Goal: Task Accomplishment & Management: Use online tool/utility

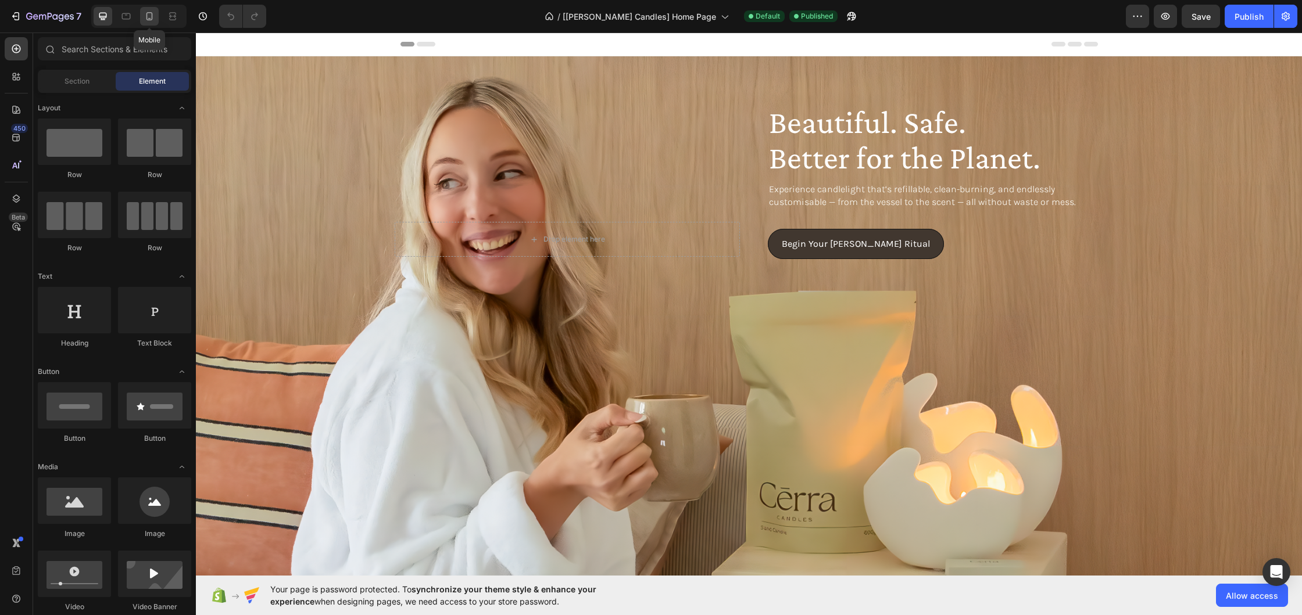
click at [147, 16] on icon at bounding box center [149, 16] width 6 height 8
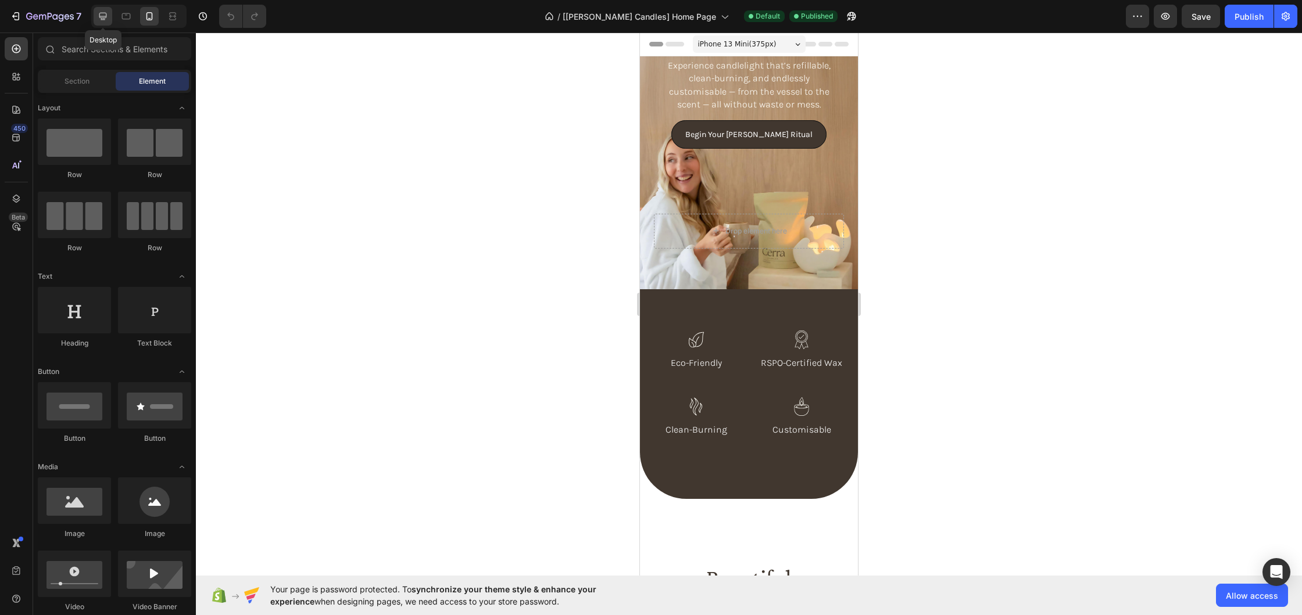
click at [98, 22] on div at bounding box center [103, 16] width 19 height 19
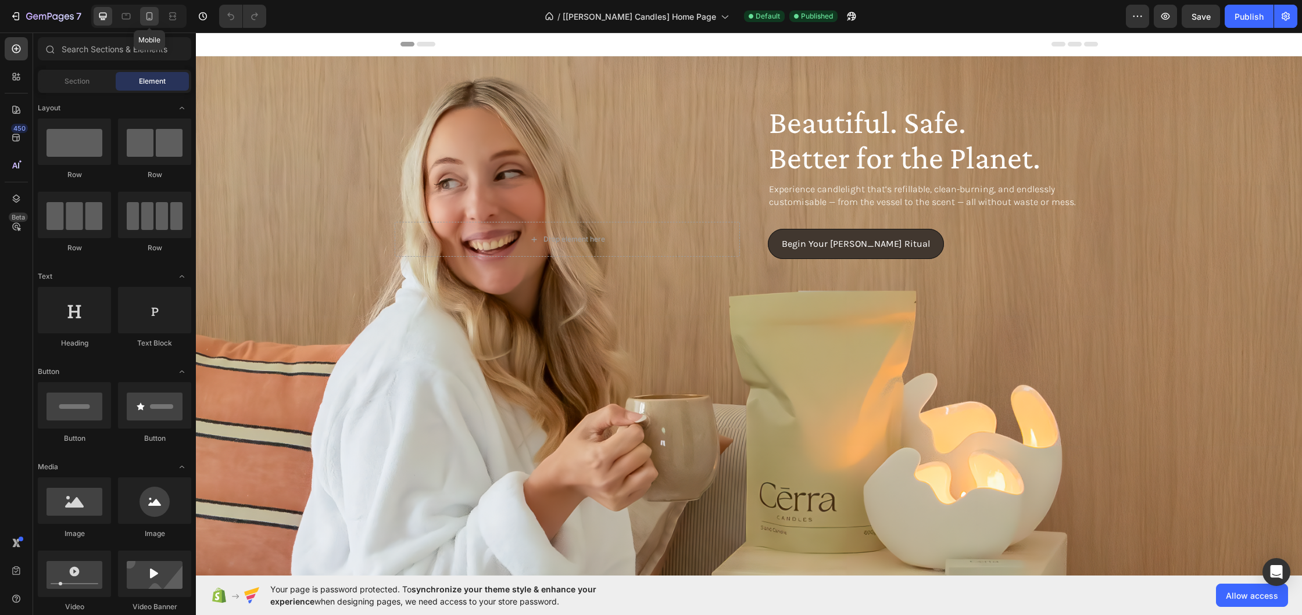
click at [151, 20] on icon at bounding box center [149, 16] width 6 height 8
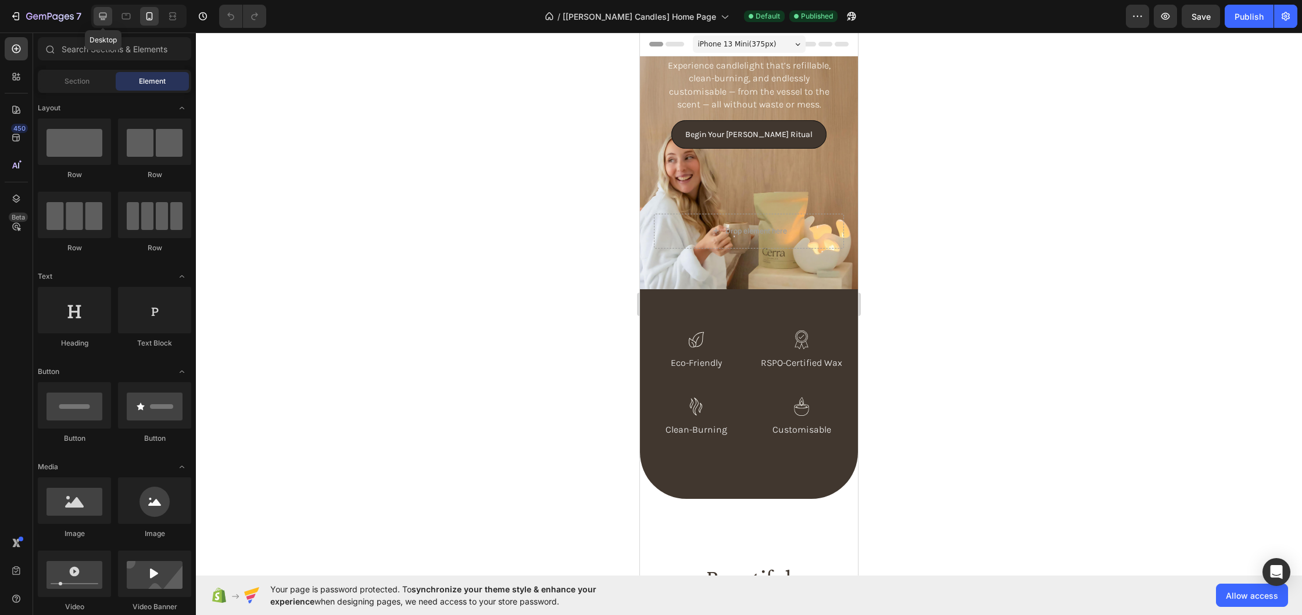
click at [102, 21] on icon at bounding box center [103, 16] width 12 height 12
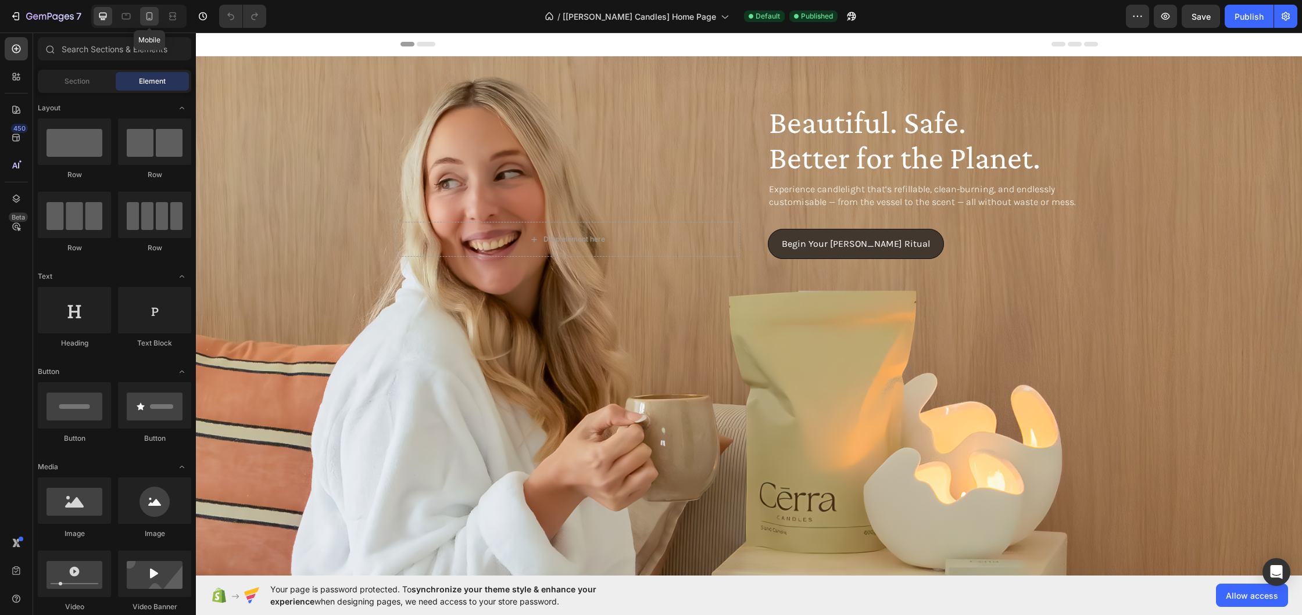
click at [146, 16] on icon at bounding box center [150, 16] width 12 height 12
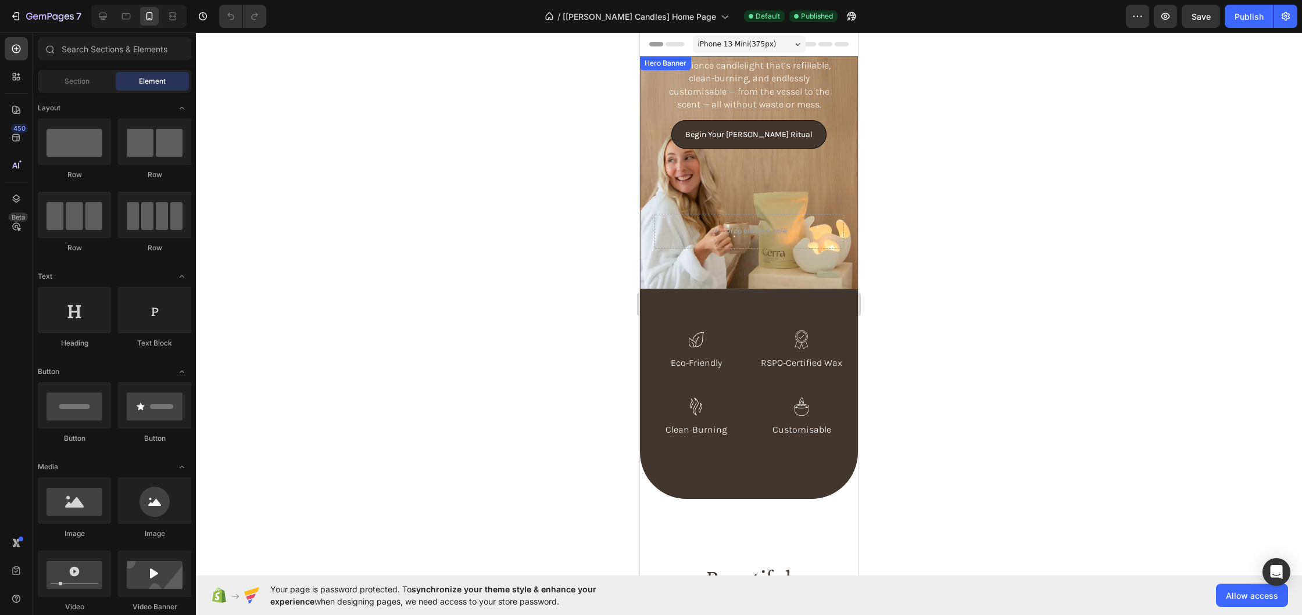
click at [800, 273] on div "Beautiful. Safe. Better for the Planet. Heading Experience candlelight that’s r…" at bounding box center [749, 244] width 218 height 89
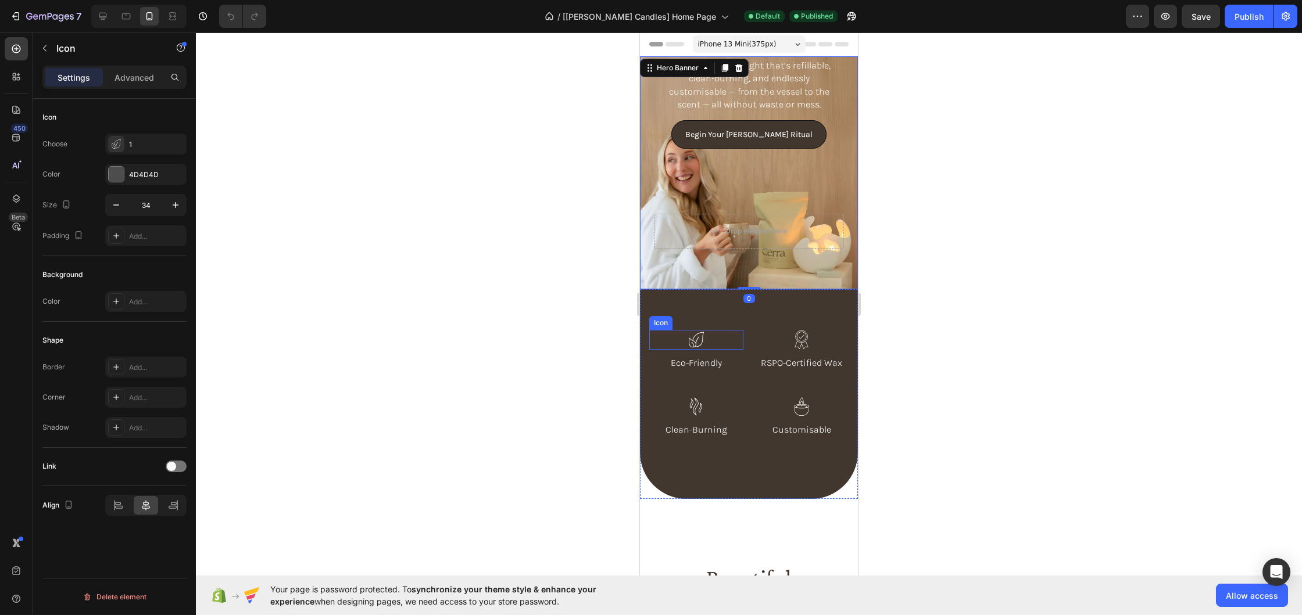
click at [739, 342] on div "Icon" at bounding box center [696, 340] width 94 height 20
click at [646, 69] on div "Hero Banner" at bounding box center [694, 68] width 109 height 19
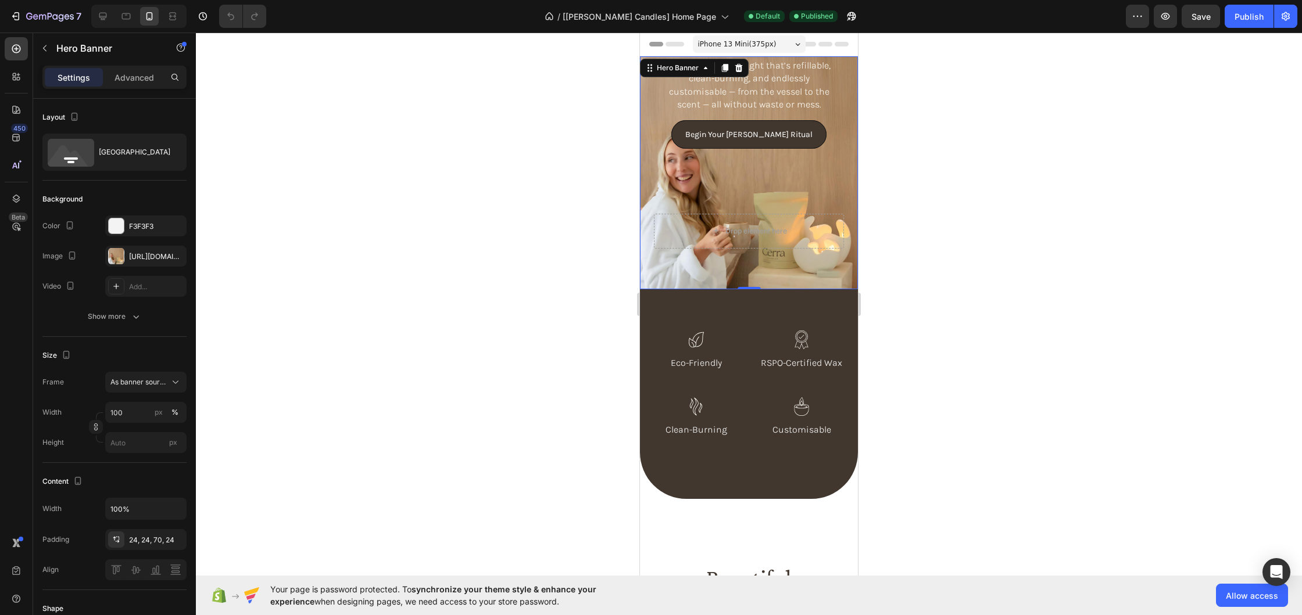
click at [846, 268] on div "Beautiful. Safe. Better for the Planet. Heading Experience candlelight that’s r…" at bounding box center [749, 244] width 218 height 89
click at [102, 10] on div at bounding box center [103, 16] width 19 height 19
type input "1268"
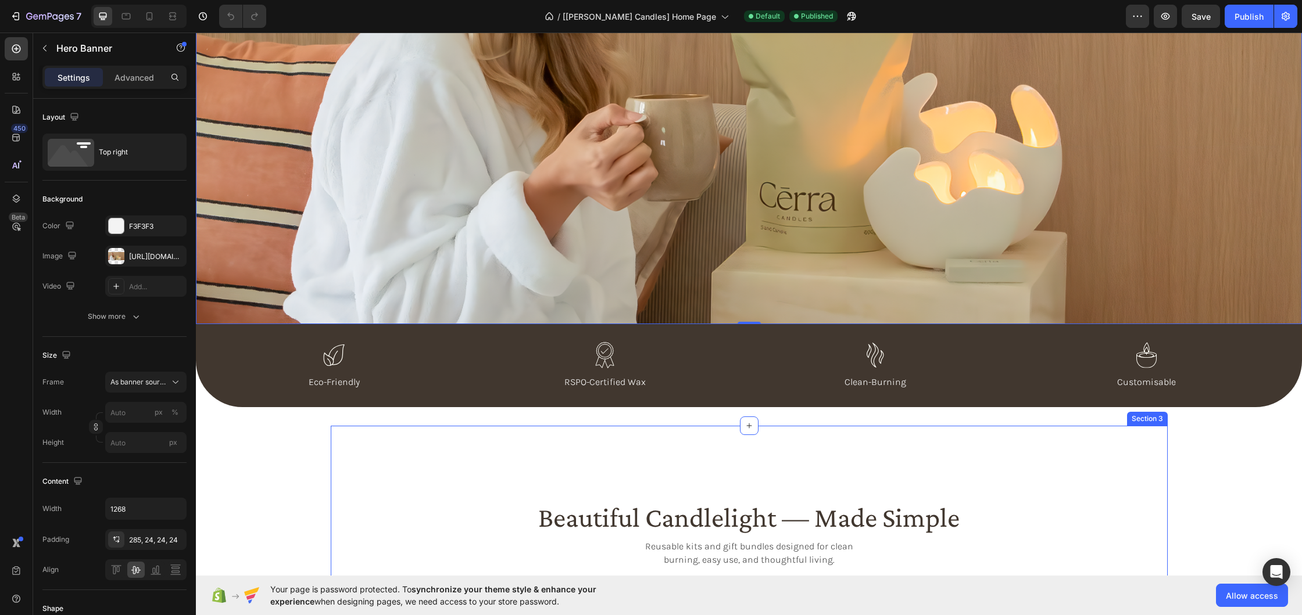
scroll to position [301, 0]
click at [42, 45] on icon "button" at bounding box center [44, 48] width 9 height 9
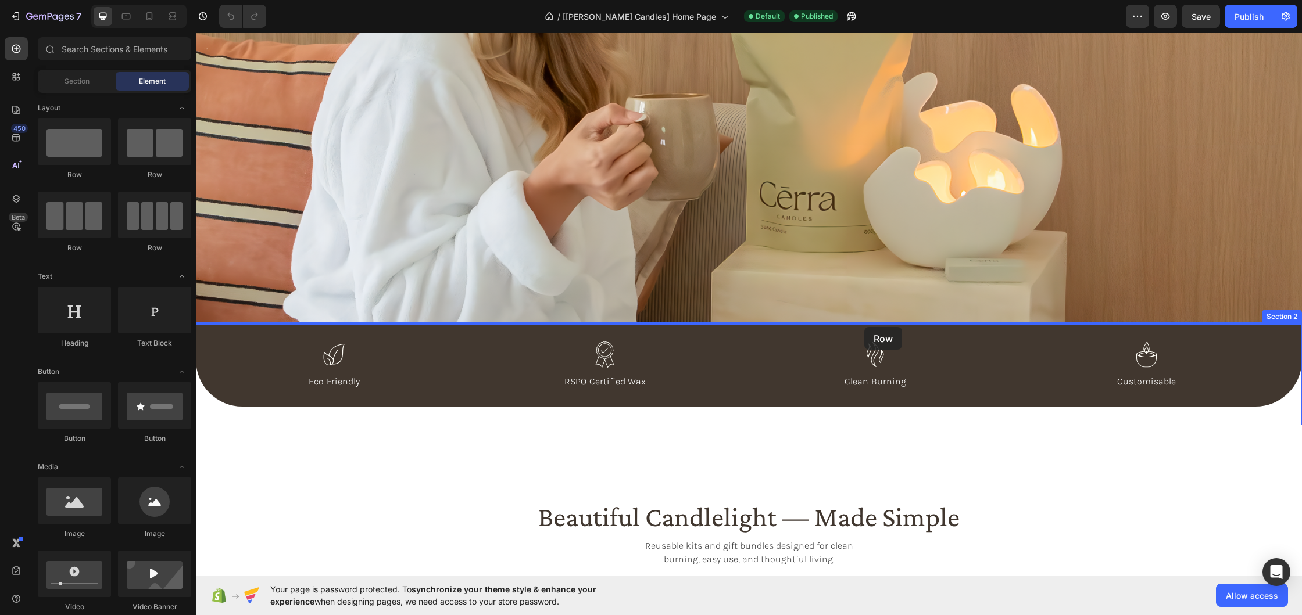
drag, startPoint x: 259, startPoint y: 179, endPoint x: 864, endPoint y: 327, distance: 622.8
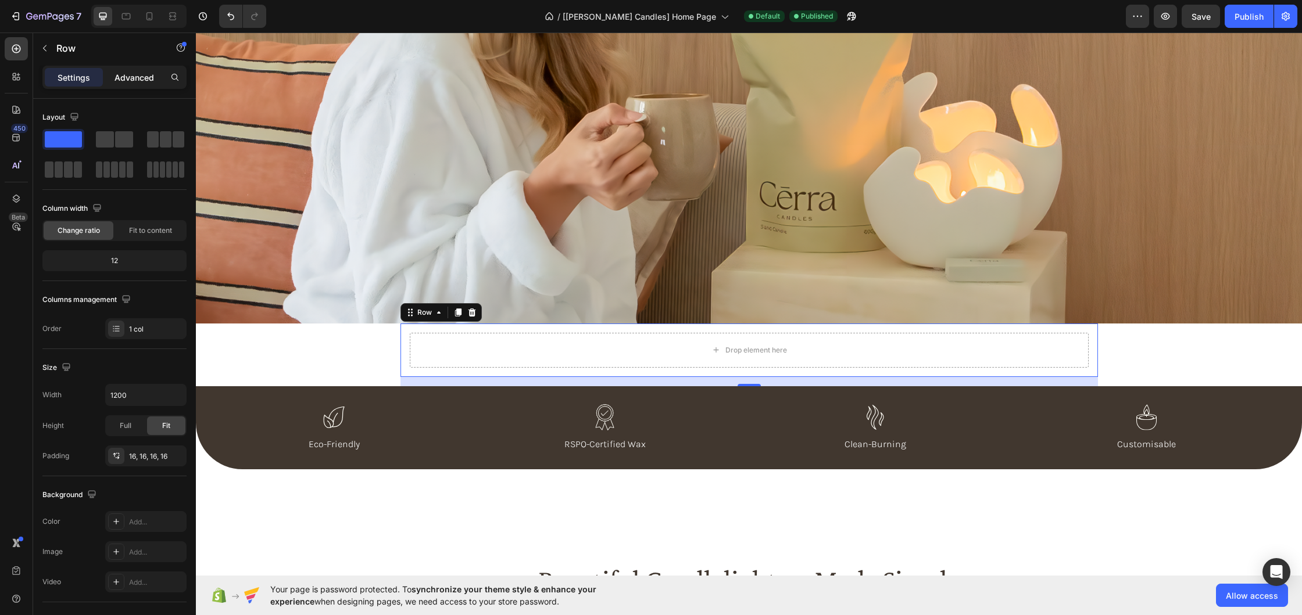
click at [144, 78] on p "Advanced" at bounding box center [134, 77] width 40 height 12
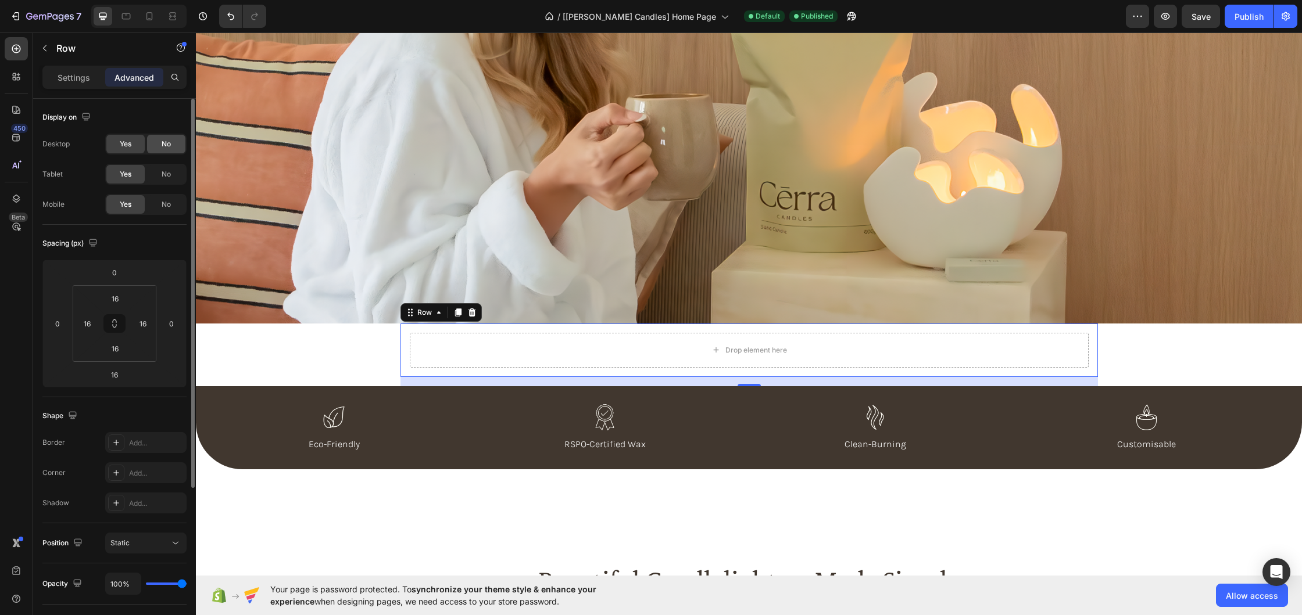
click at [165, 145] on span "No" at bounding box center [166, 144] width 9 height 10
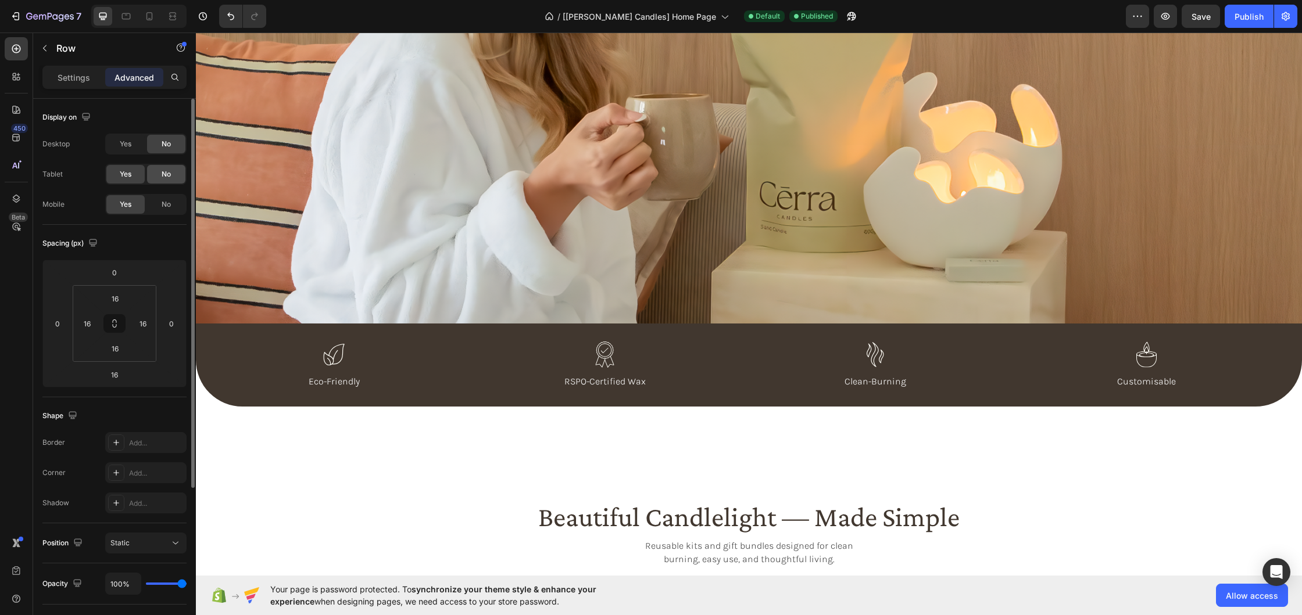
click at [171, 172] on span "No" at bounding box center [166, 174] width 9 height 10
click at [130, 19] on icon at bounding box center [126, 16] width 9 height 6
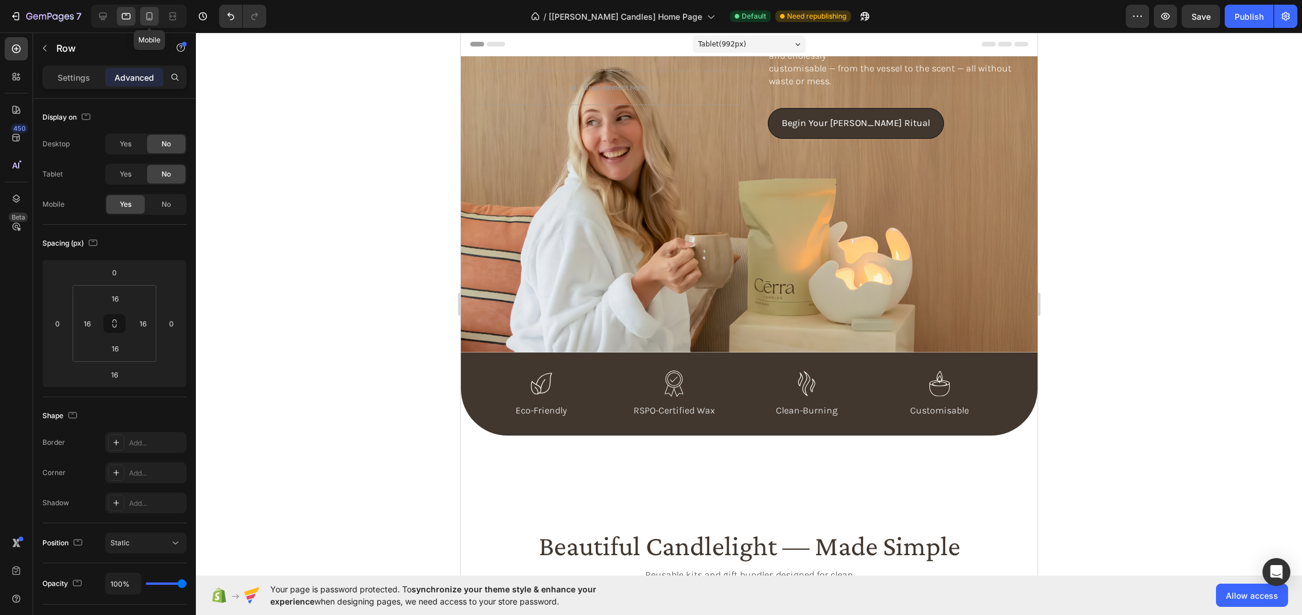
click at [148, 19] on icon at bounding box center [150, 16] width 12 height 12
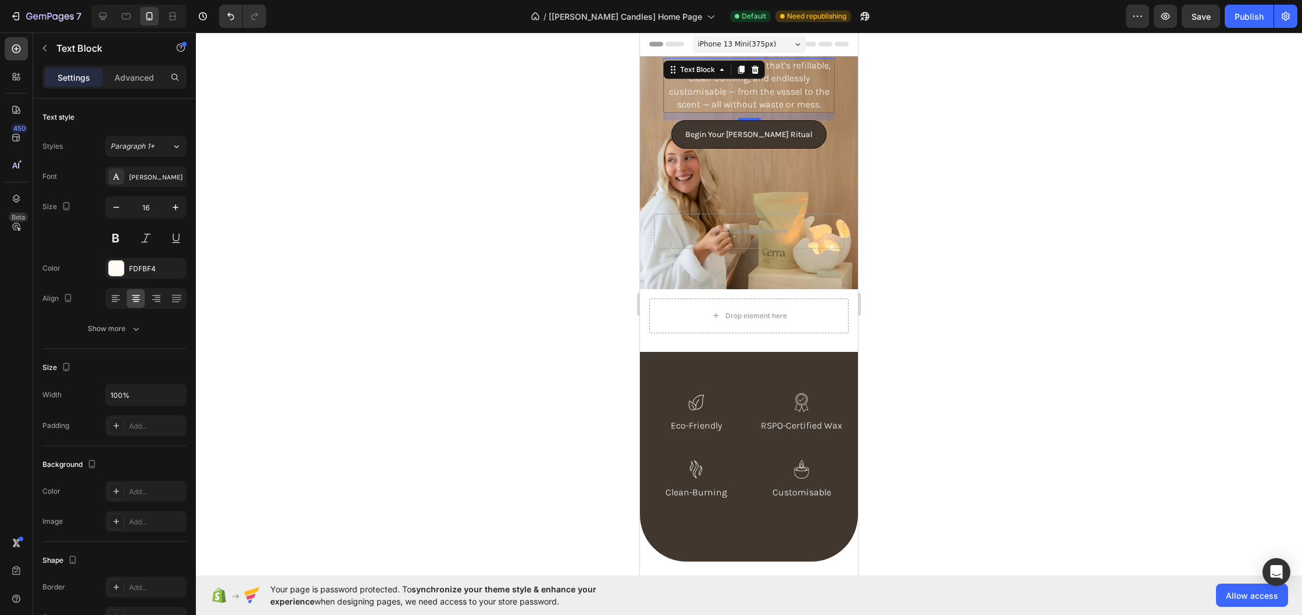
click at [806, 87] on p "customisable — from the vessel to the scent — all without waste or mess." at bounding box center [748, 98] width 169 height 26
click at [742, 69] on icon at bounding box center [741, 70] width 6 height 8
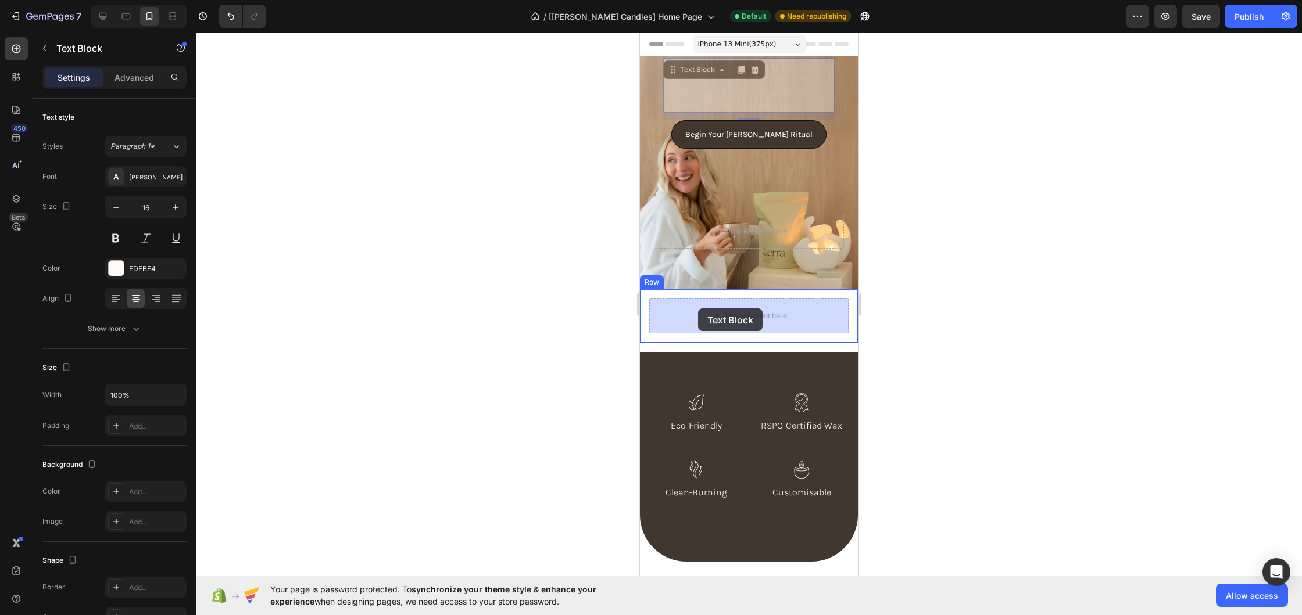
drag, startPoint x: 672, startPoint y: 70, endPoint x: 698, endPoint y: 309, distance: 240.3
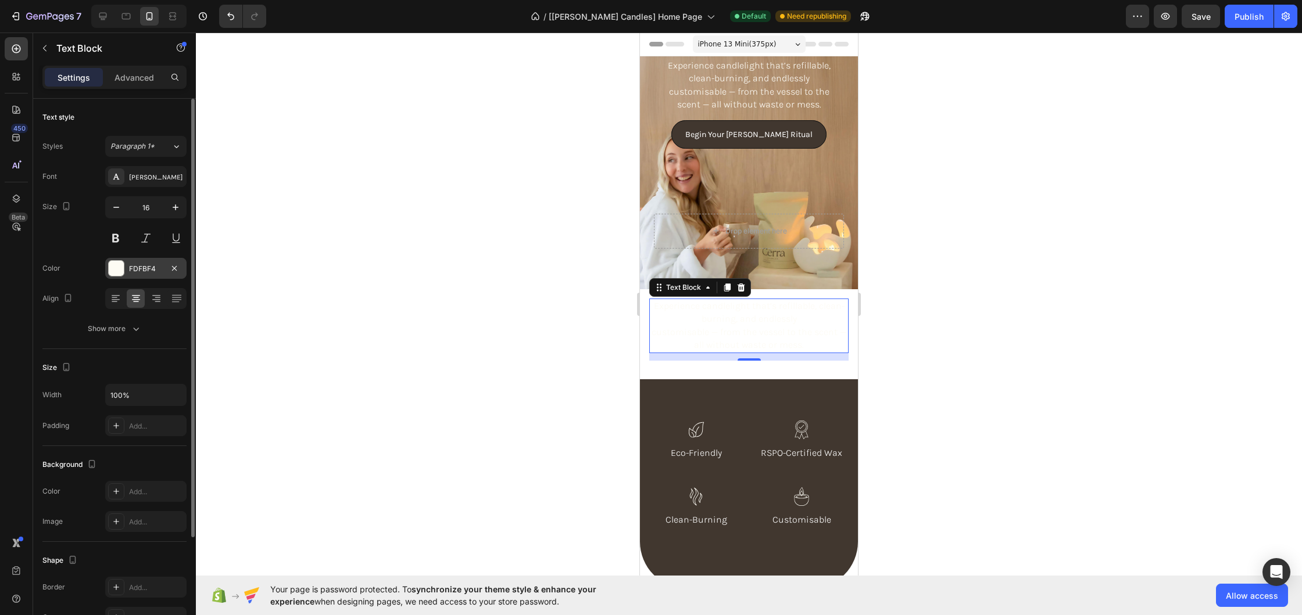
click at [119, 270] on div at bounding box center [116, 268] width 15 height 15
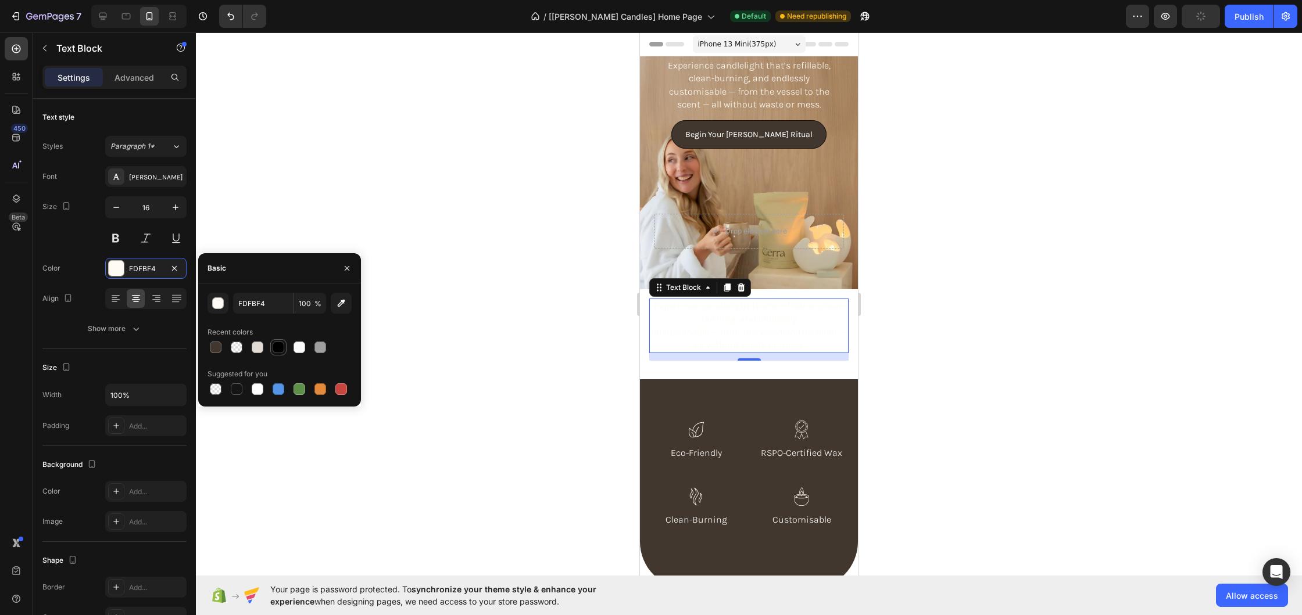
click at [277, 345] on div at bounding box center [279, 348] width 12 height 12
type input "000000"
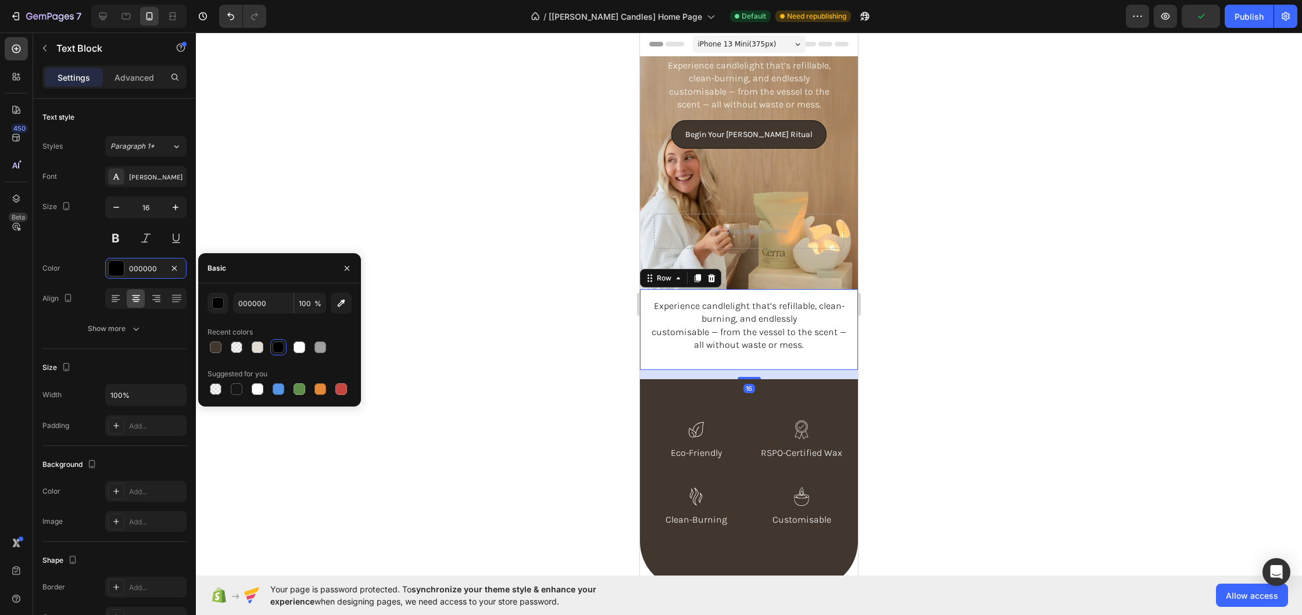
click at [829, 364] on div "Experience candlelight that’s refillable, clean-burning, and endlessly customis…" at bounding box center [749, 329] width 218 height 81
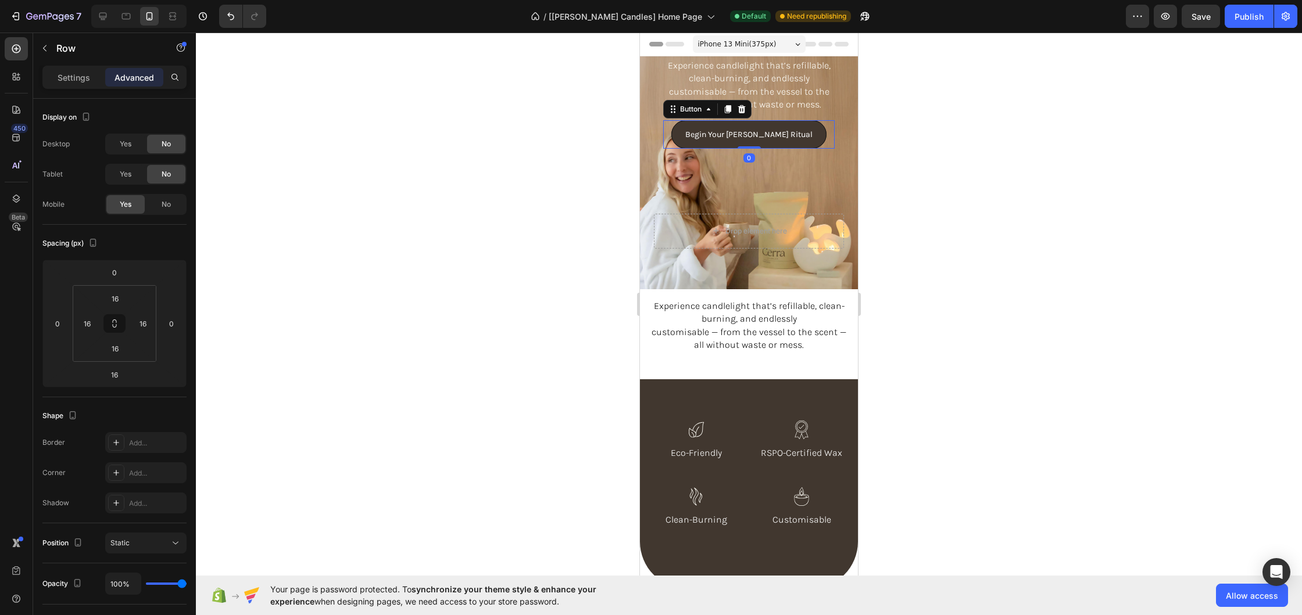
click at [818, 142] on div "Begin Your [PERSON_NAME] Ritual Button 0" at bounding box center [748, 134] width 171 height 28
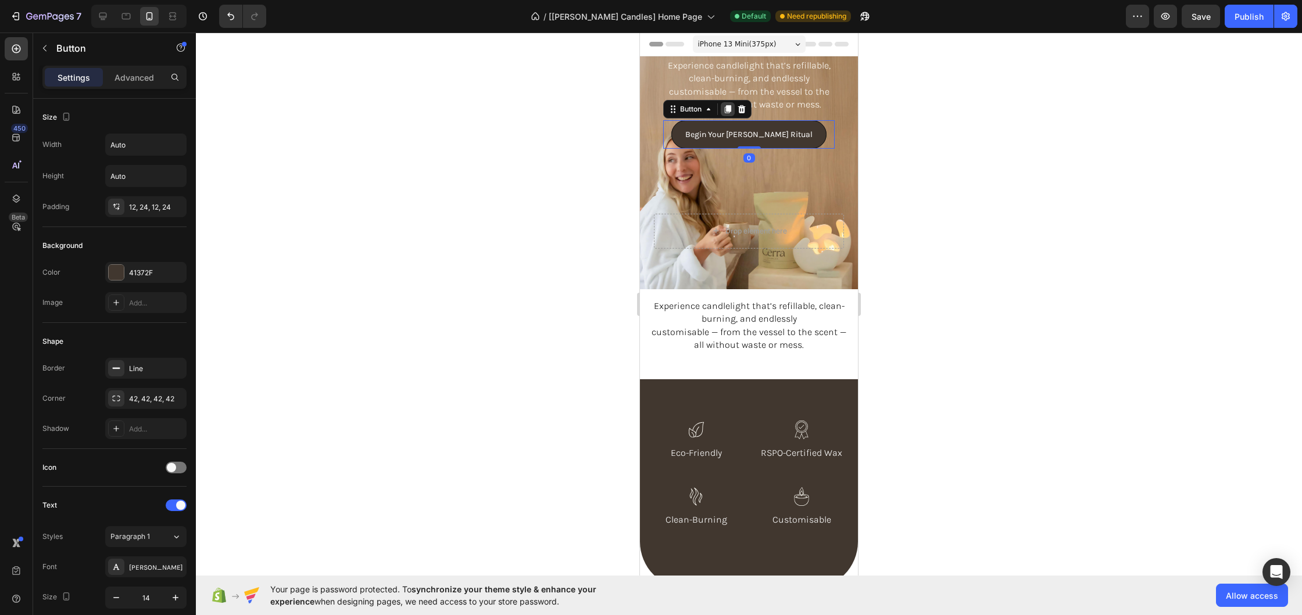
click at [726, 103] on div at bounding box center [728, 109] width 14 height 14
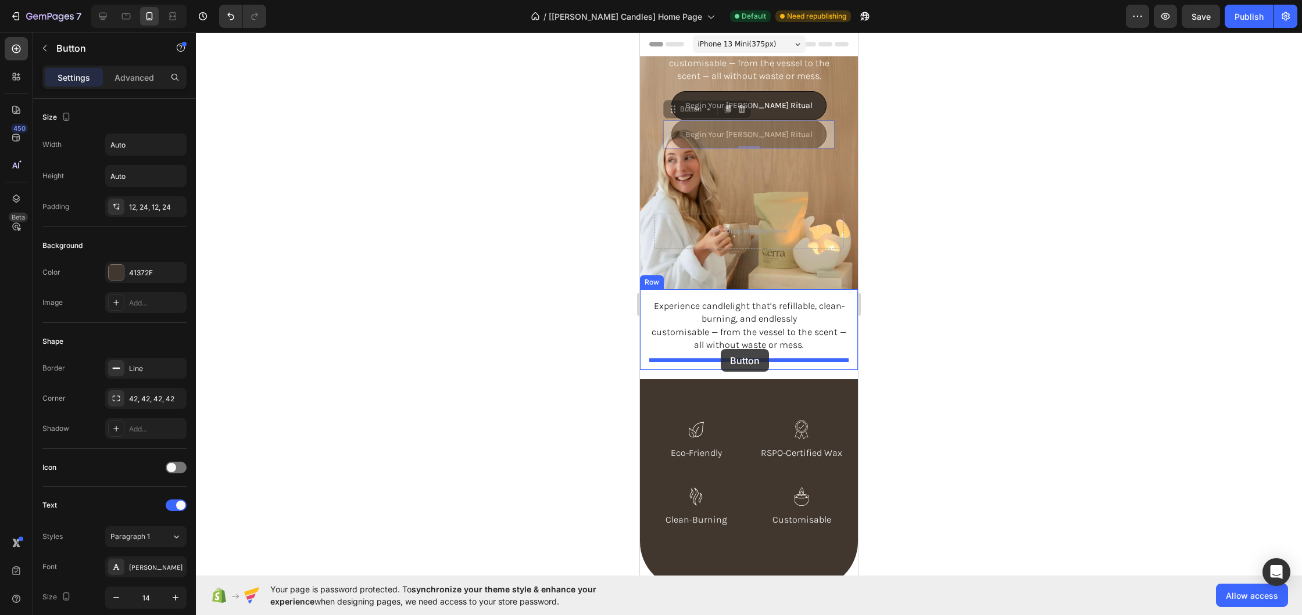
drag, startPoint x: 672, startPoint y: 112, endPoint x: 721, endPoint y: 349, distance: 242.1
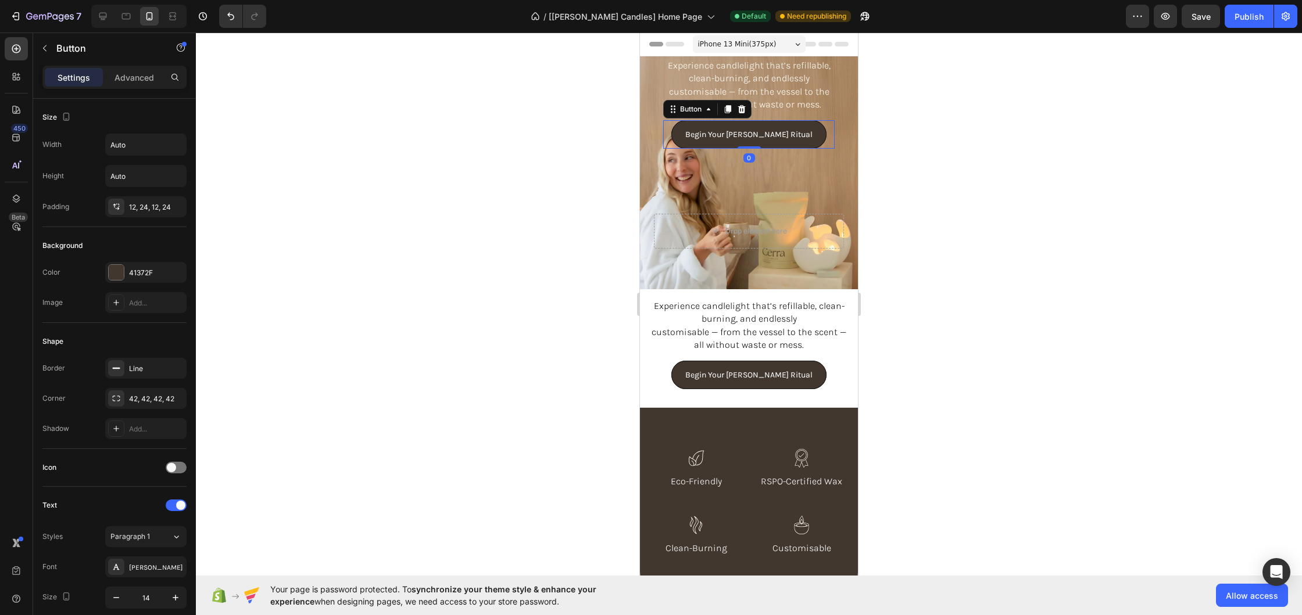
click at [814, 135] on div "Begin Your [PERSON_NAME] Ritual Button 0" at bounding box center [748, 134] width 171 height 28
click at [743, 106] on icon at bounding box center [742, 109] width 8 height 8
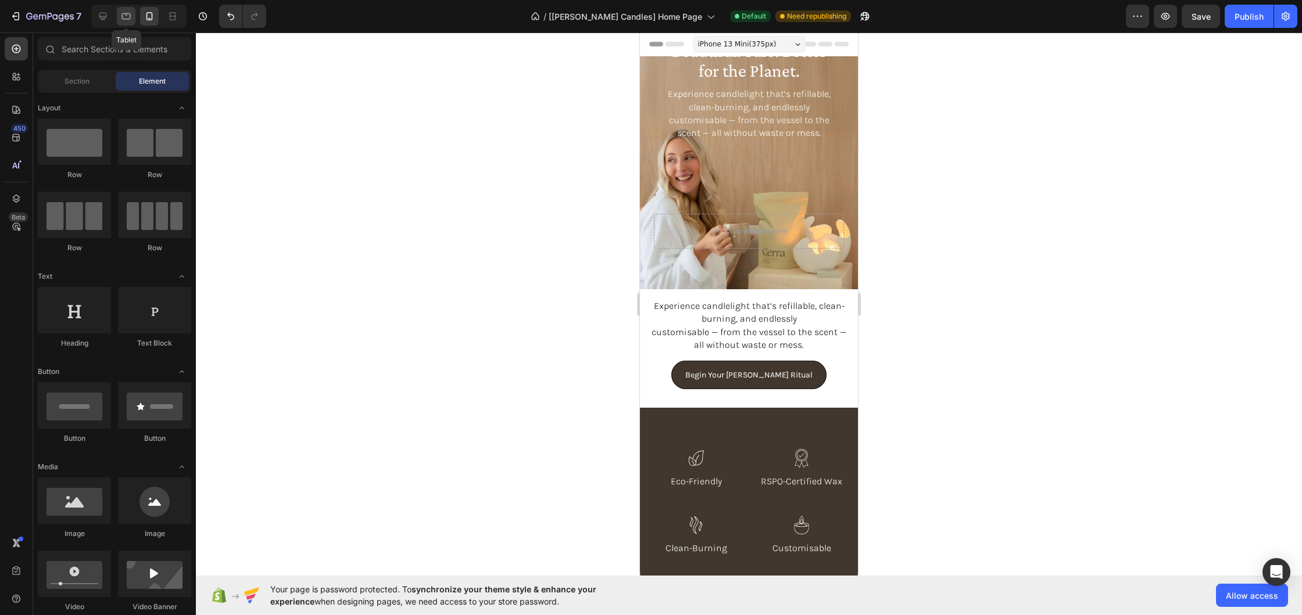
click at [126, 16] on icon at bounding box center [126, 16] width 12 height 12
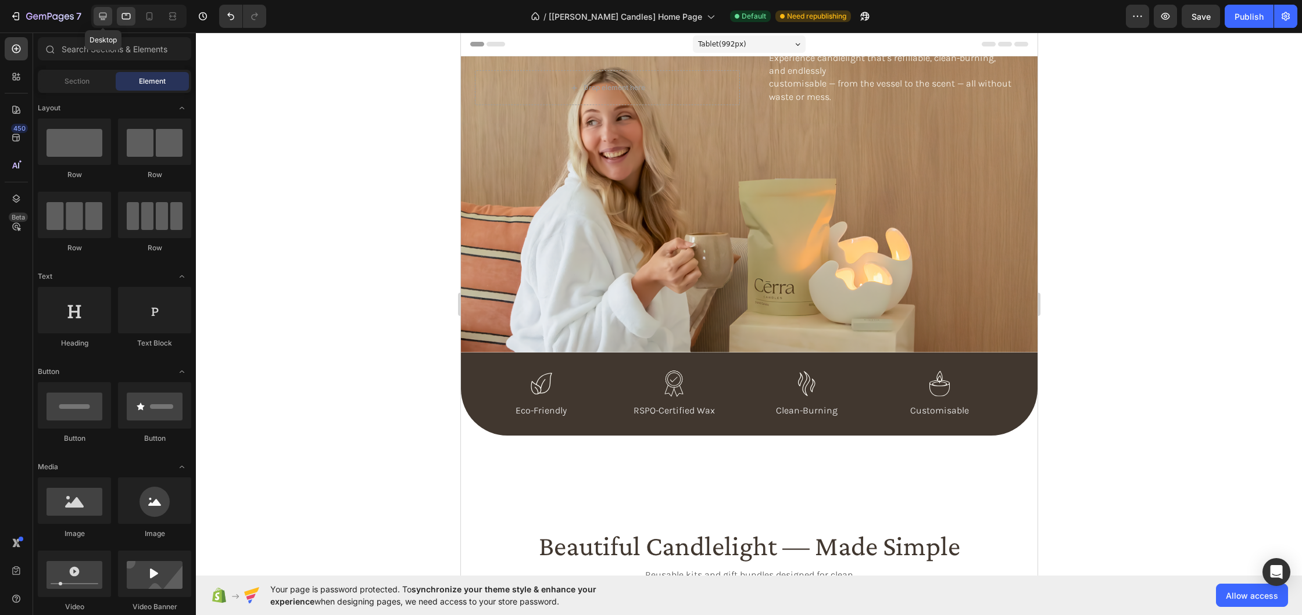
click at [99, 15] on icon at bounding box center [103, 16] width 12 height 12
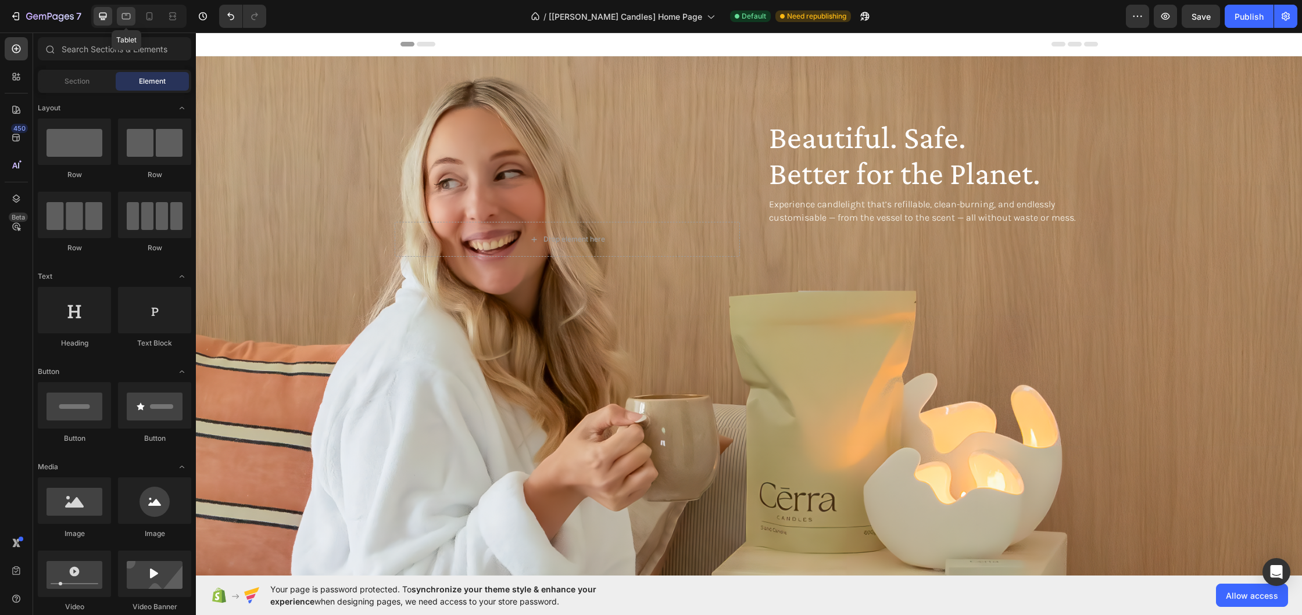
click at [121, 15] on icon at bounding box center [126, 16] width 12 height 12
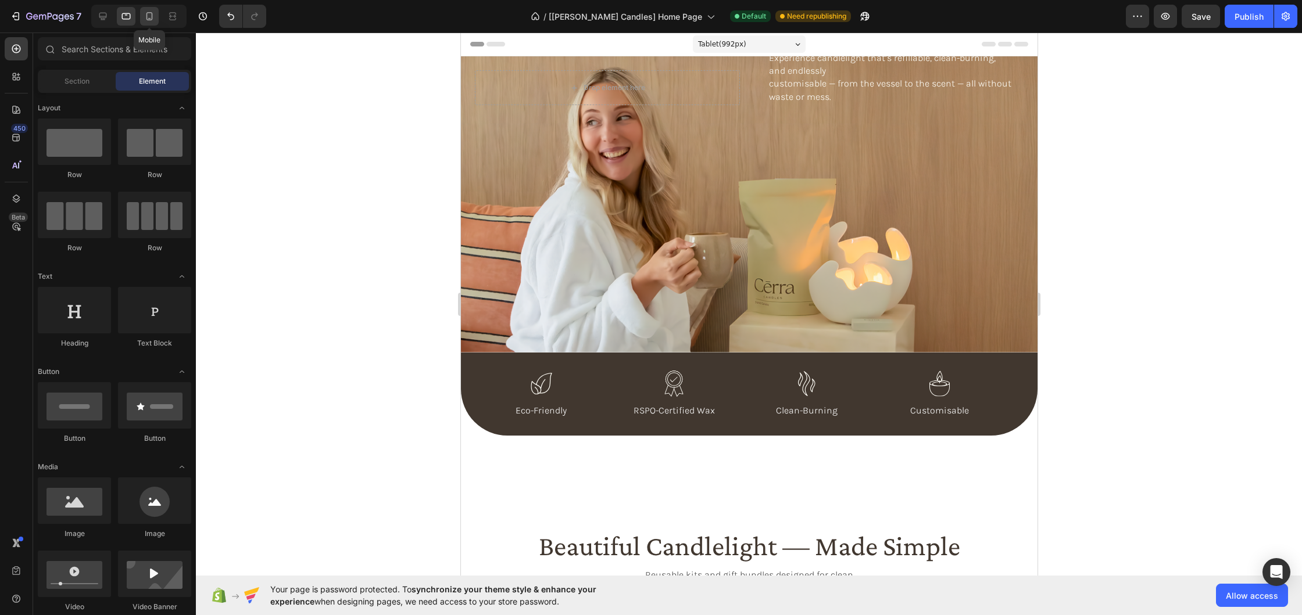
click at [151, 17] on icon at bounding box center [150, 16] width 12 height 12
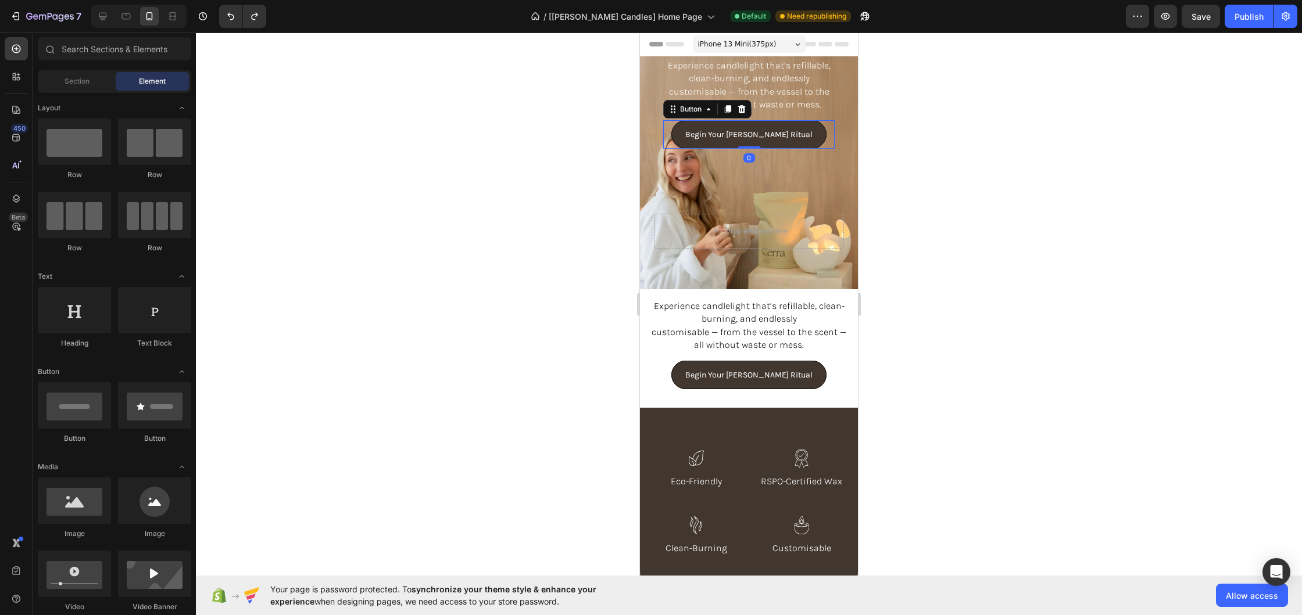
click at [827, 133] on div "Begin Your [PERSON_NAME] Ritual Button 0" at bounding box center [748, 134] width 171 height 28
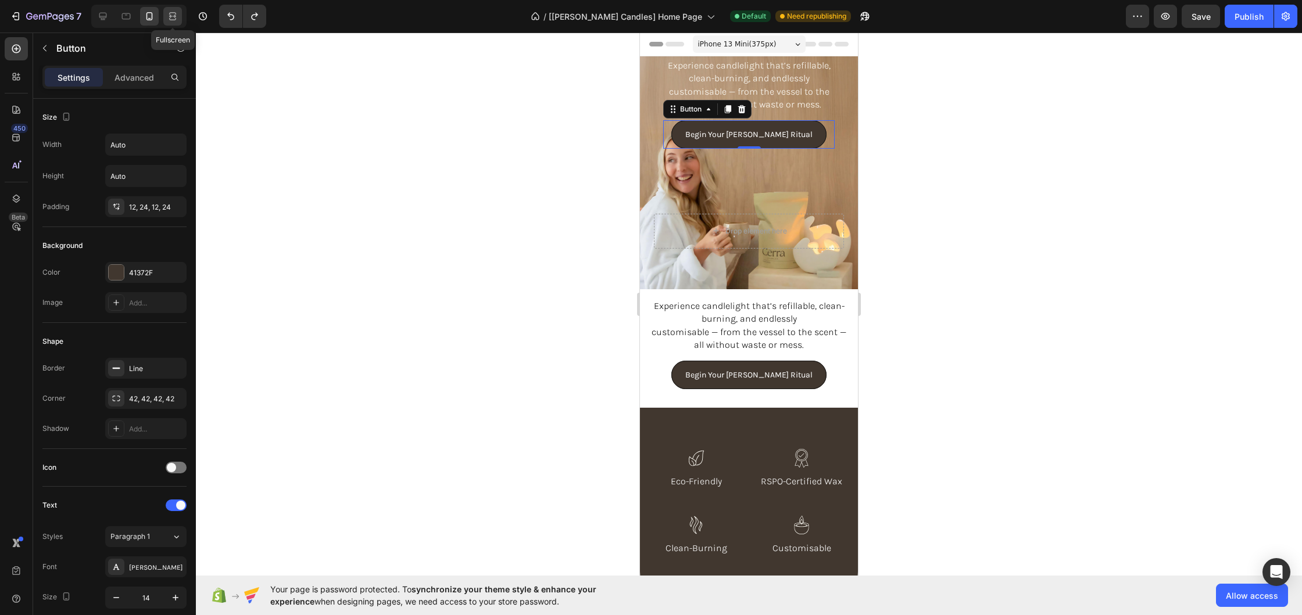
click at [170, 17] on icon at bounding box center [170, 16] width 3 height 3
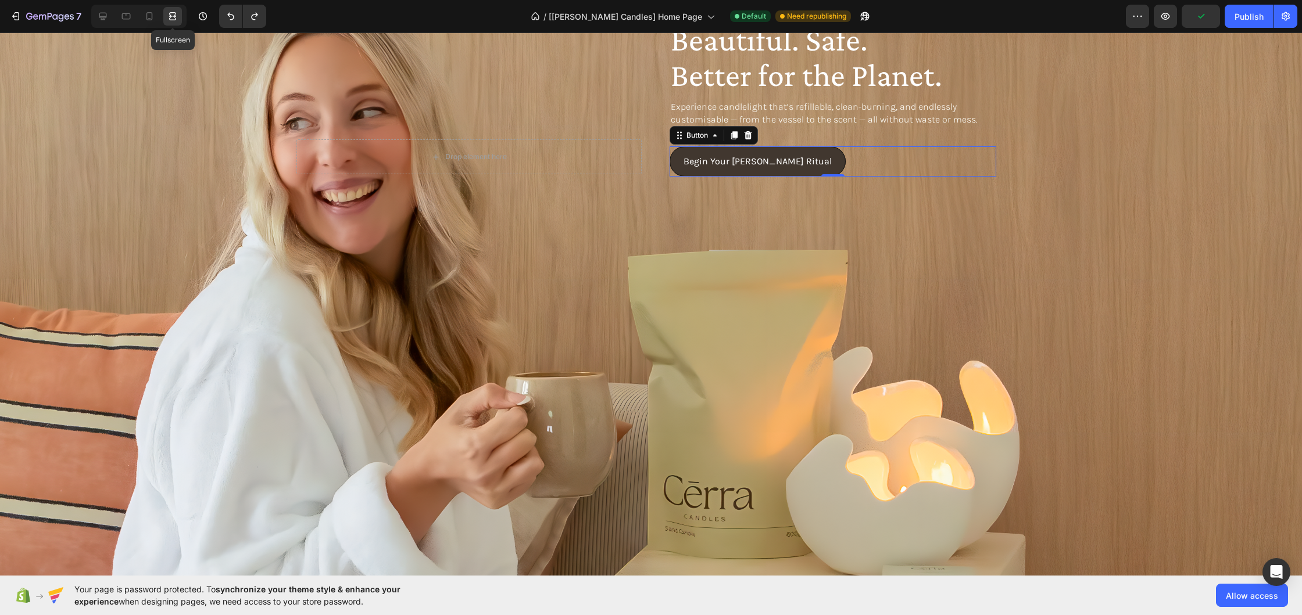
scroll to position [155, 0]
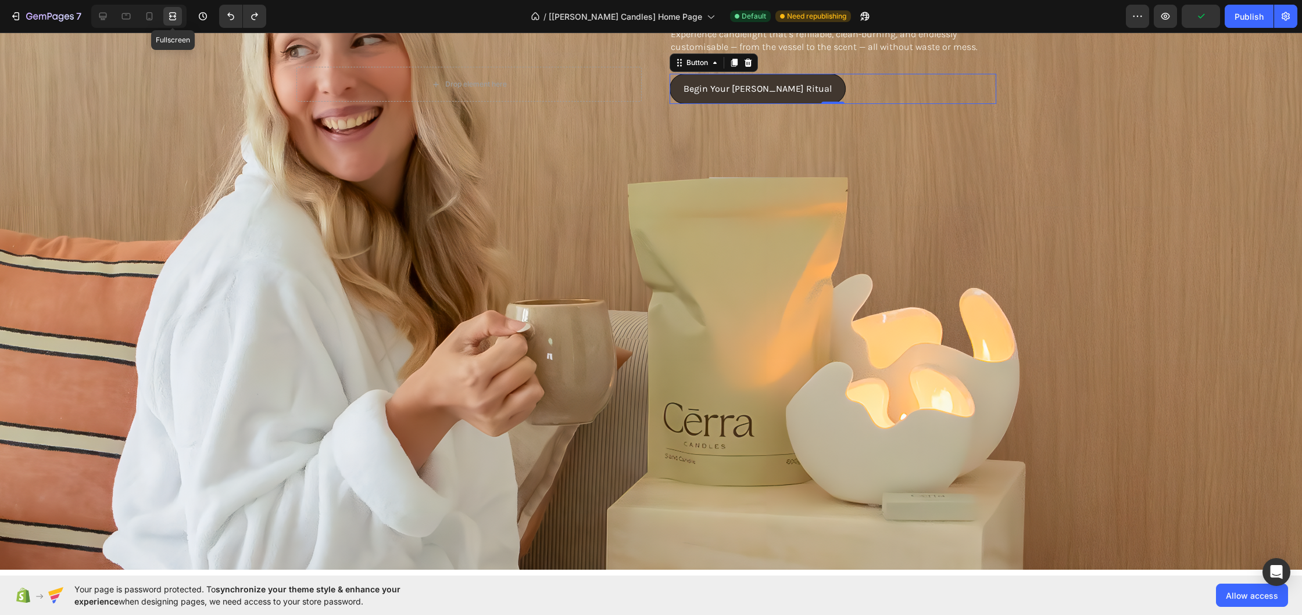
click at [170, 17] on icon at bounding box center [170, 16] width 3 height 3
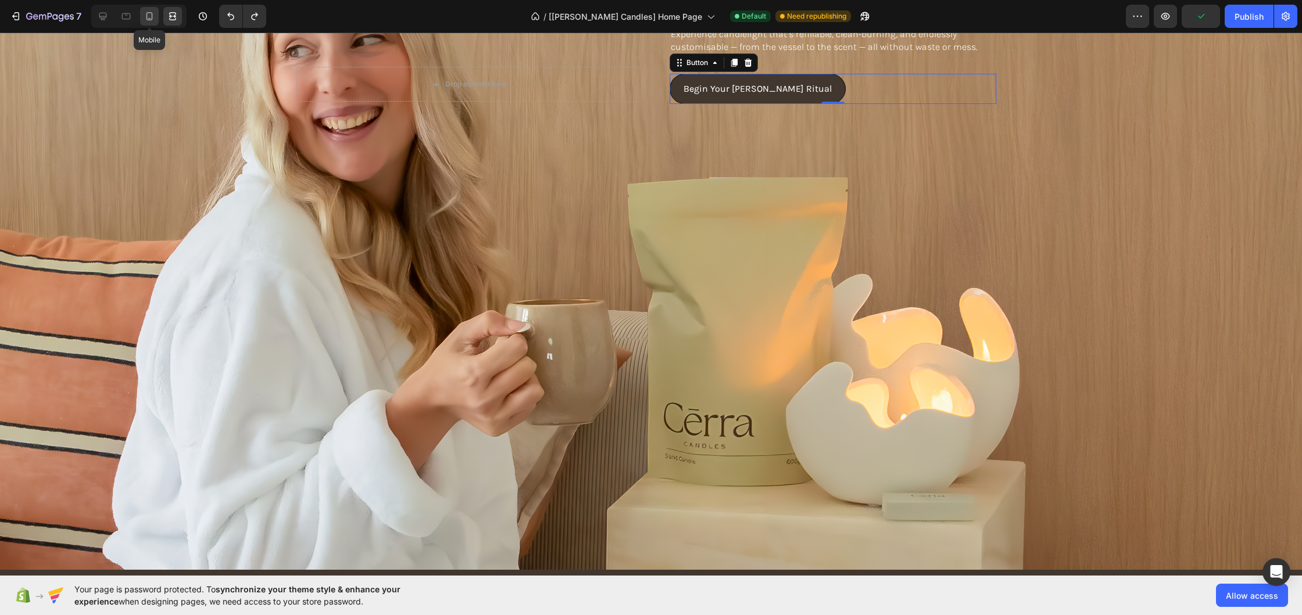
click at [147, 22] on icon at bounding box center [150, 16] width 12 height 12
type input "14"
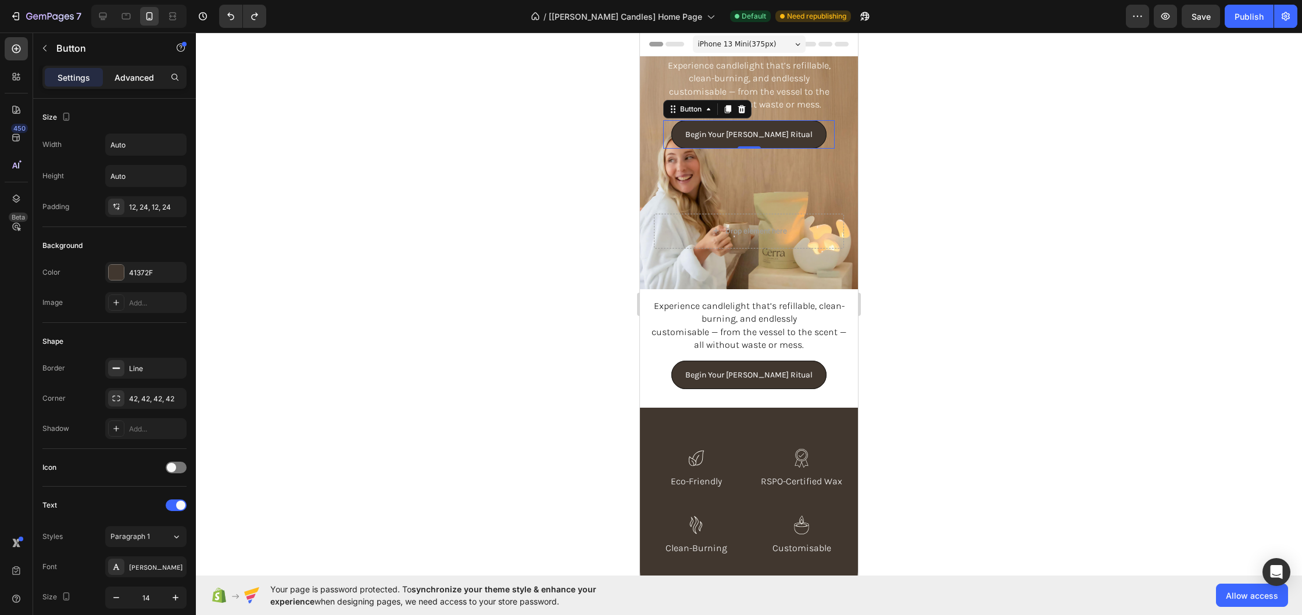
click at [139, 74] on p "Advanced" at bounding box center [134, 77] width 40 height 12
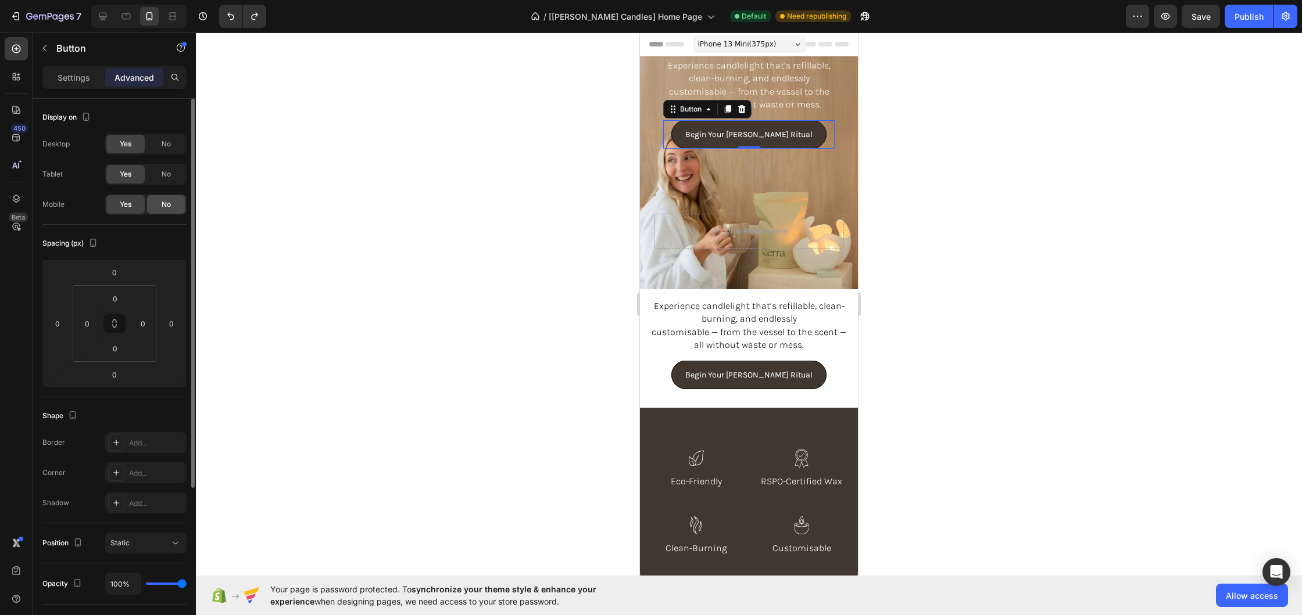
click at [171, 209] on div "No" at bounding box center [166, 204] width 38 height 19
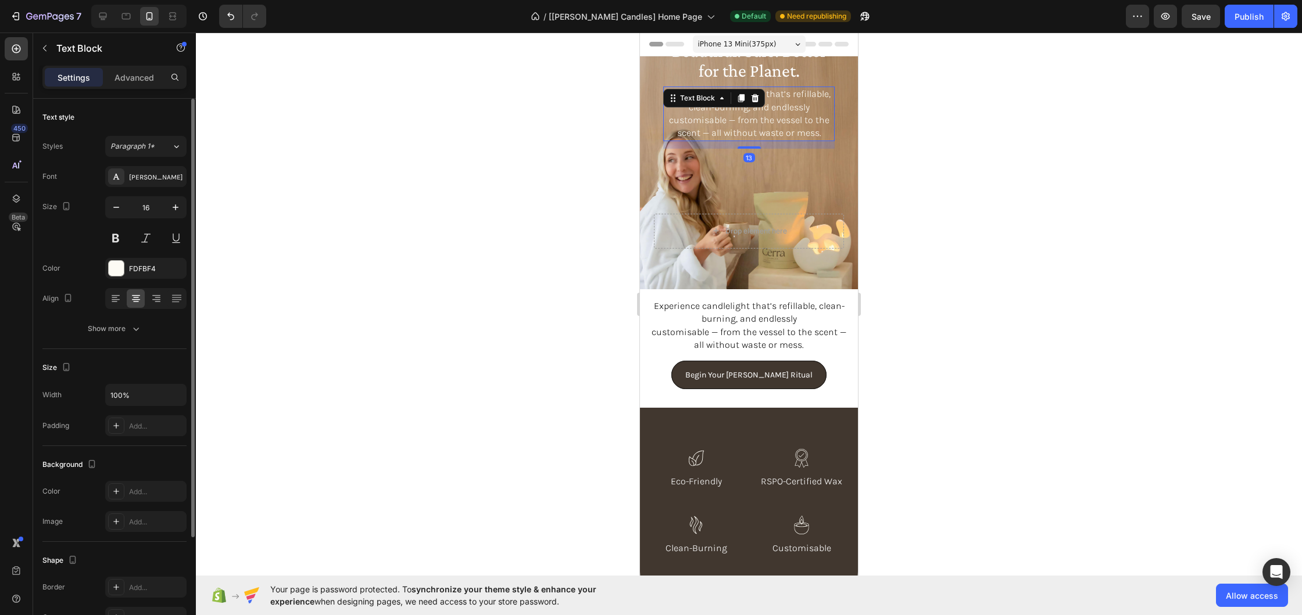
click at [722, 130] on p "customisable — from the vessel to the scent — all without waste or mess." at bounding box center [748, 127] width 169 height 26
click at [138, 74] on p "Advanced" at bounding box center [134, 77] width 40 height 12
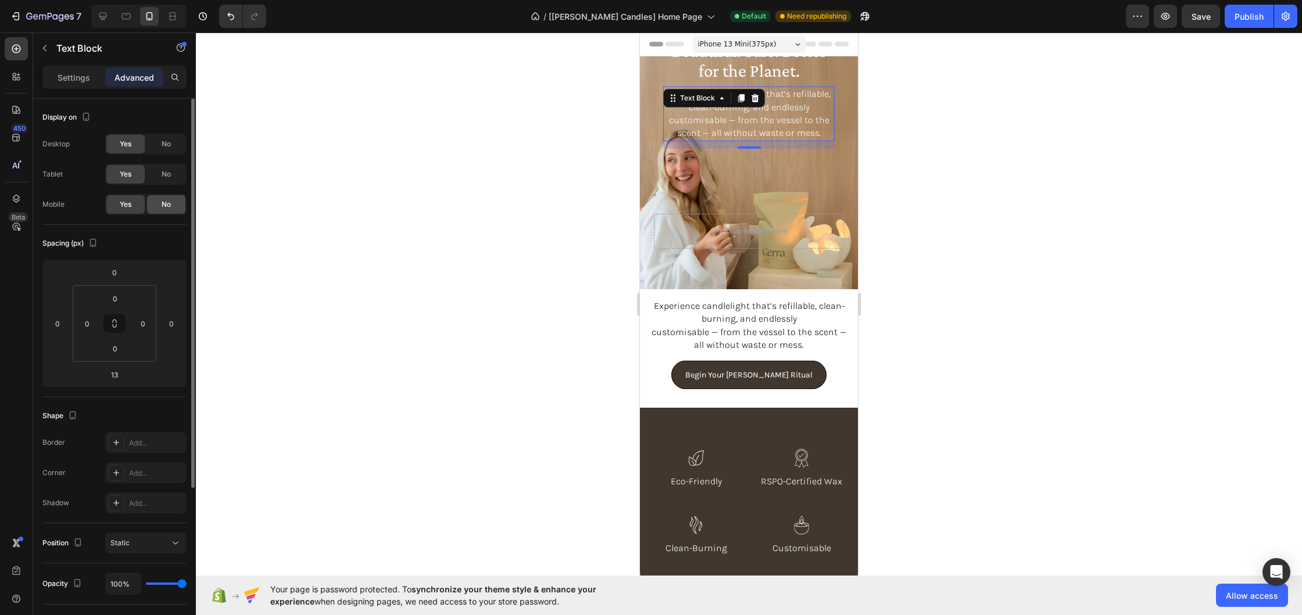
click at [162, 203] on span "No" at bounding box center [166, 204] width 9 height 10
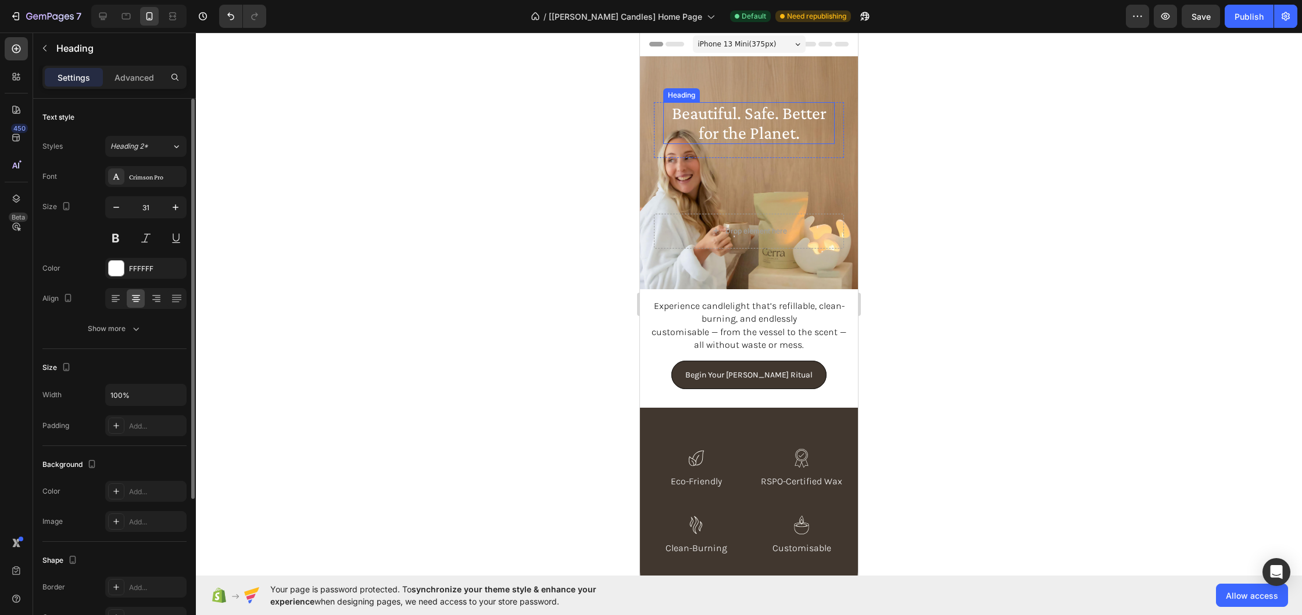
click at [783, 129] on h1 "Beautiful. Safe. Better for the Planet." at bounding box center [748, 123] width 171 height 42
click at [732, 91] on icon at bounding box center [733, 91] width 6 height 8
click at [782, 119] on h1 "Beautiful. Safe. Better for the Planet." at bounding box center [748, 123] width 171 height 42
click at [698, 117] on p "Beautiful. Safe. Better for the Planet." at bounding box center [748, 123] width 169 height 40
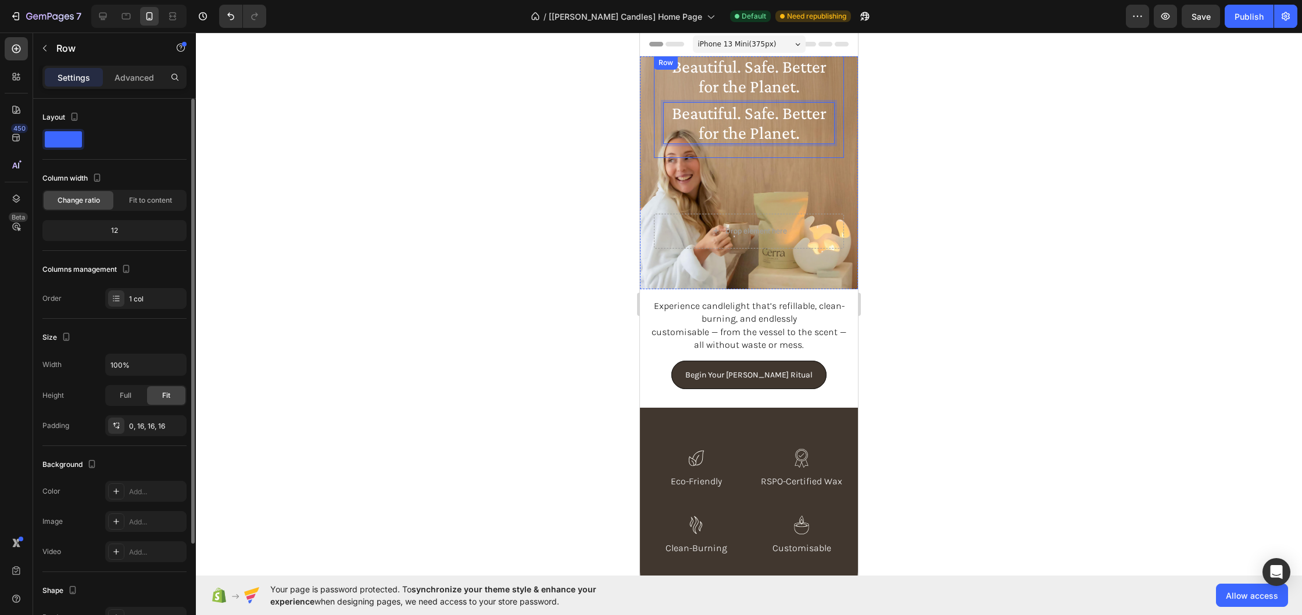
click at [725, 155] on div "Beautiful. Safe. Better for the Planet. Heading Beautiful. Safe. Better for the…" at bounding box center [749, 107] width 190 height 102
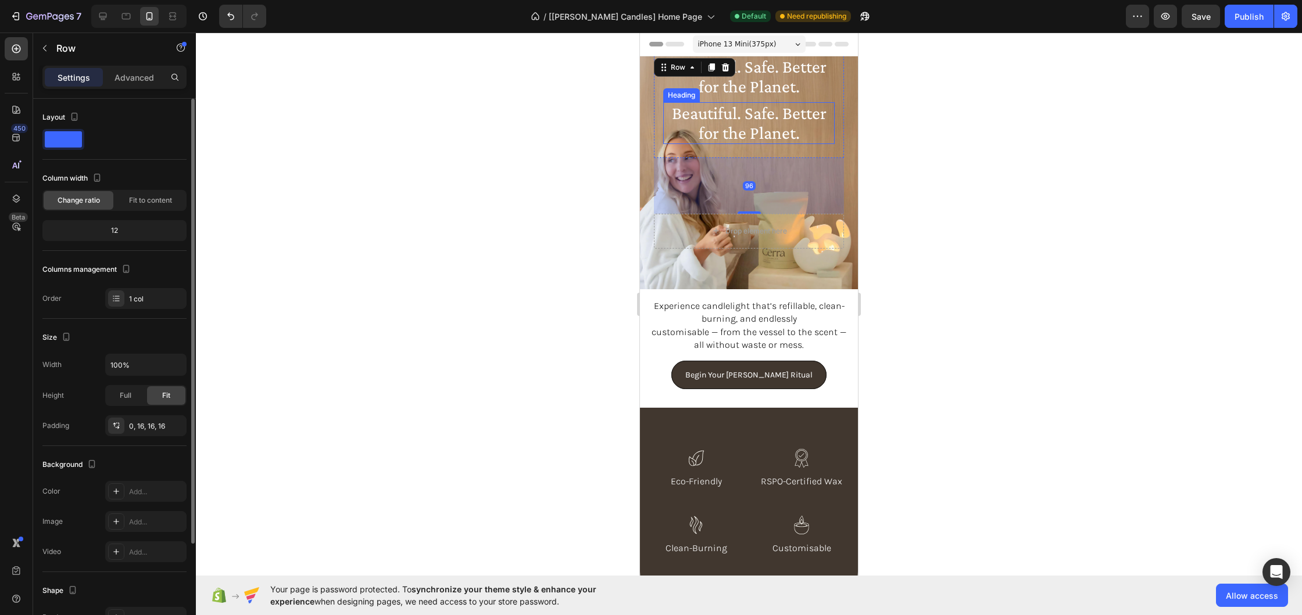
click at [729, 124] on p "Beautiful. Safe. Better for the Planet." at bounding box center [748, 123] width 169 height 40
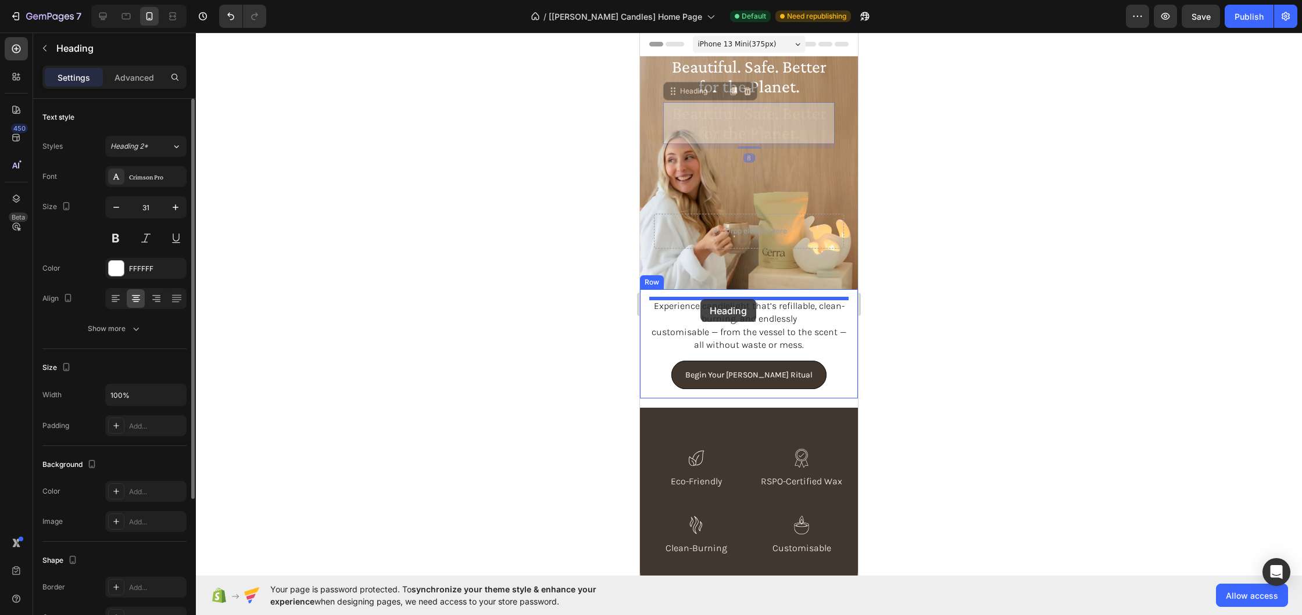
drag, startPoint x: 674, startPoint y: 90, endPoint x: 700, endPoint y: 299, distance: 210.9
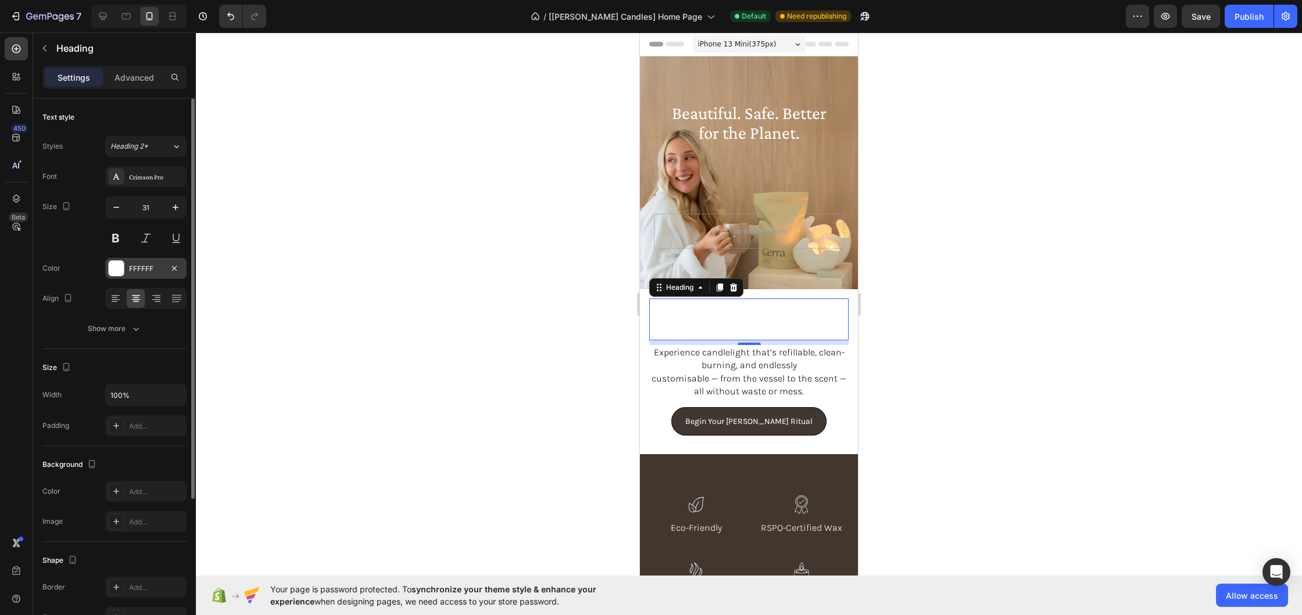
click at [136, 272] on div "FFFFFF" at bounding box center [146, 269] width 34 height 10
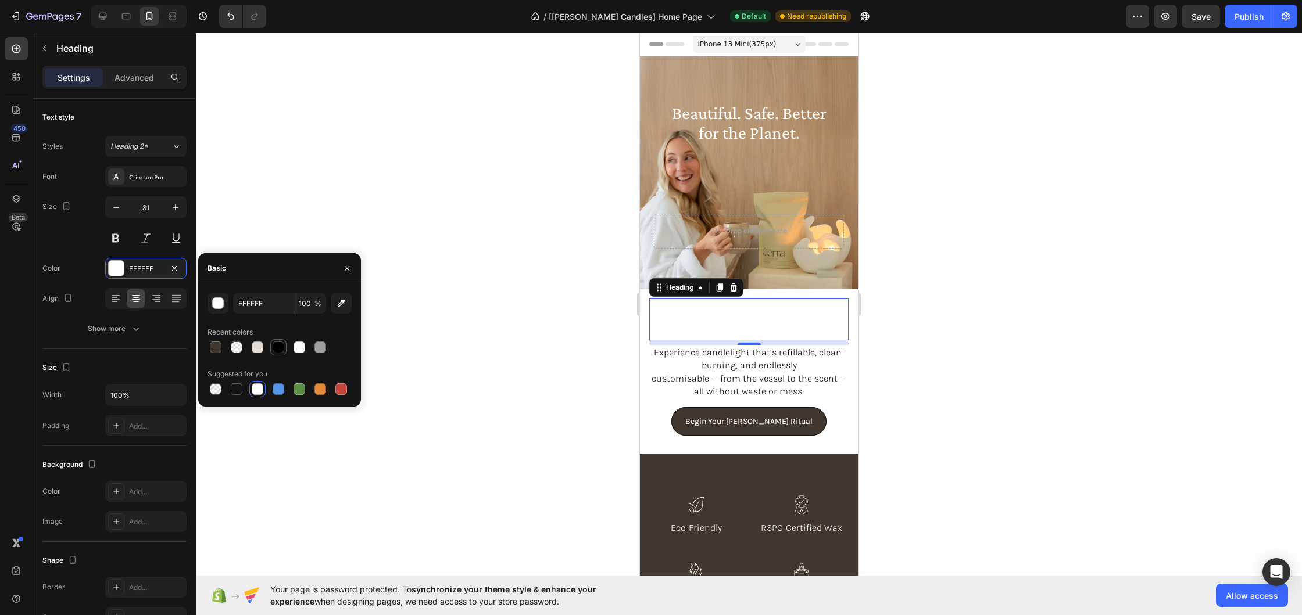
click at [284, 350] on div at bounding box center [279, 348] width 12 height 12
type input "000000"
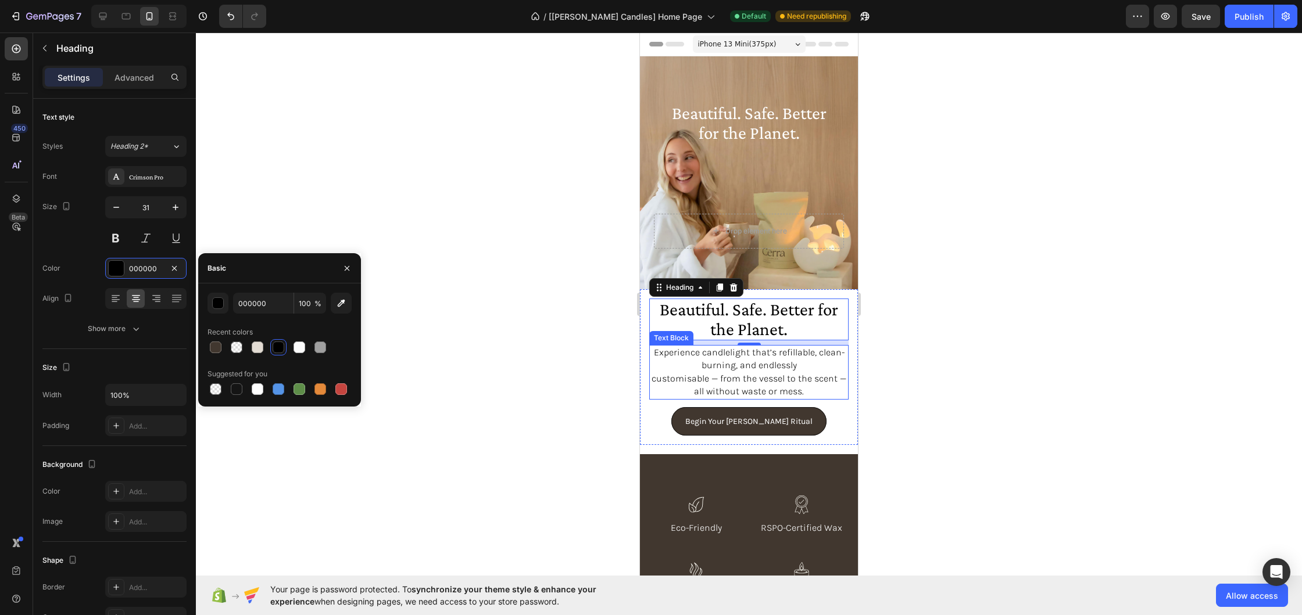
click at [785, 380] on p "customisable — from the vessel to the scent — all without waste or mess." at bounding box center [748, 385] width 197 height 26
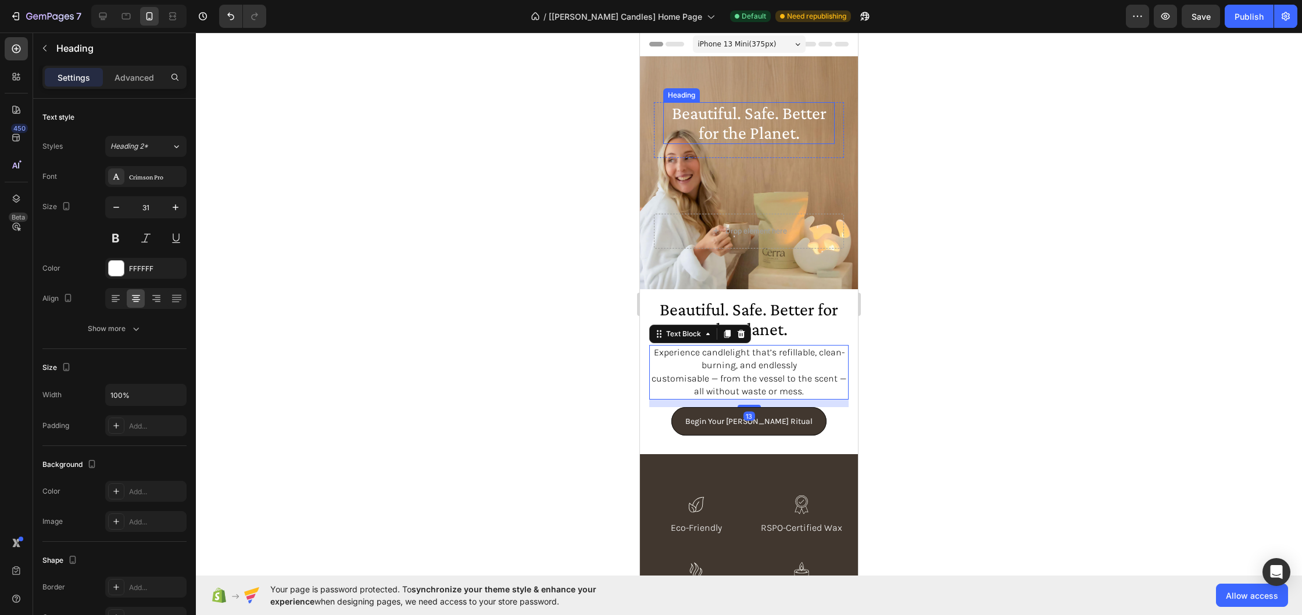
click at [790, 137] on h1 "Beautiful. Safe. Better for the Planet." at bounding box center [748, 123] width 171 height 42
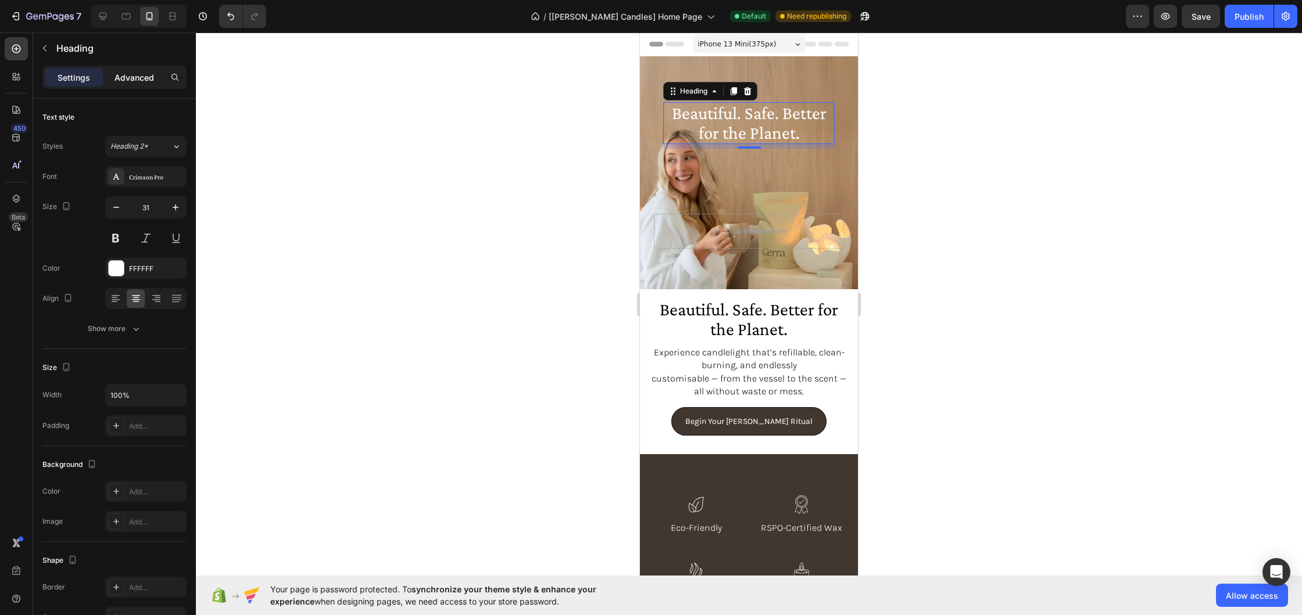
click at [135, 79] on p "Advanced" at bounding box center [134, 77] width 40 height 12
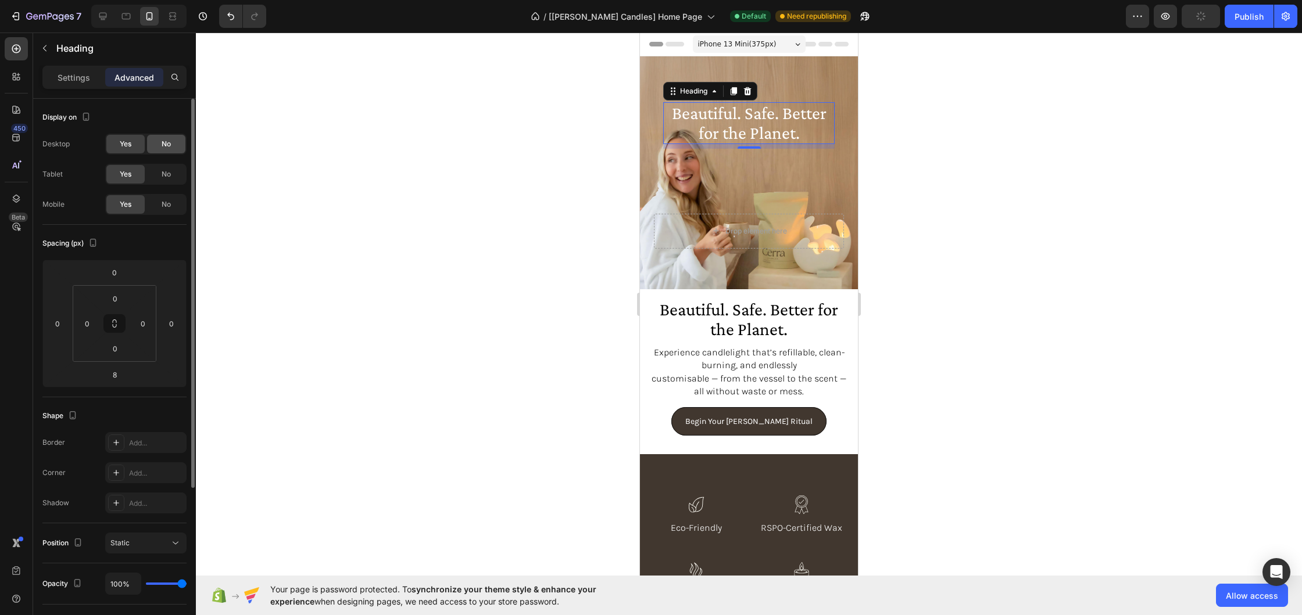
click at [164, 146] on span "No" at bounding box center [166, 144] width 9 height 10
click at [114, 146] on div "Yes" at bounding box center [125, 144] width 38 height 19
click at [171, 208] on div "No" at bounding box center [166, 204] width 38 height 19
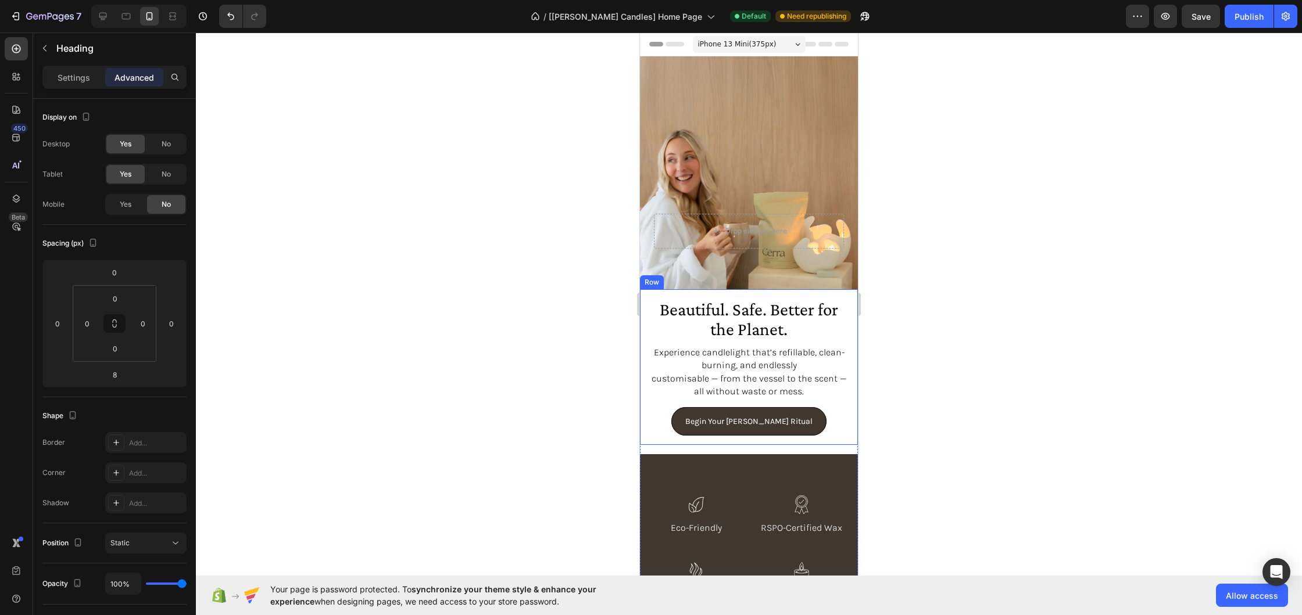
click at [979, 261] on div at bounding box center [749, 324] width 1106 height 583
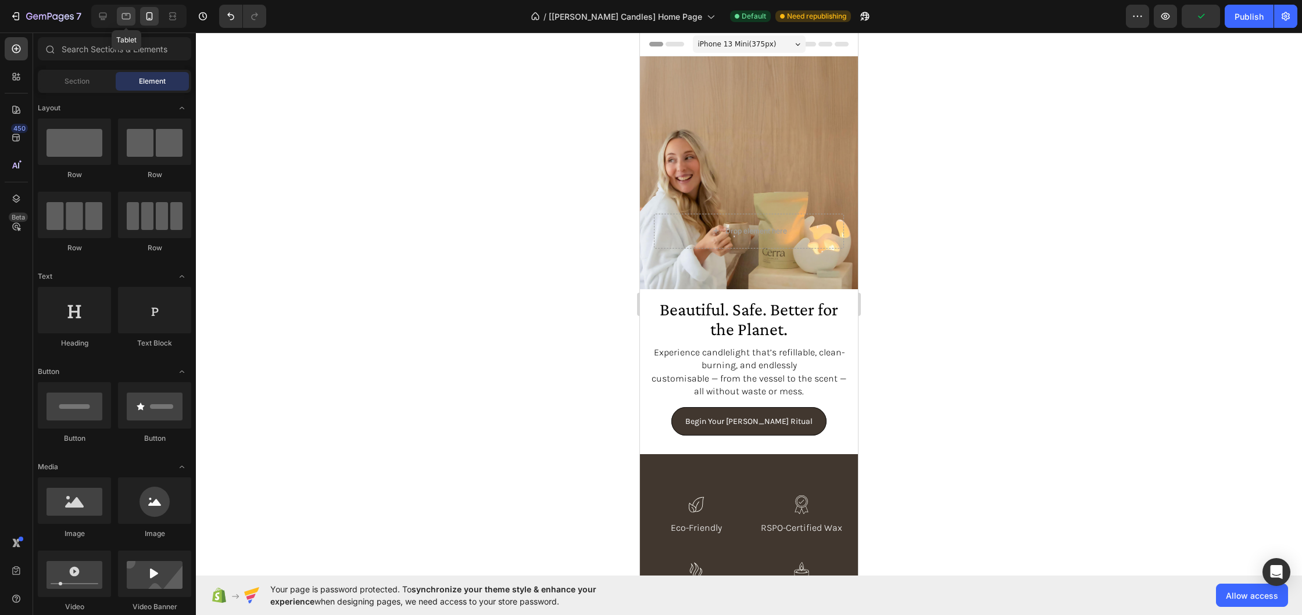
click at [121, 12] on icon at bounding box center [126, 16] width 12 height 12
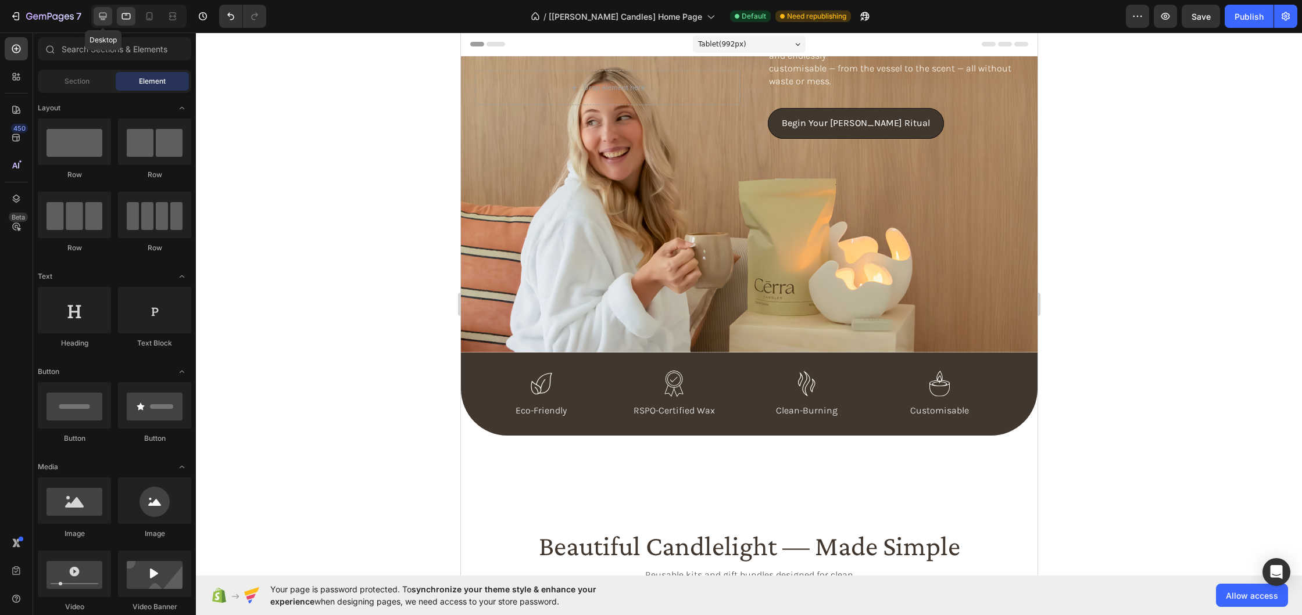
click at [98, 19] on icon at bounding box center [103, 16] width 12 height 12
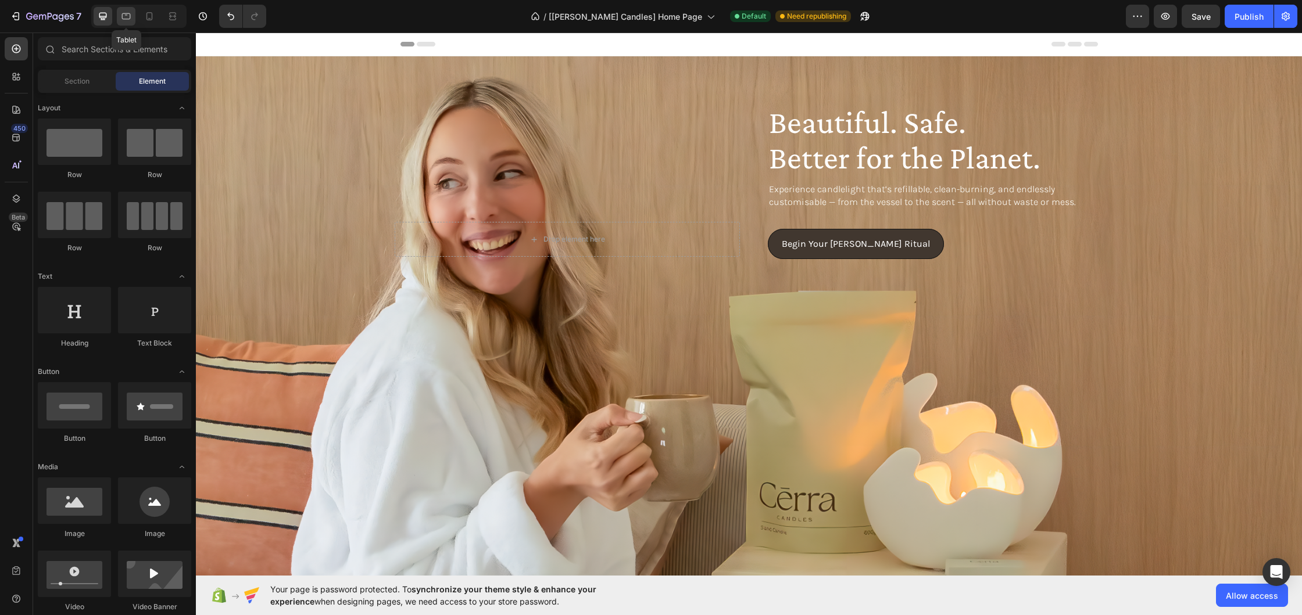
click at [127, 17] on icon at bounding box center [126, 16] width 12 height 12
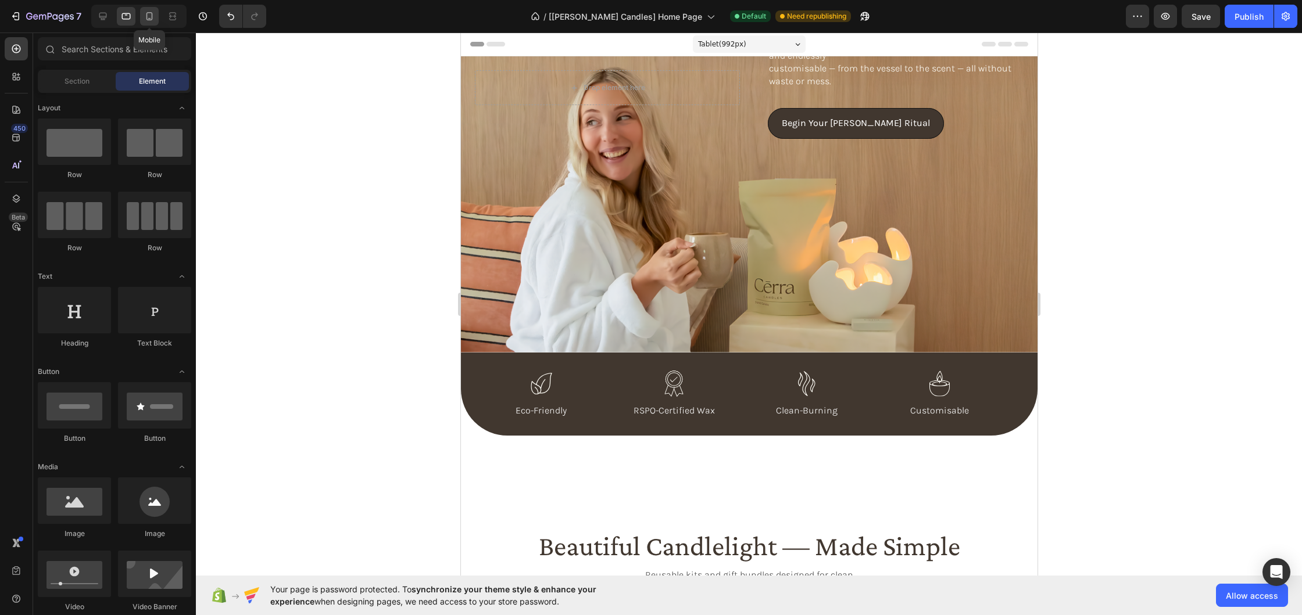
click at [152, 19] on icon at bounding box center [149, 16] width 6 height 8
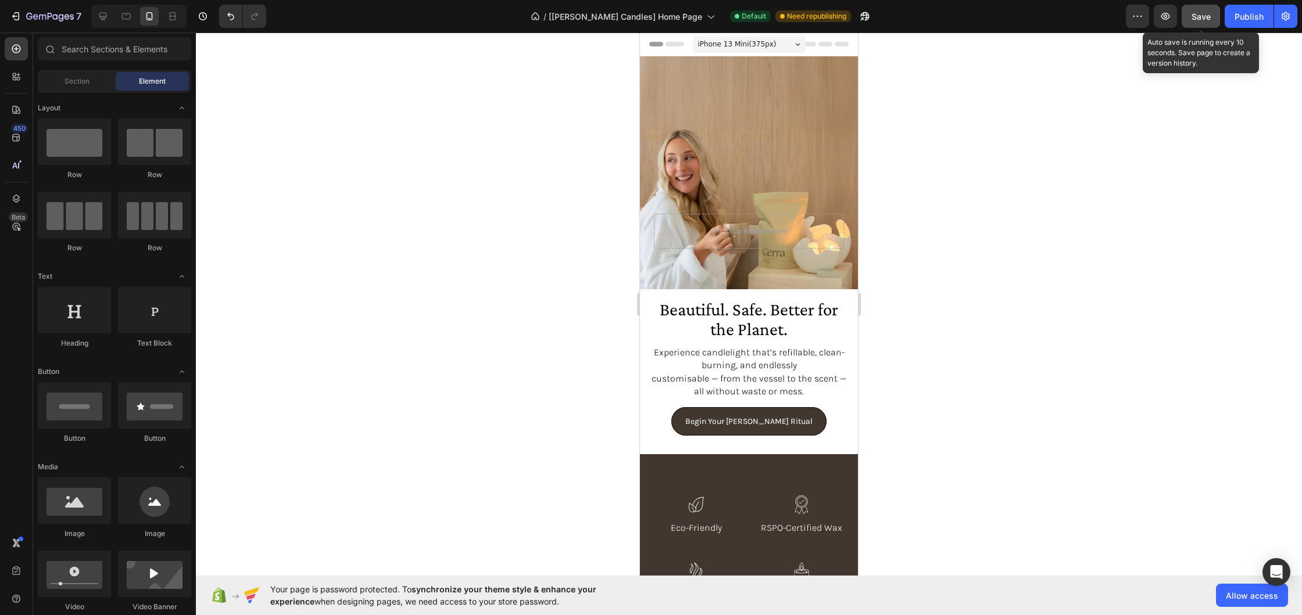
click at [1209, 17] on span "Save" at bounding box center [1200, 17] width 19 height 10
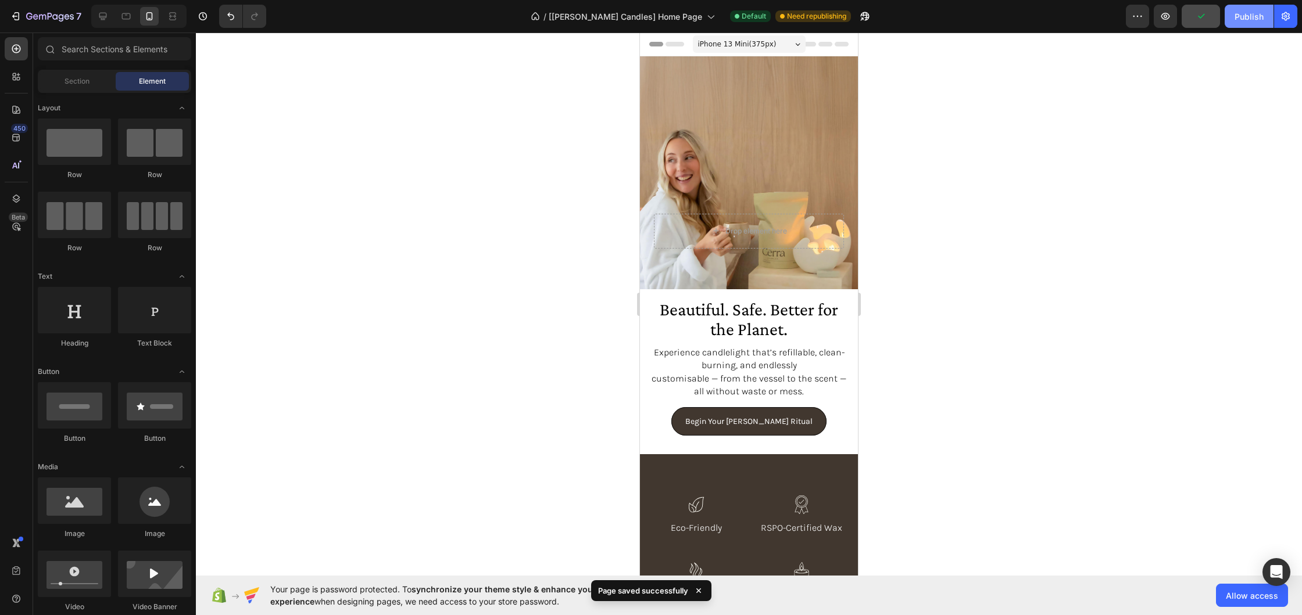
click at [1238, 20] on div "Publish" at bounding box center [1248, 16] width 29 height 12
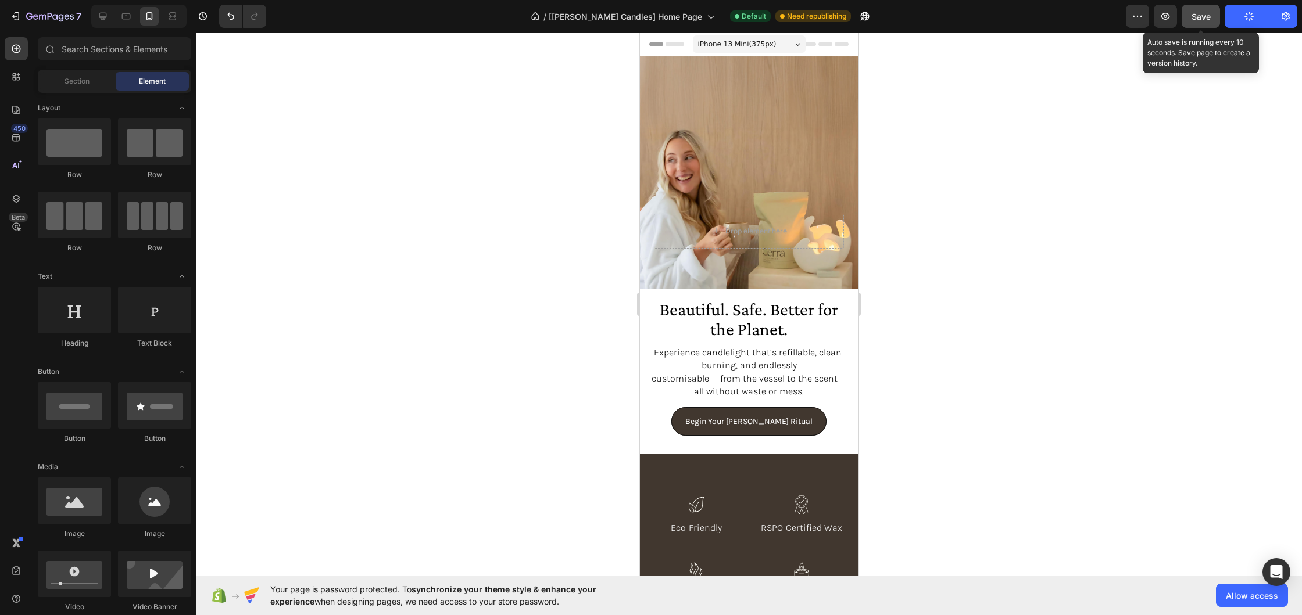
click at [1203, 12] on span "Save" at bounding box center [1200, 17] width 19 height 10
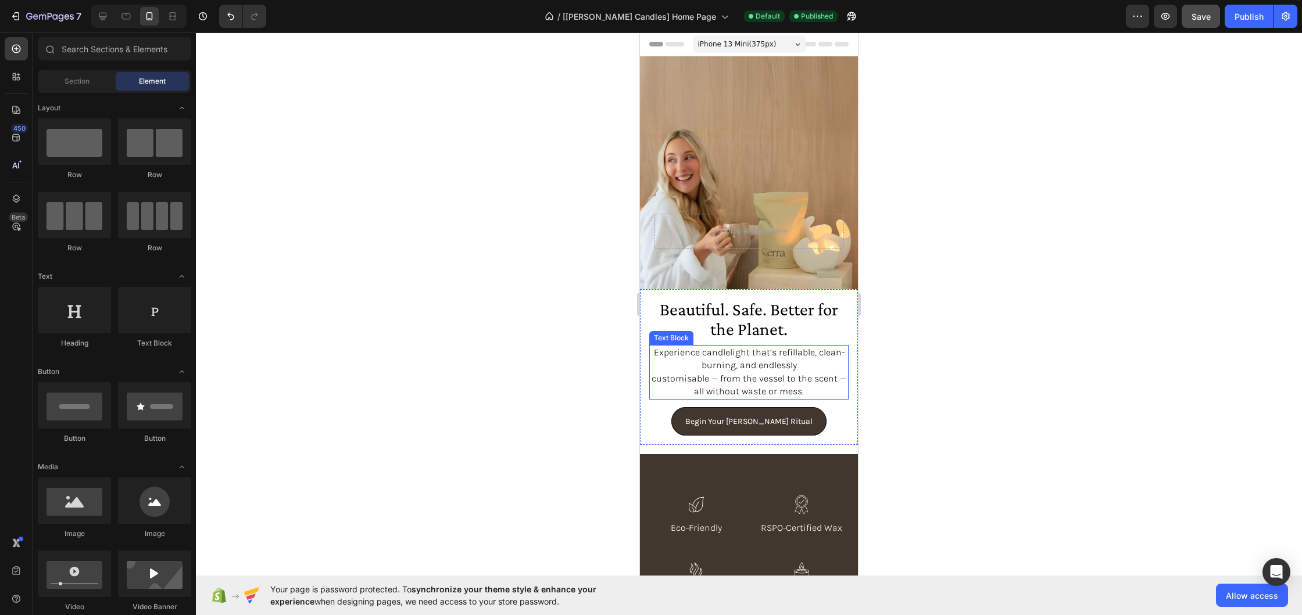
click at [799, 363] on p "Experience candlelight that’s refillable, clean-burning, and endlessly" at bounding box center [748, 359] width 197 height 26
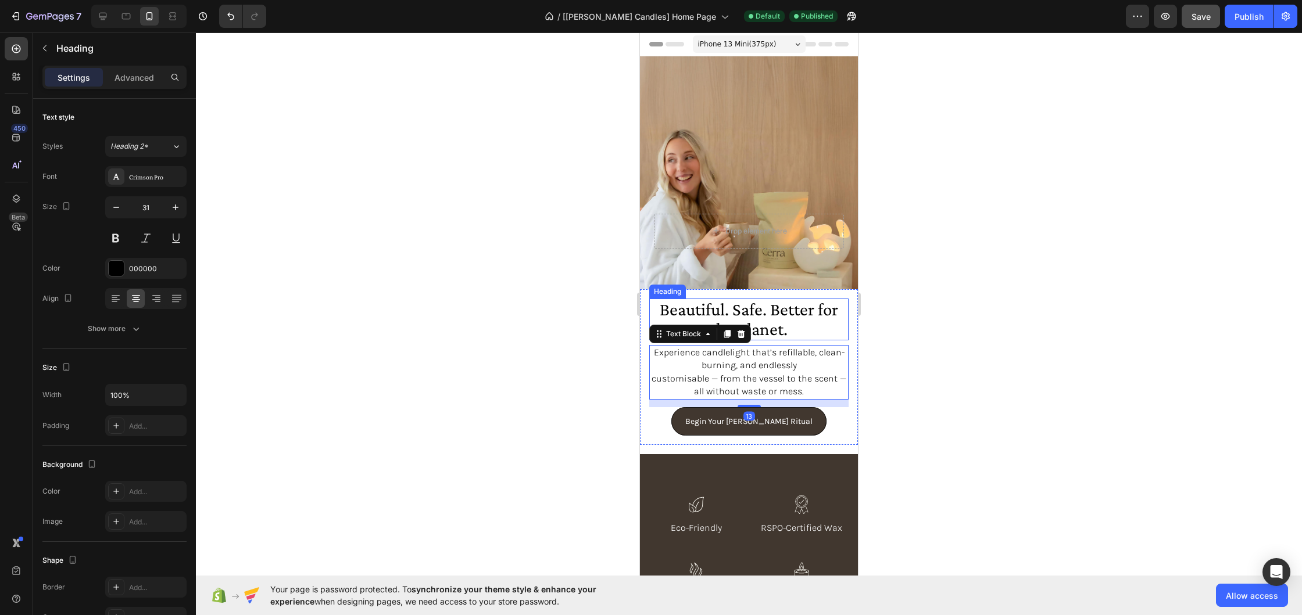
click at [811, 305] on h1 "Beautiful. Safe. Better for the Planet." at bounding box center [748, 320] width 199 height 42
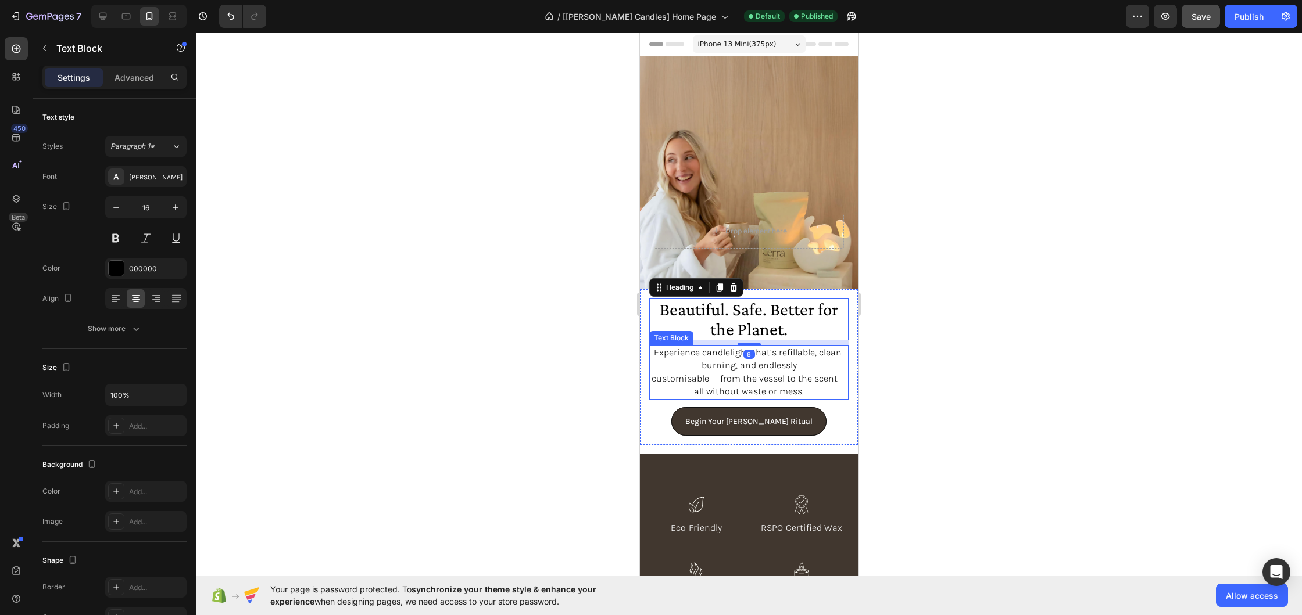
click at [820, 352] on p "Experience candlelight that’s refillable, clean-burning, and endlessly" at bounding box center [748, 359] width 197 height 26
click at [818, 398] on p "customisable — from the vessel to the scent — all without waste or mess." at bounding box center [748, 385] width 197 height 26
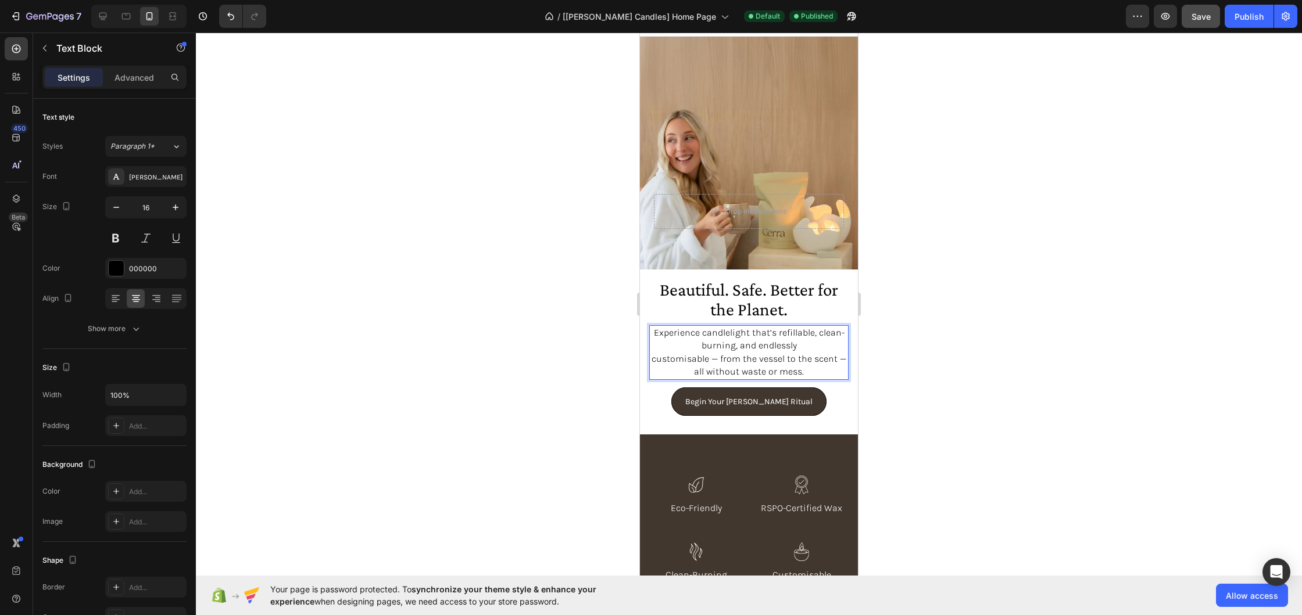
scroll to position [20, 0]
click at [127, 16] on icon at bounding box center [126, 16] width 12 height 12
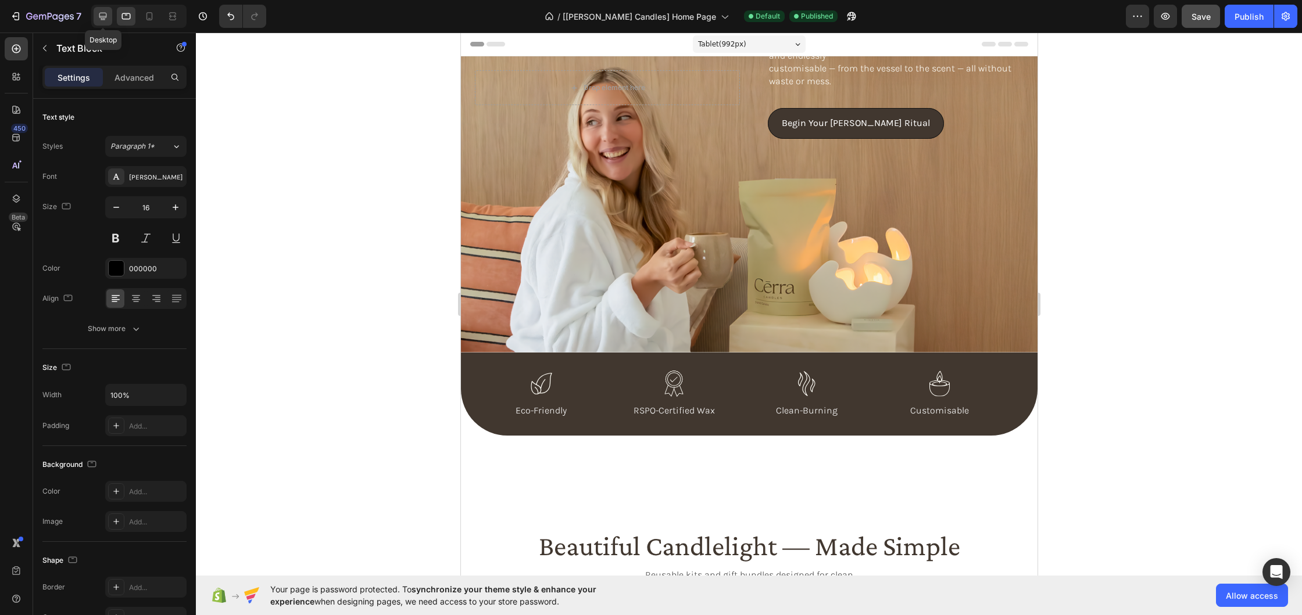
click at [101, 12] on icon at bounding box center [103, 16] width 12 height 12
type input "1200"
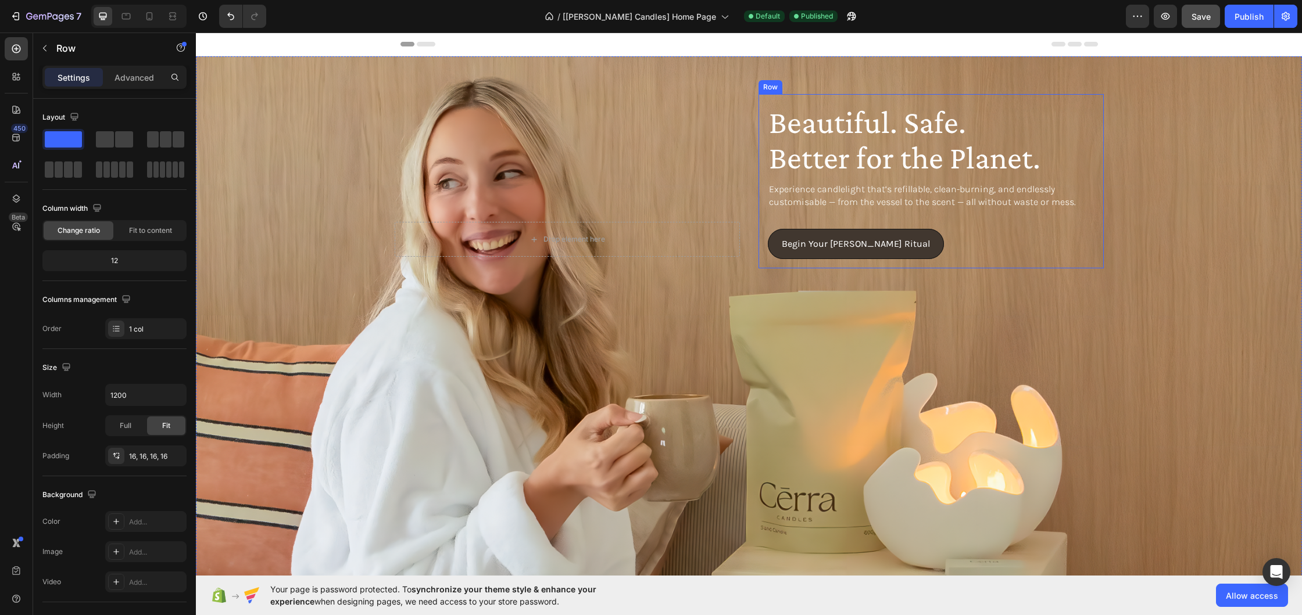
click at [1075, 96] on div "Beautiful. Safe. Better for the Planet. Heading Experience candlelight that’s r…" at bounding box center [930, 181] width 345 height 175
click at [116, 76] on p "Advanced" at bounding box center [134, 77] width 40 height 12
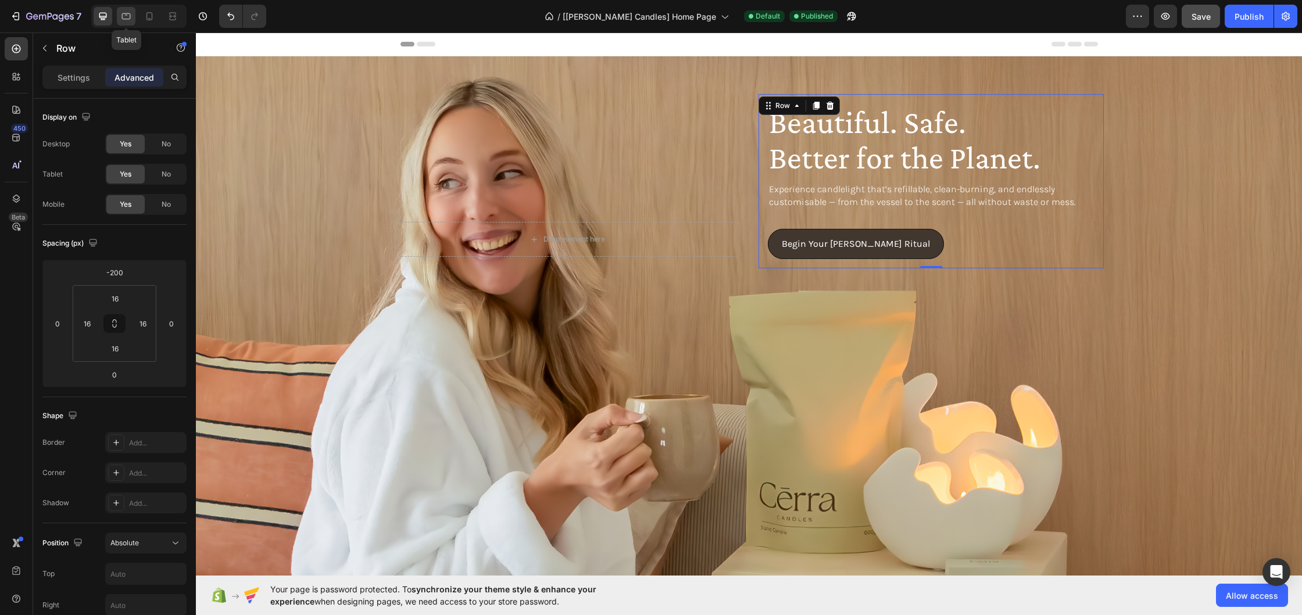
click at [127, 17] on icon at bounding box center [126, 16] width 12 height 12
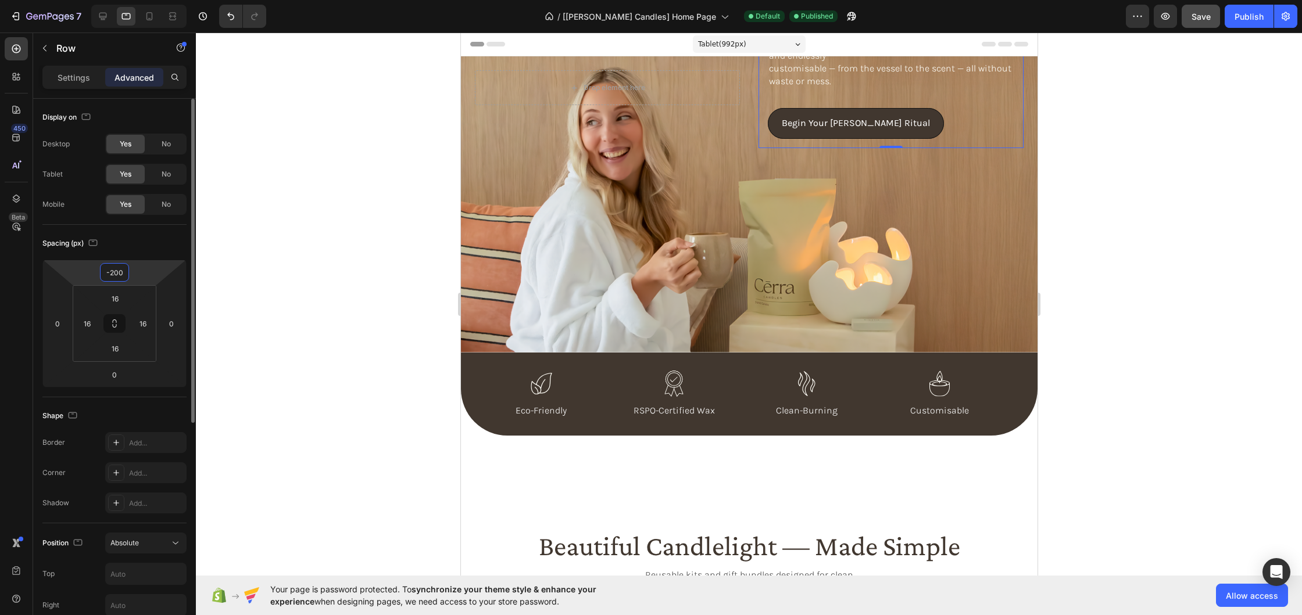
click at [114, 275] on input "-200" at bounding box center [114, 272] width 23 height 17
click at [113, 271] on input "-200" at bounding box center [114, 272] width 23 height 17
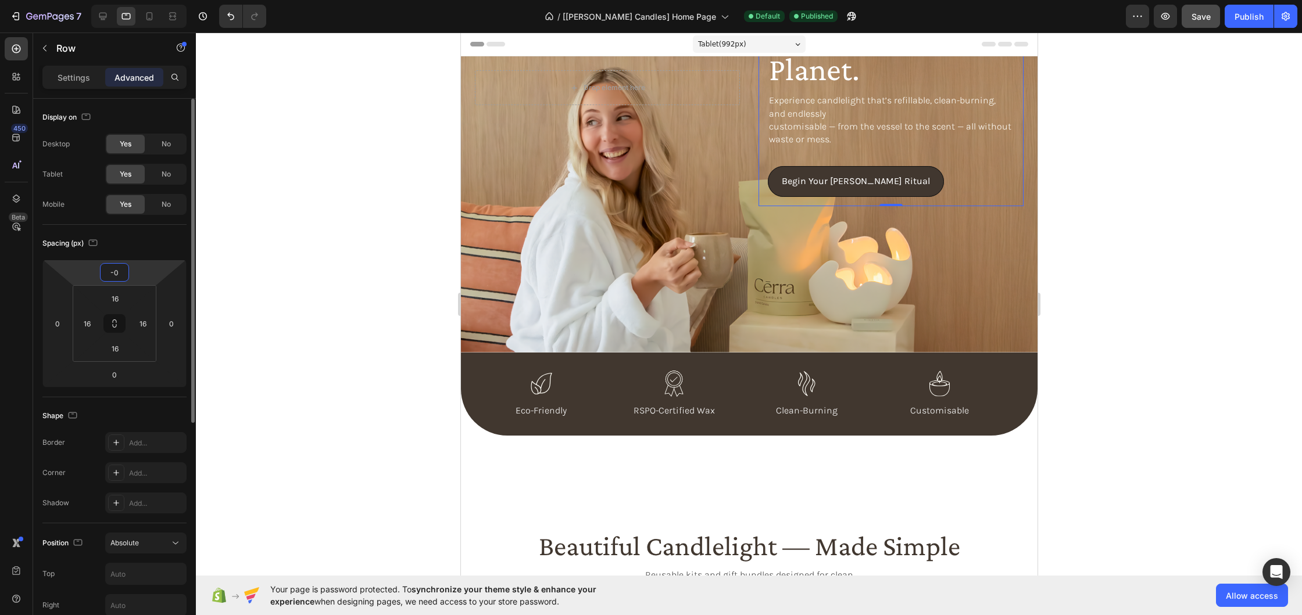
type input "0"
type input "1"
type input "2"
type input "3"
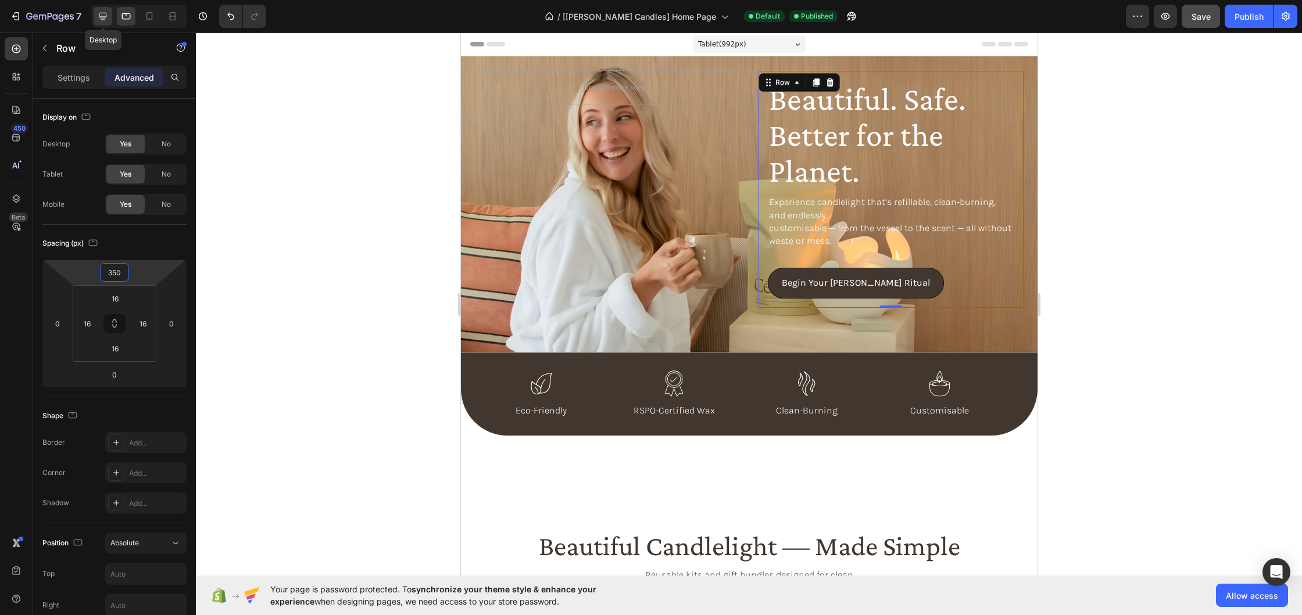
click at [102, 13] on icon at bounding box center [103, 16] width 12 height 12
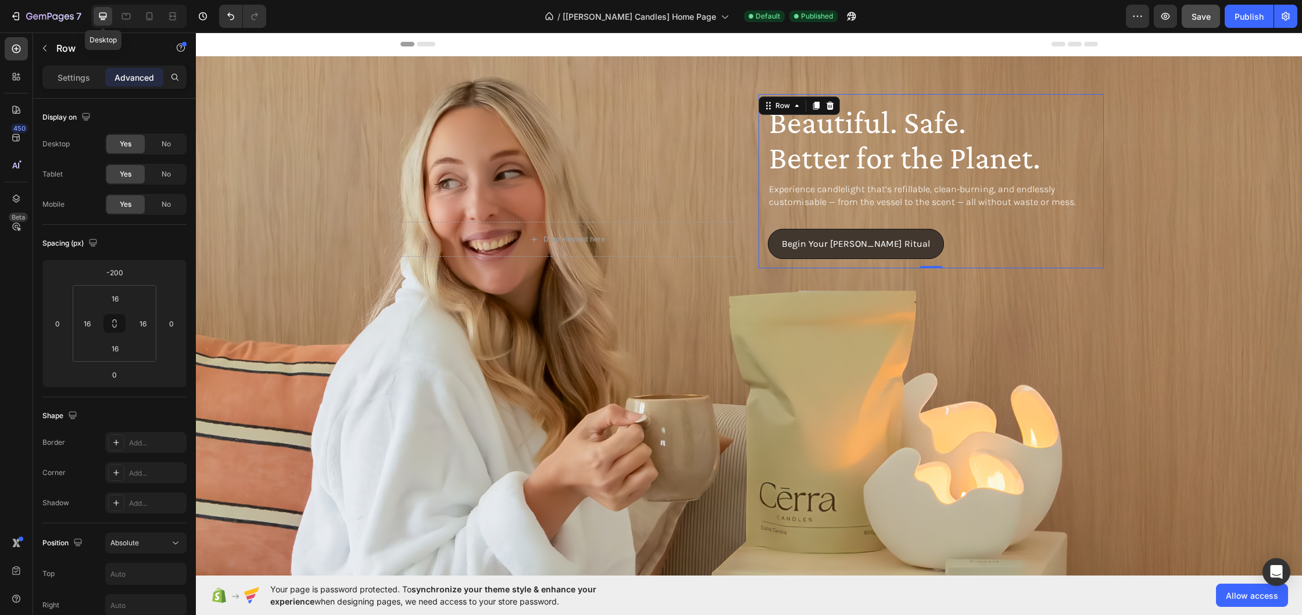
scroll to position [20, 0]
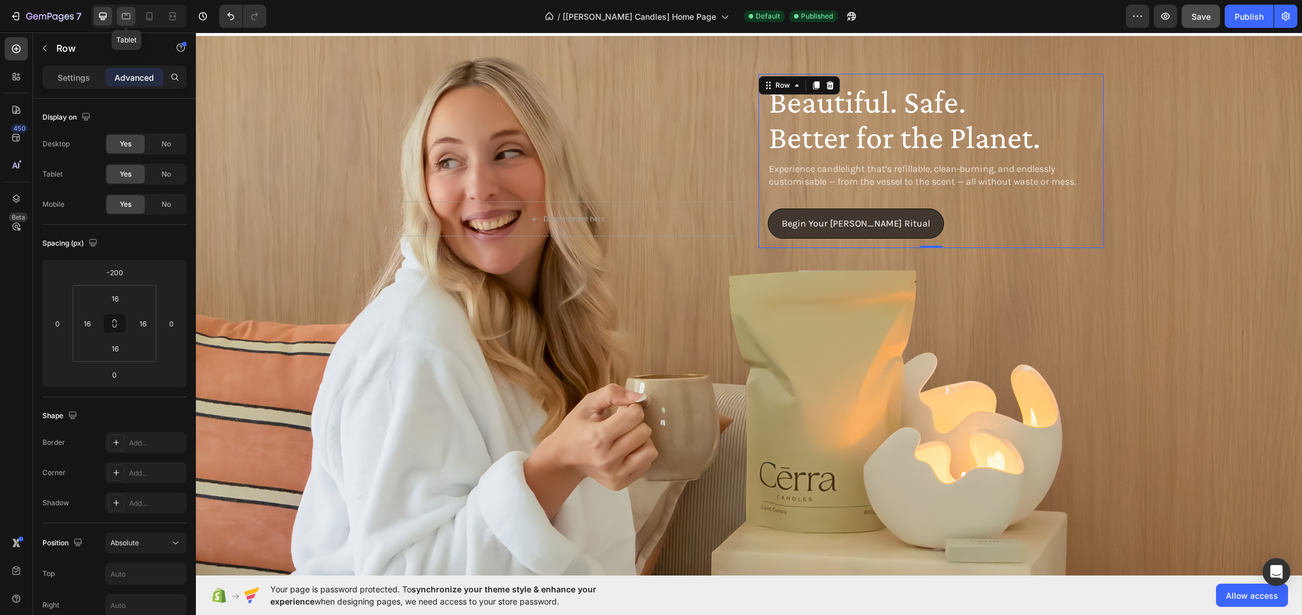
click at [131, 16] on icon at bounding box center [126, 16] width 12 height 12
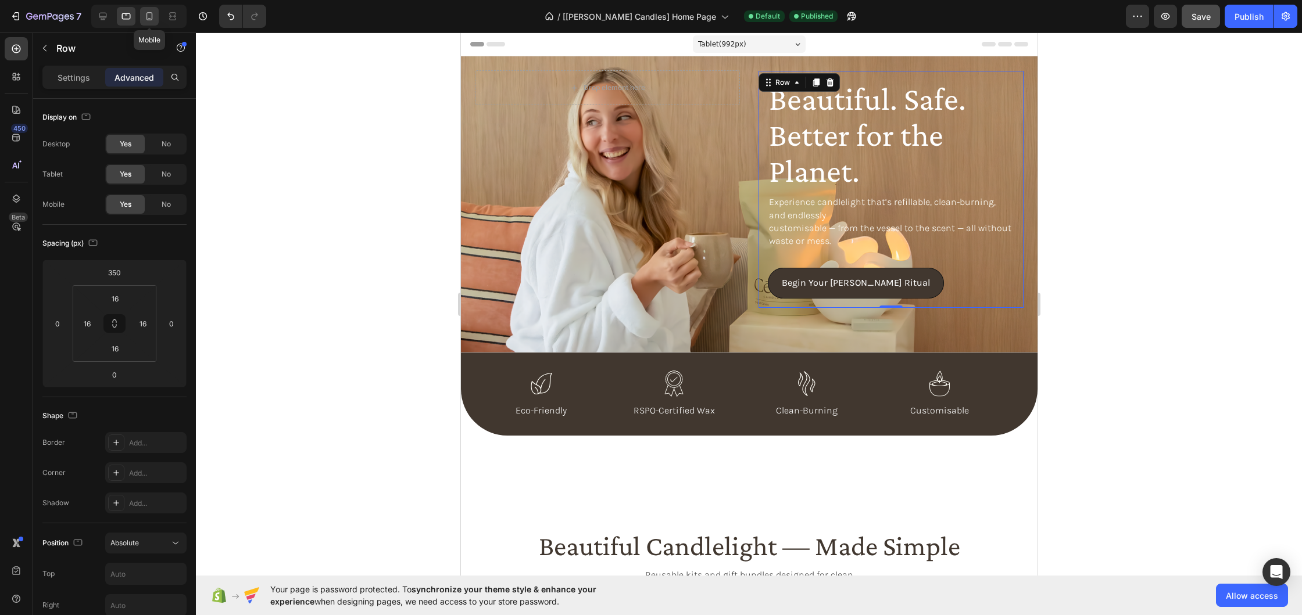
click at [148, 17] on icon at bounding box center [150, 16] width 12 height 12
type input "0"
type input "96"
type input "0"
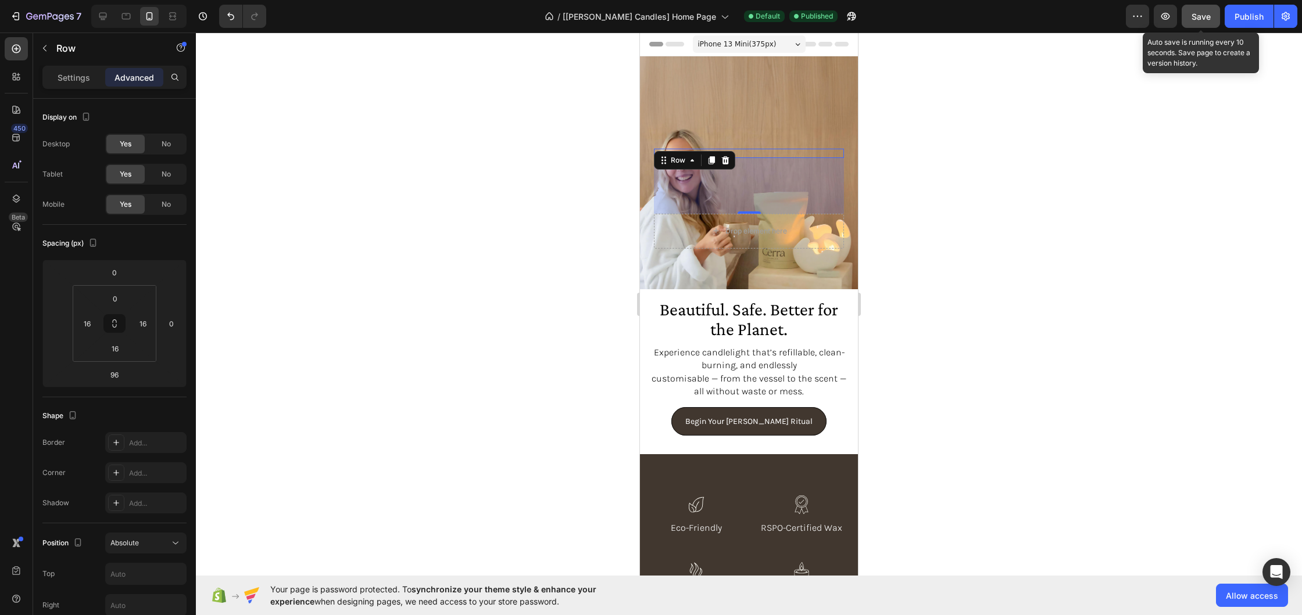
click at [1198, 12] on span "Save" at bounding box center [1200, 17] width 19 height 10
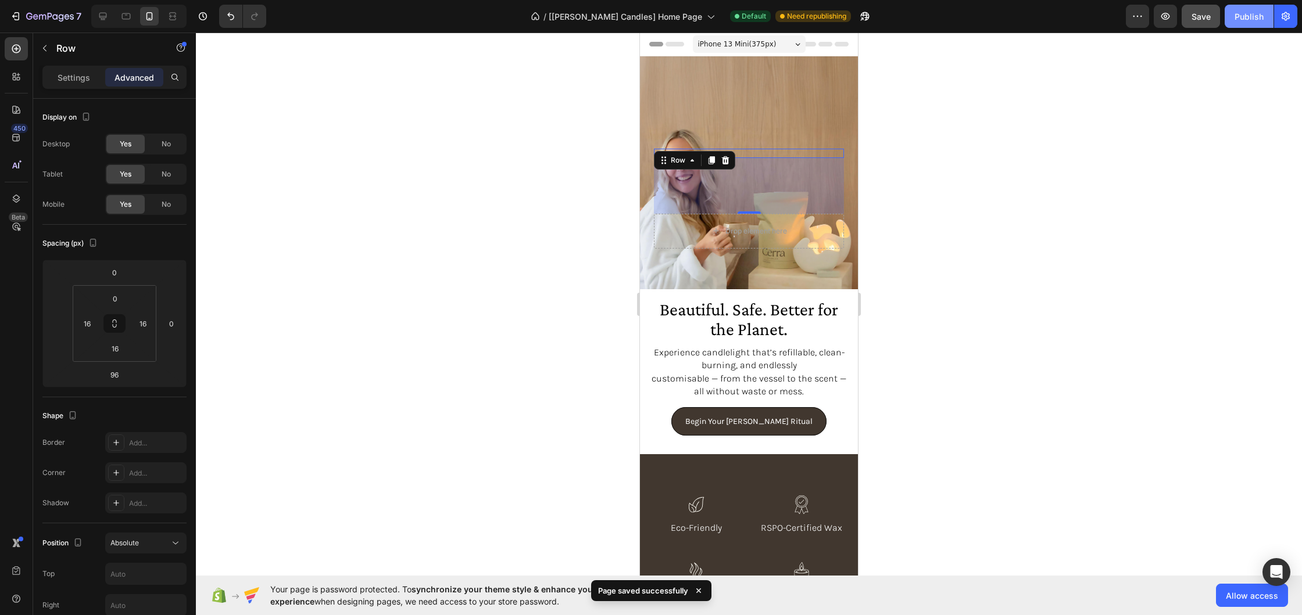
click at [1244, 17] on div "Publish" at bounding box center [1248, 16] width 29 height 12
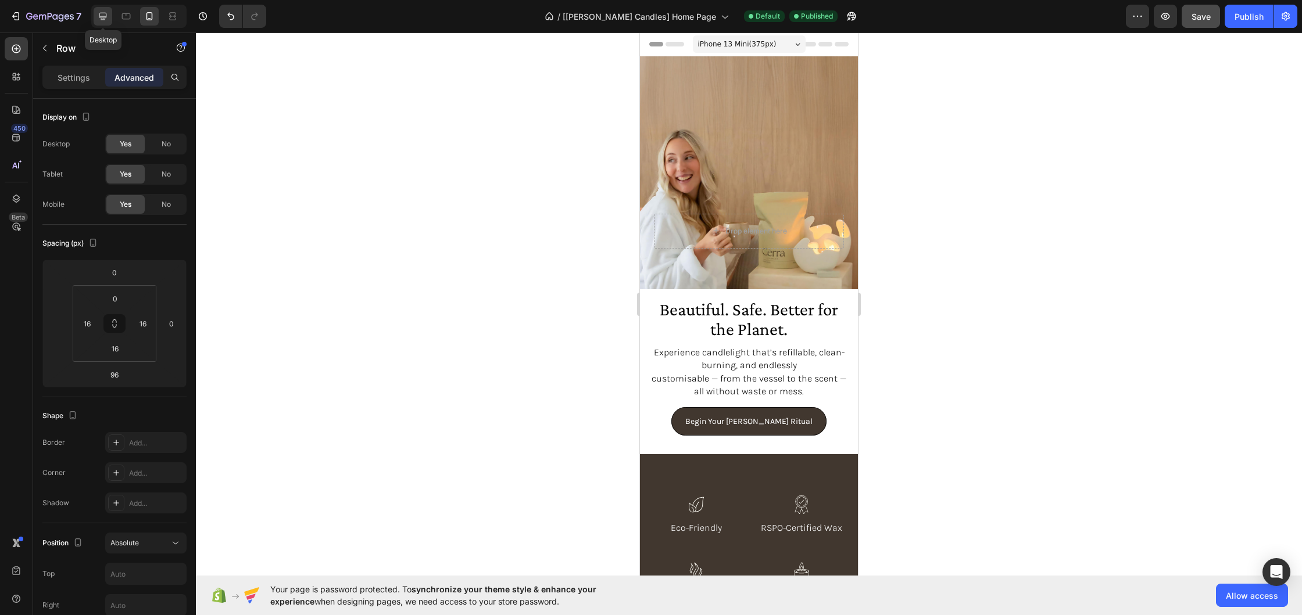
click at [105, 15] on icon at bounding box center [103, 16] width 12 height 12
type input "-200"
type input "0"
type input "16"
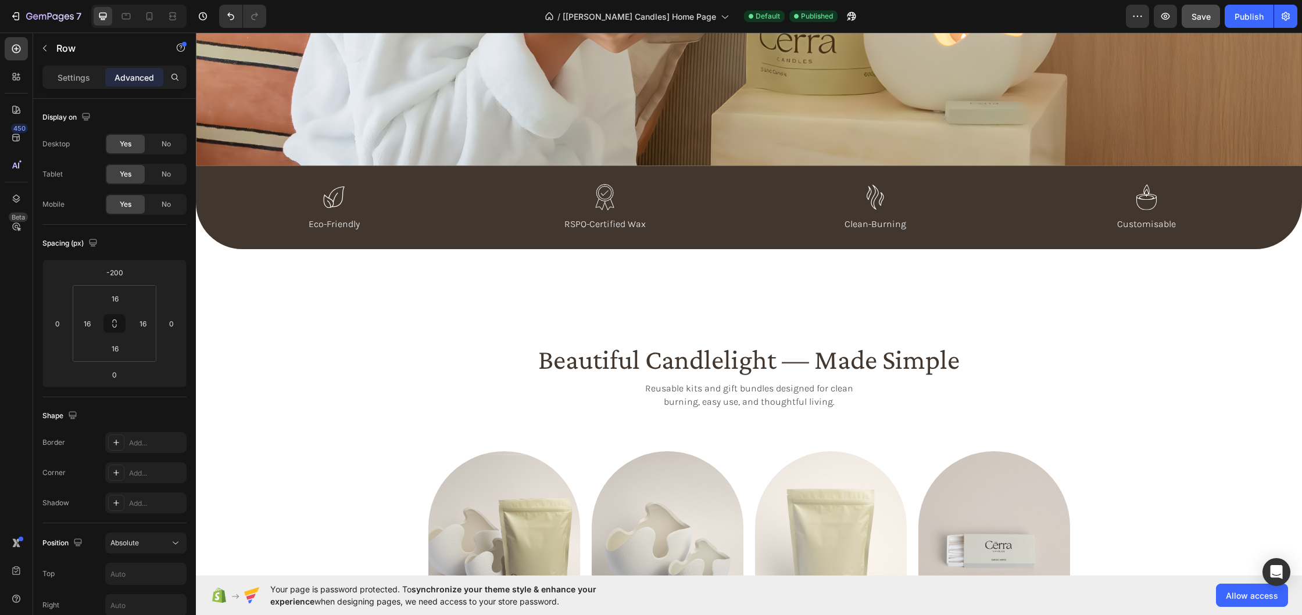
scroll to position [459, 0]
click at [123, 19] on icon at bounding box center [126, 16] width 12 height 12
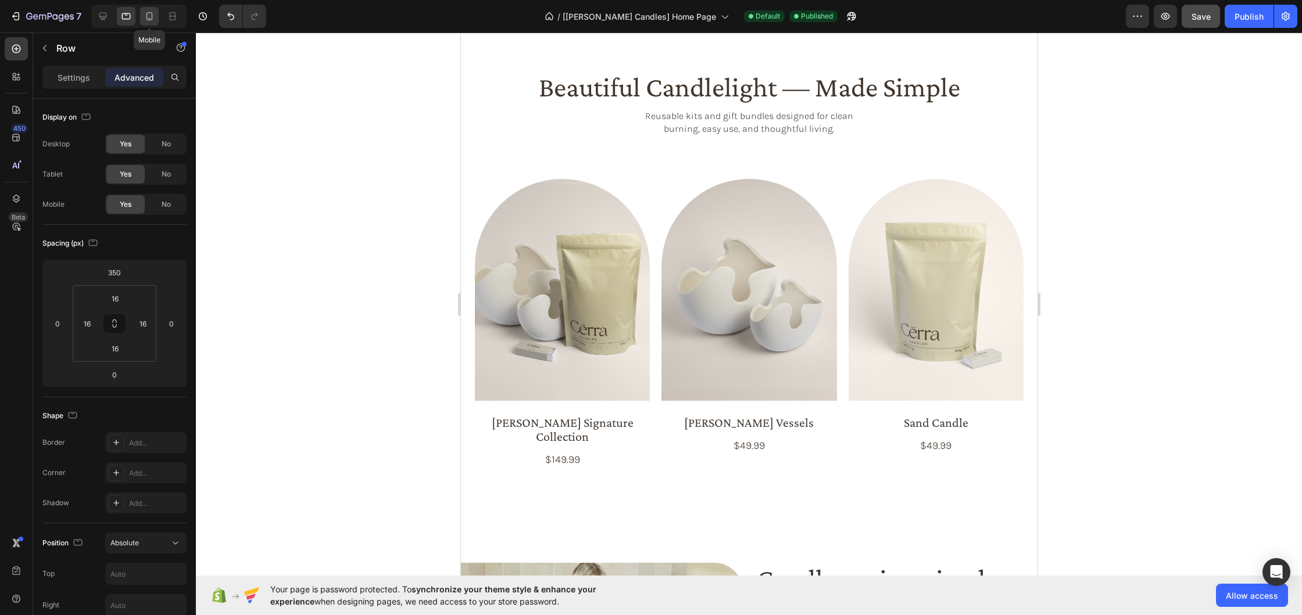
click at [146, 17] on icon at bounding box center [149, 16] width 6 height 8
type input "0"
type input "96"
type input "0"
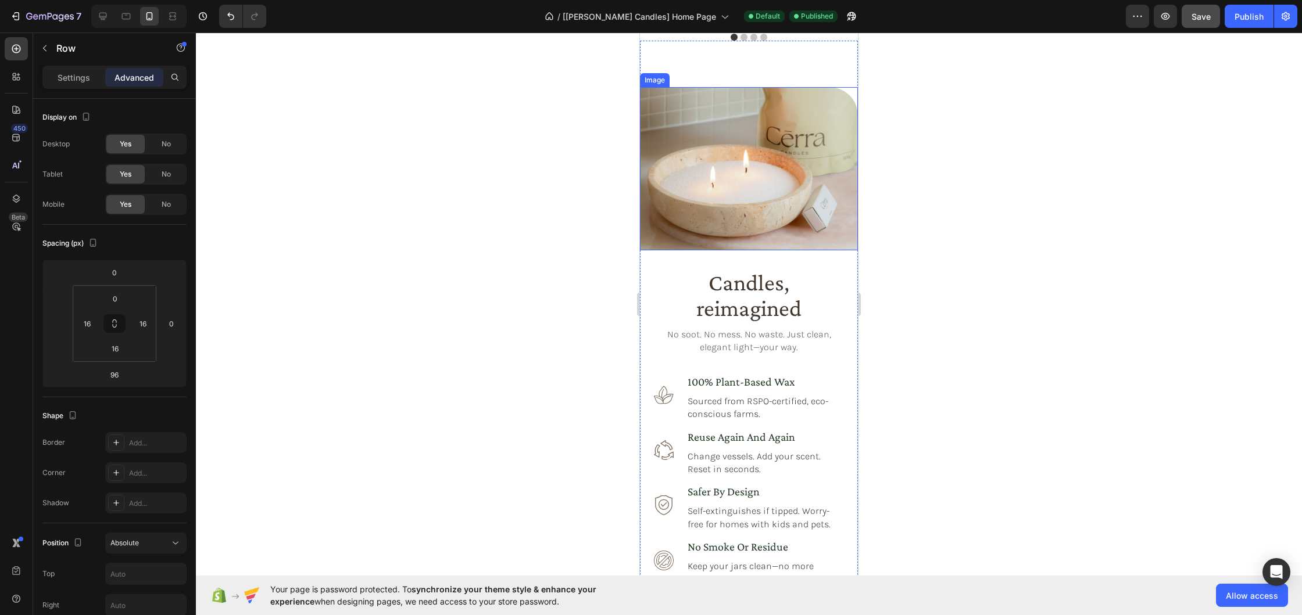
scroll to position [1295, 0]
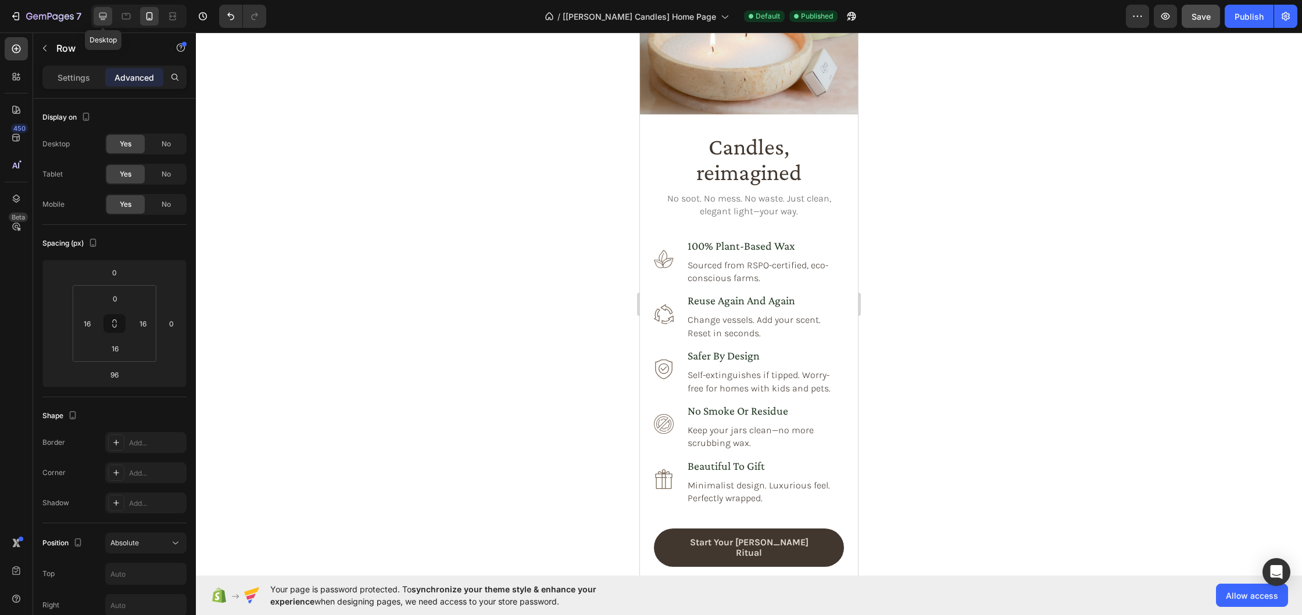
click at [102, 16] on icon at bounding box center [103, 17] width 8 height 8
type input "-200"
type input "0"
type input "16"
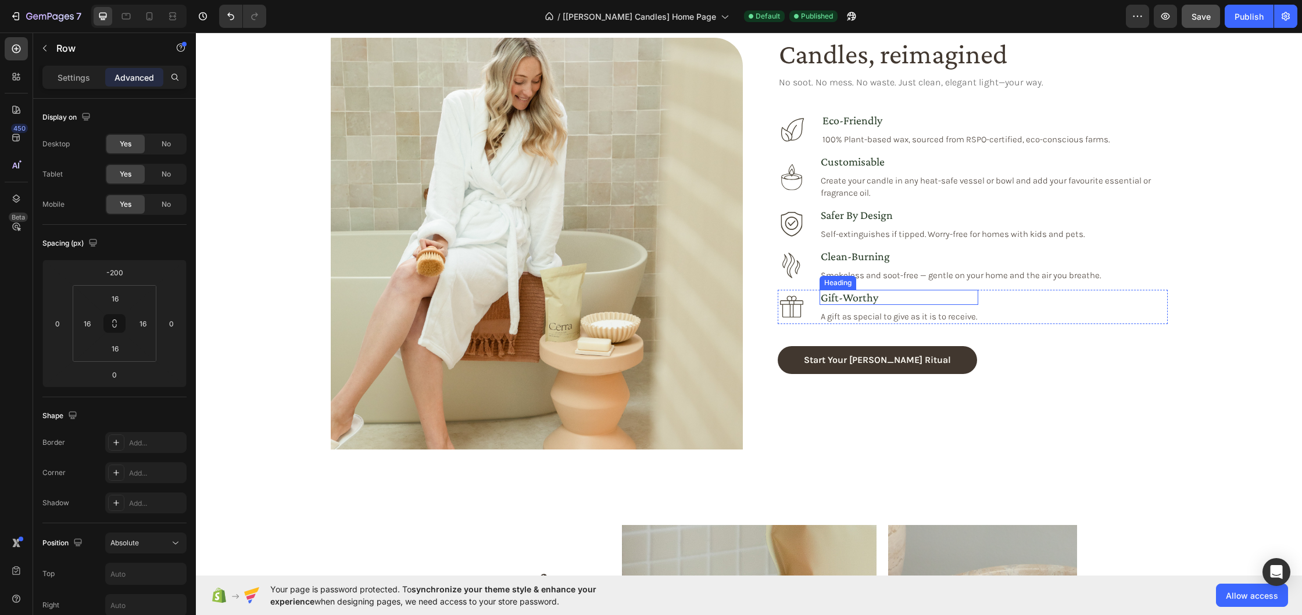
scroll to position [1244, 0]
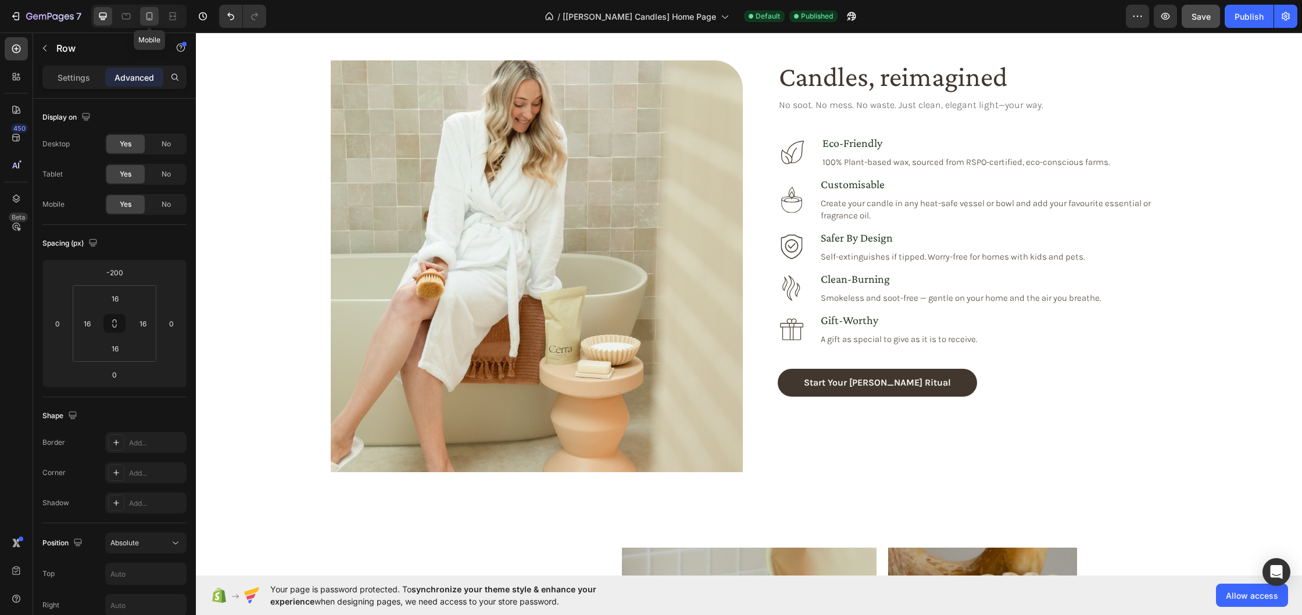
click at [149, 18] on icon at bounding box center [149, 16] width 6 height 8
type input "0"
type input "96"
type input "0"
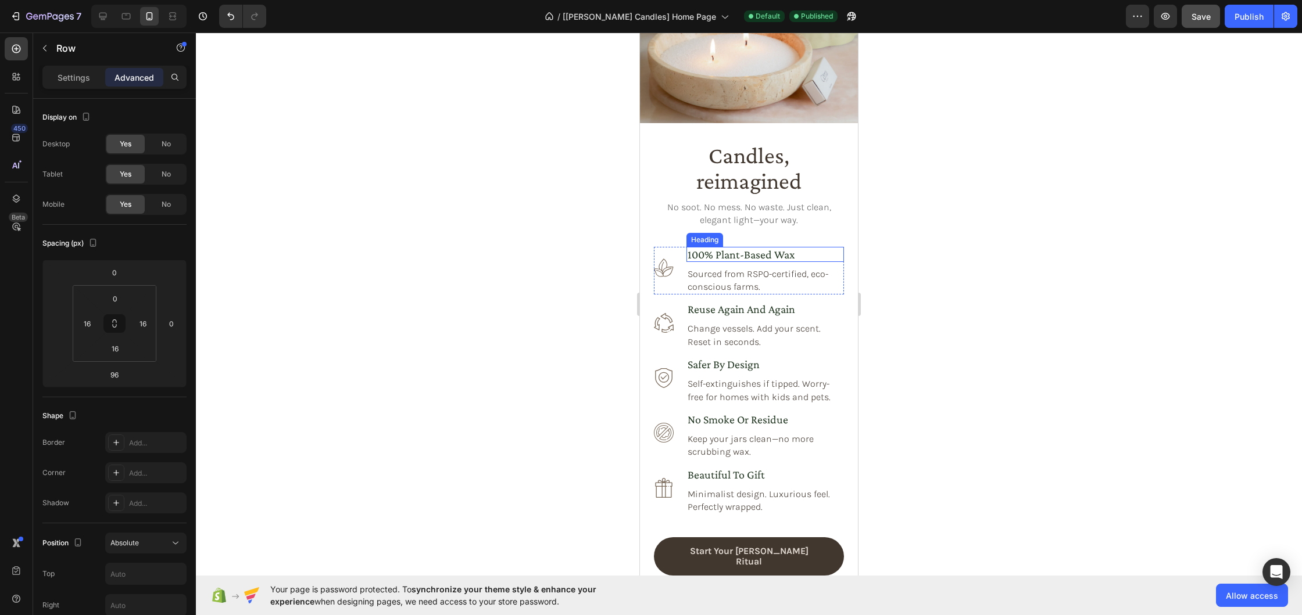
scroll to position [1286, 0]
click at [101, 16] on icon at bounding box center [103, 17] width 8 height 8
type input "-200"
type input "0"
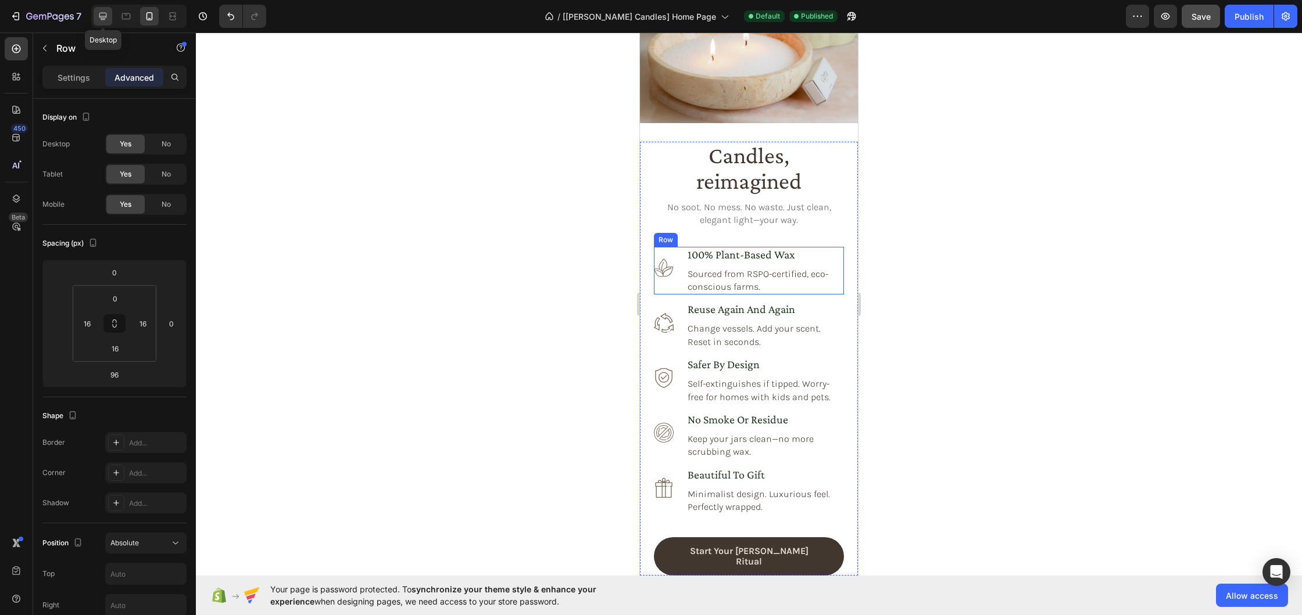
type input "16"
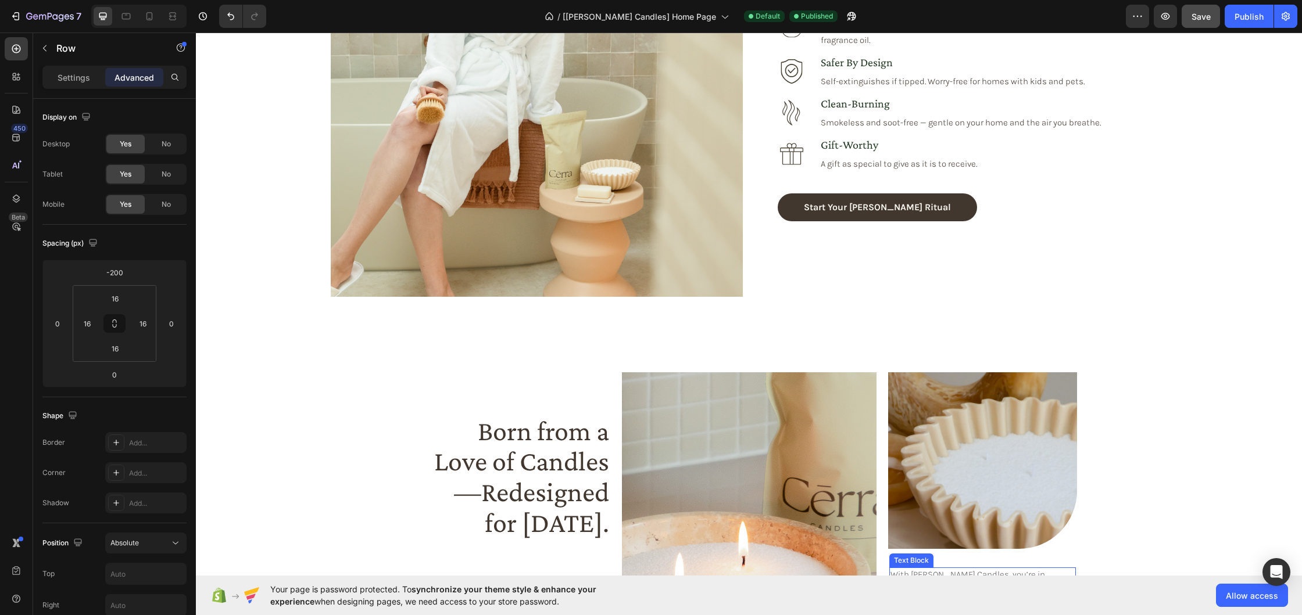
scroll to position [1214, 0]
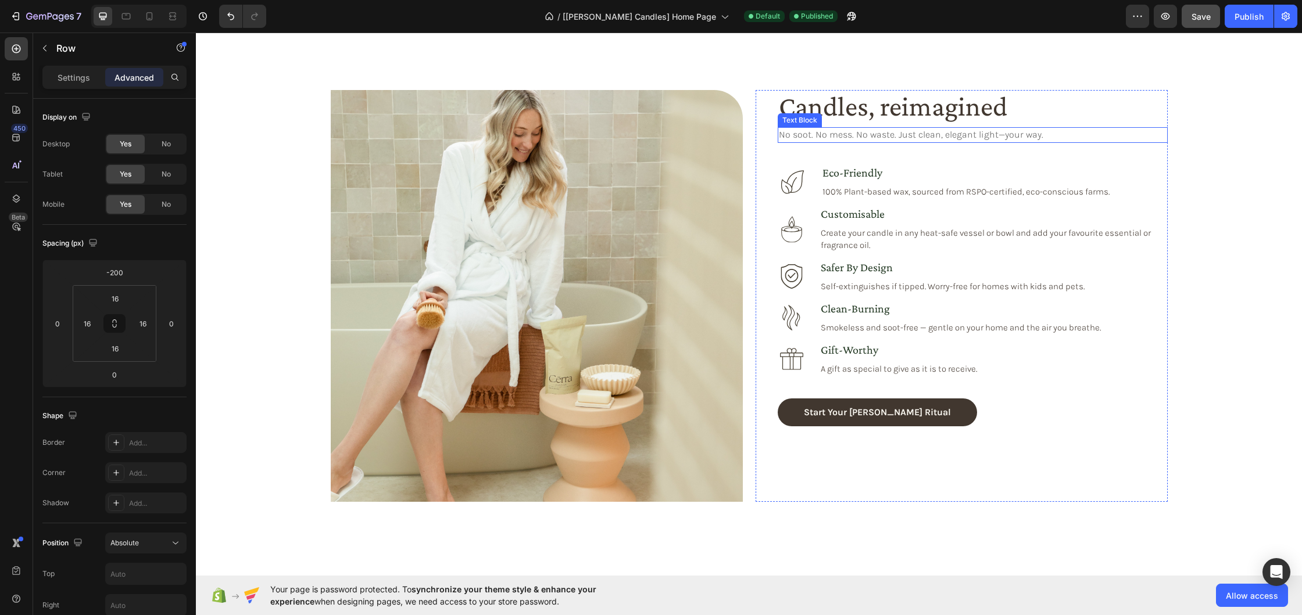
click at [878, 136] on p "No soot. No mess. No waste. Just clean, elegant light—your way." at bounding box center [973, 134] width 388 height 13
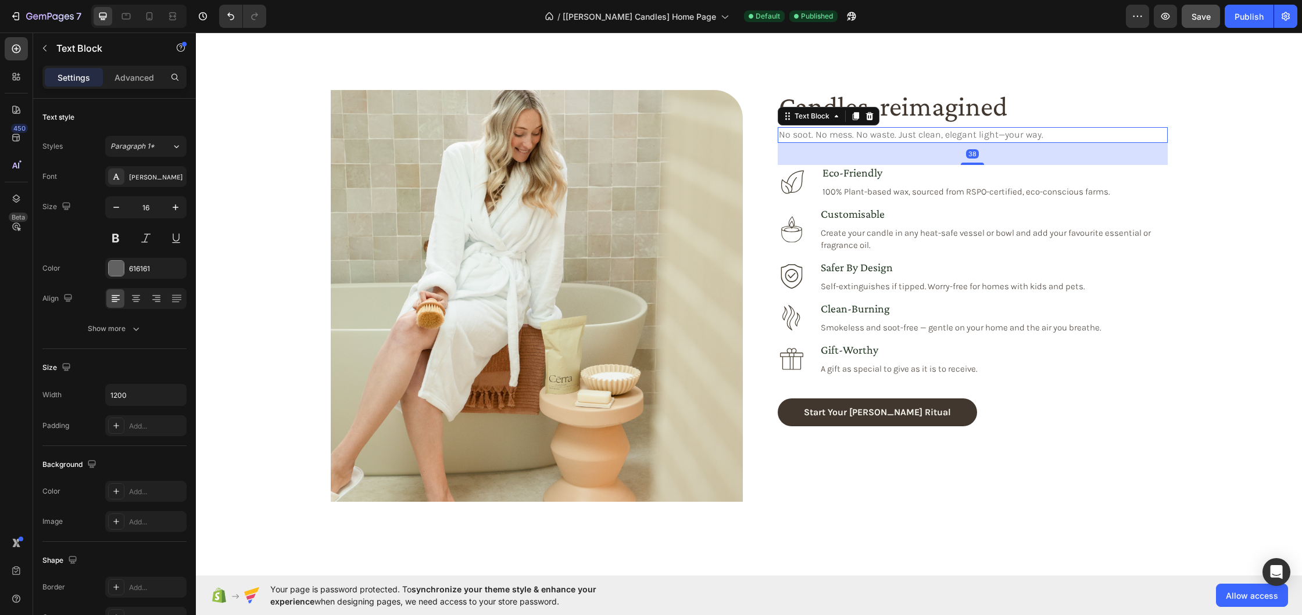
click at [902, 135] on p "No soot. No mess. No waste. Just clean, elegant light—your way." at bounding box center [973, 134] width 388 height 13
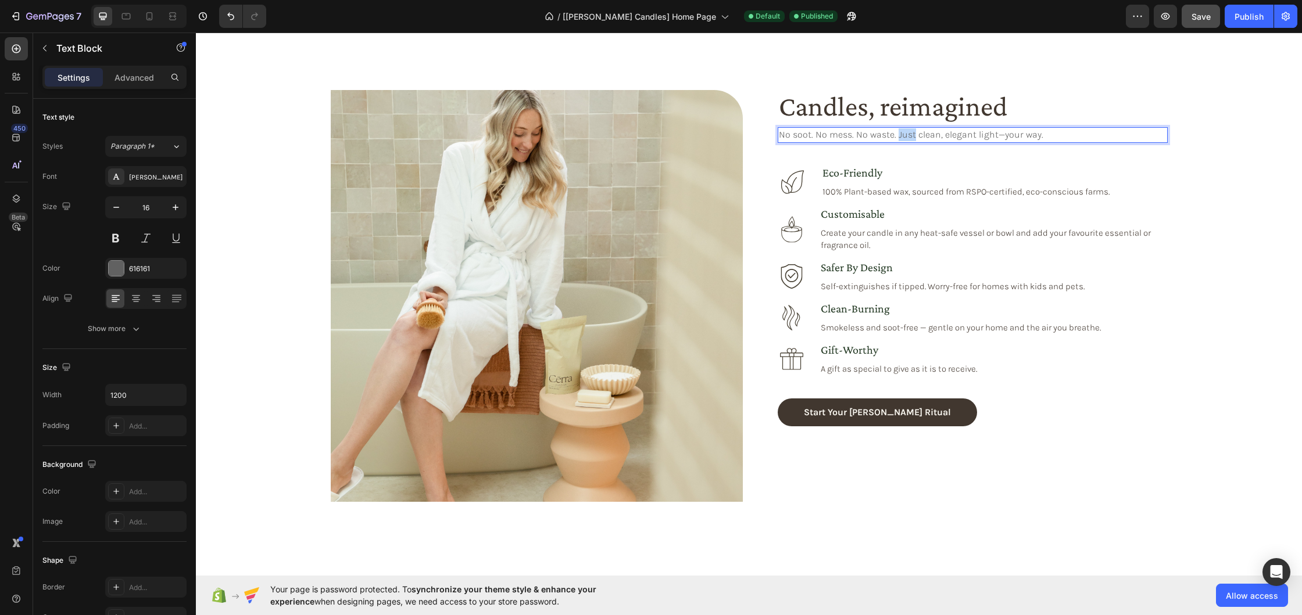
click at [902, 135] on p "No soot. No mess. No waste. Just clean, elegant light—your way." at bounding box center [973, 134] width 388 height 13
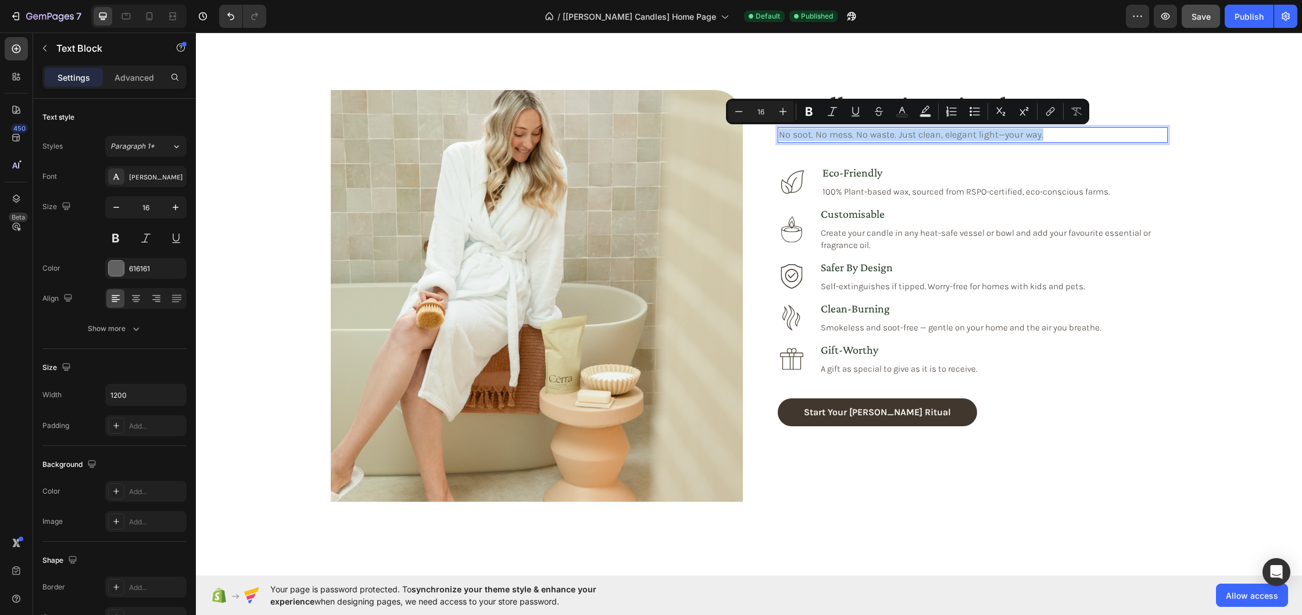
copy p "No soot. No mess. No waste. Just clean, elegant light—your way."
click at [149, 15] on icon at bounding box center [150, 16] width 12 height 12
type input "100%"
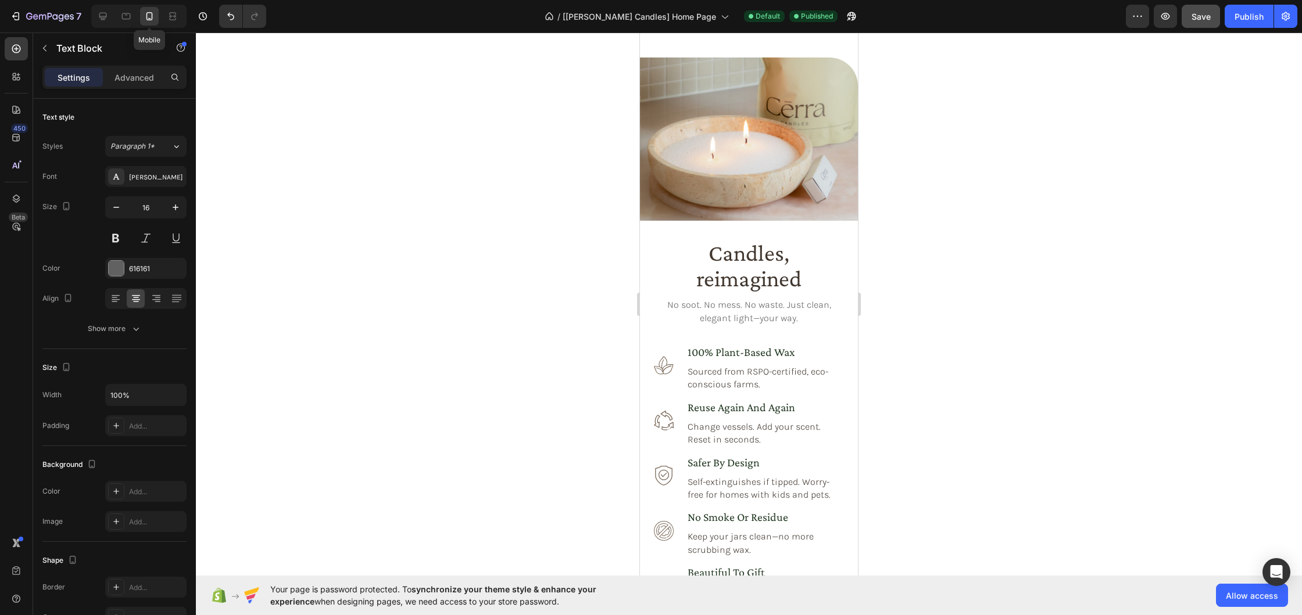
scroll to position [862, 0]
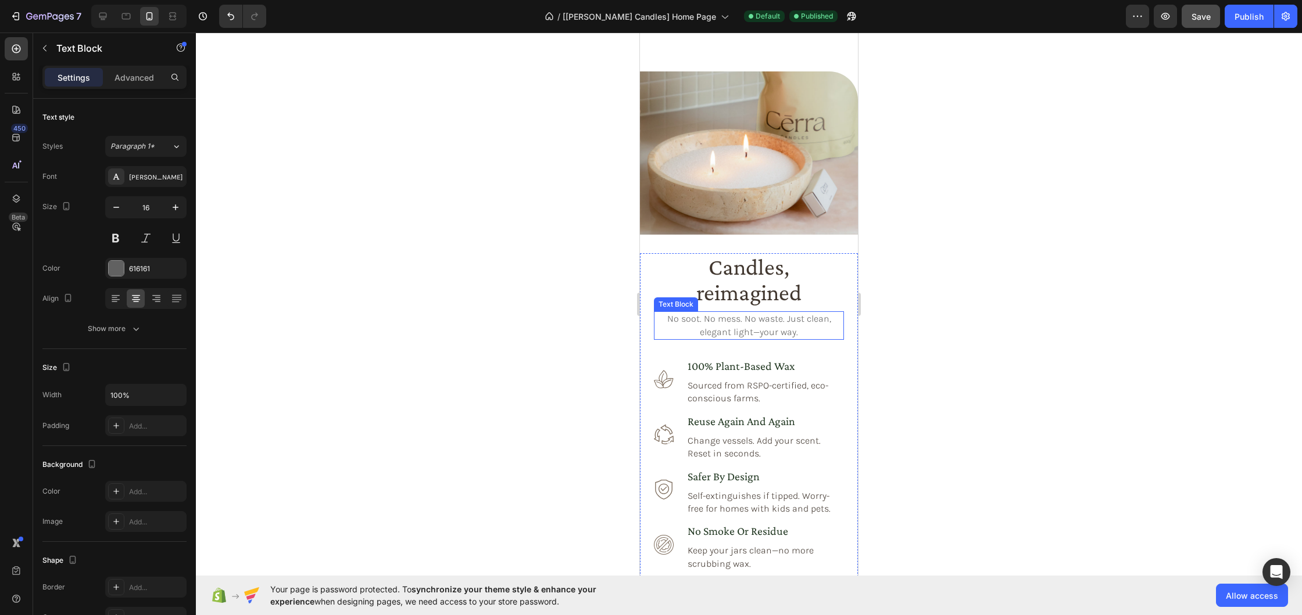
click at [783, 328] on p "No soot. No mess. No waste. Just clean, elegant light—your way." at bounding box center [749, 326] width 188 height 26
click at [99, 17] on icon at bounding box center [103, 17] width 8 height 8
type input "1200"
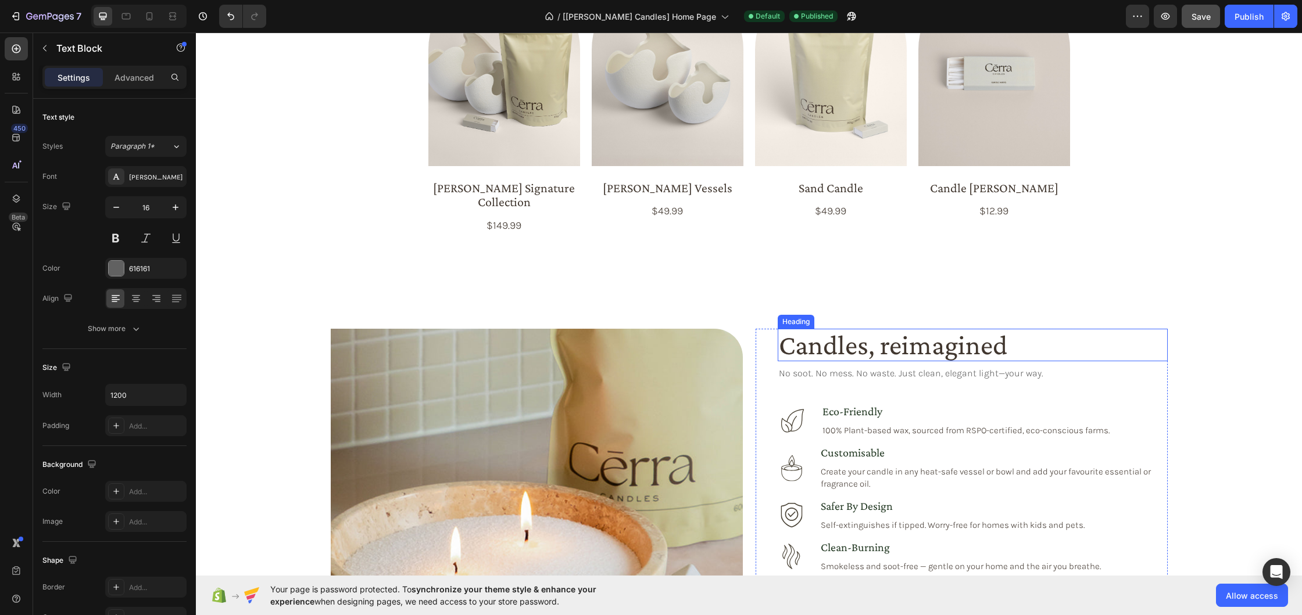
scroll to position [909, 0]
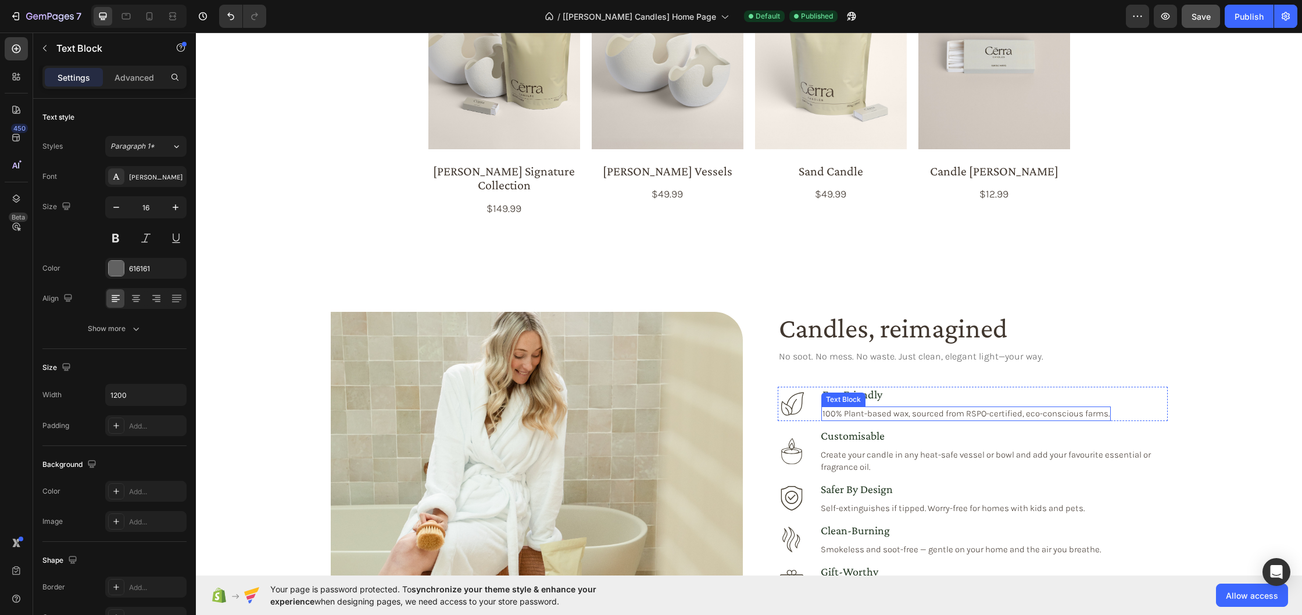
click at [861, 395] on div "Text Block" at bounding box center [843, 400] width 40 height 10
click at [869, 387] on h3 "eco-friendly" at bounding box center [965, 394] width 289 height 15
click at [869, 388] on p "eco-friendly" at bounding box center [965, 394] width 287 height 13
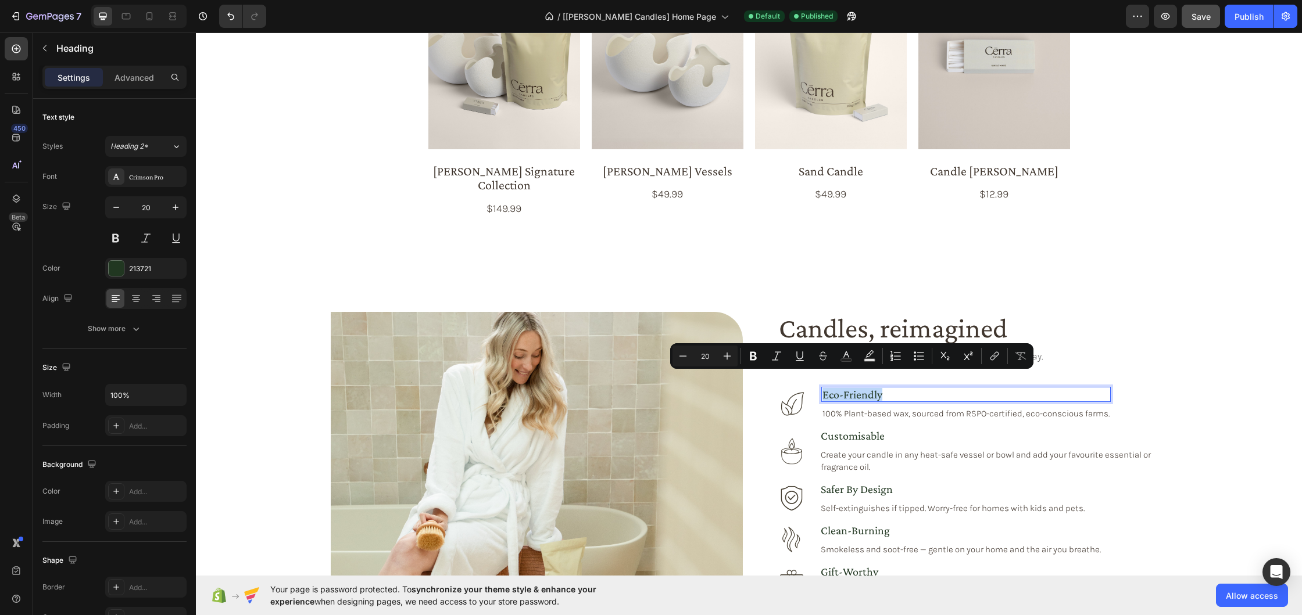
copy p "eco-friendly"
click at [149, 19] on icon at bounding box center [149, 16] width 6 height 8
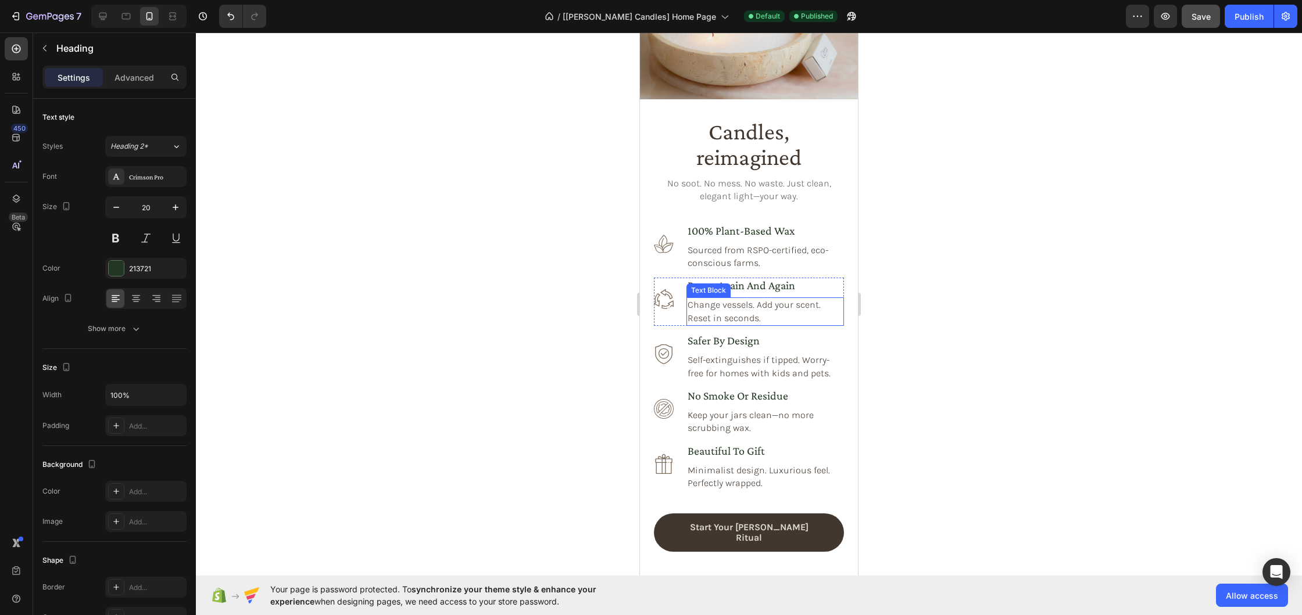
scroll to position [1311, 0]
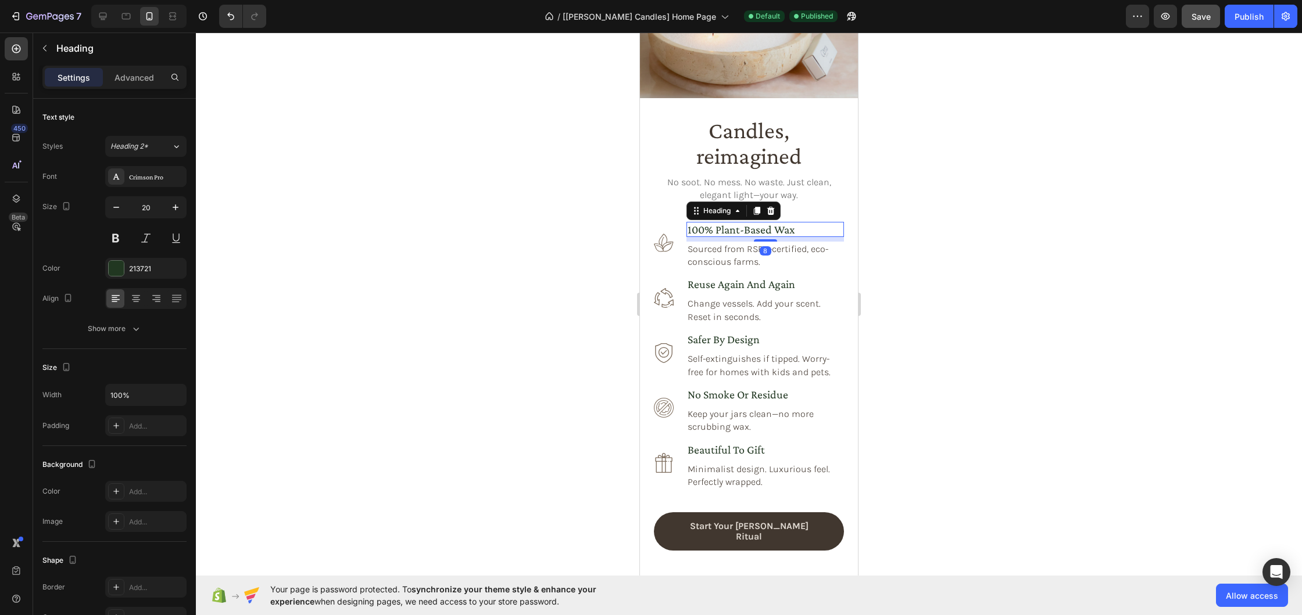
click at [758, 233] on h3 "100% plant-based wax" at bounding box center [764, 229] width 157 height 15
click at [756, 228] on h3 "100% plant-based wax" at bounding box center [764, 229] width 157 height 15
click at [756, 228] on p "100% plant-based wax" at bounding box center [764, 229] width 155 height 13
click at [103, 13] on icon at bounding box center [103, 16] width 12 height 12
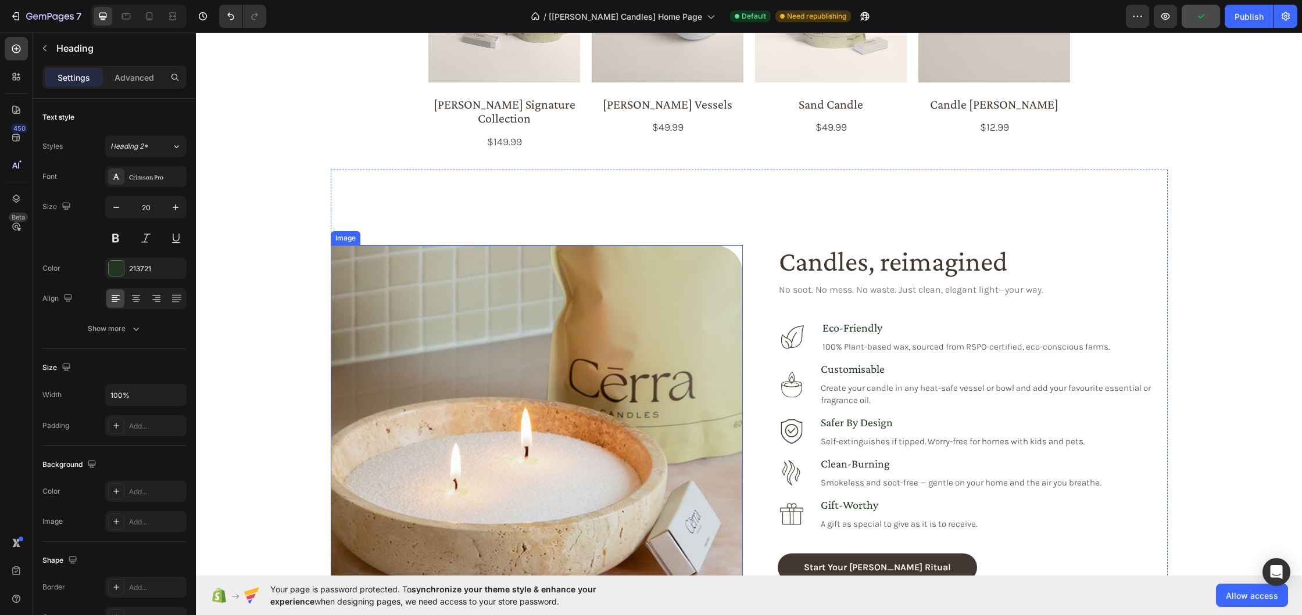
scroll to position [978, 0]
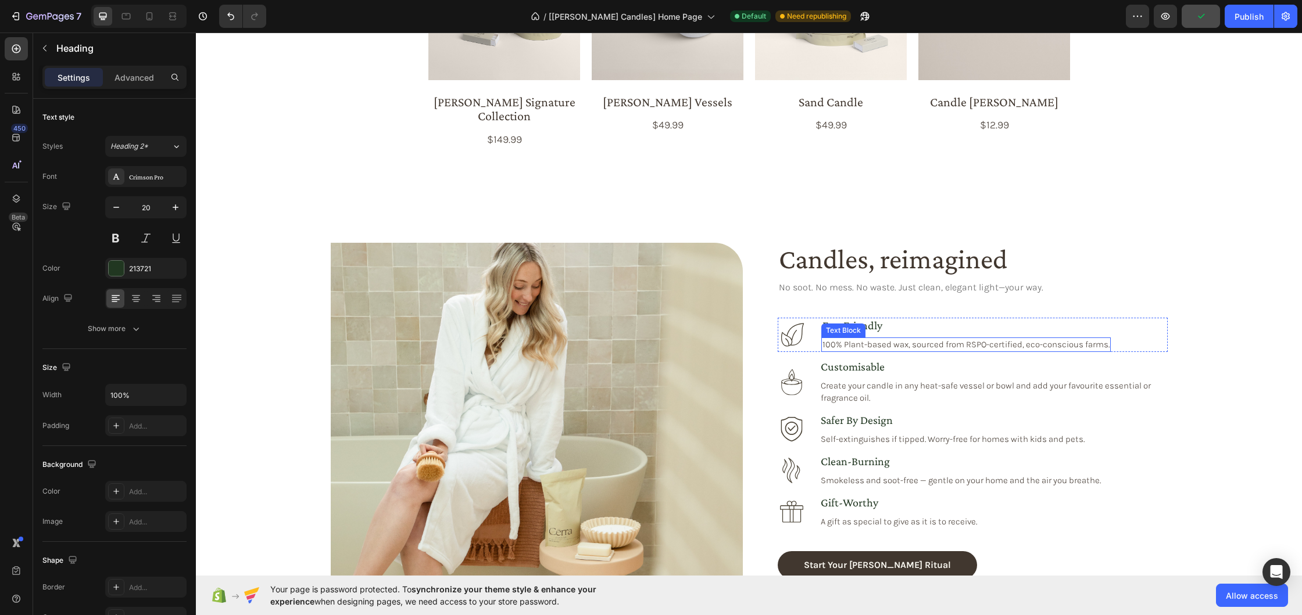
click at [875, 339] on p "100% Plant-based wax, sourced from RSPO-certified, eco-conscious farms." at bounding box center [965, 345] width 287 height 12
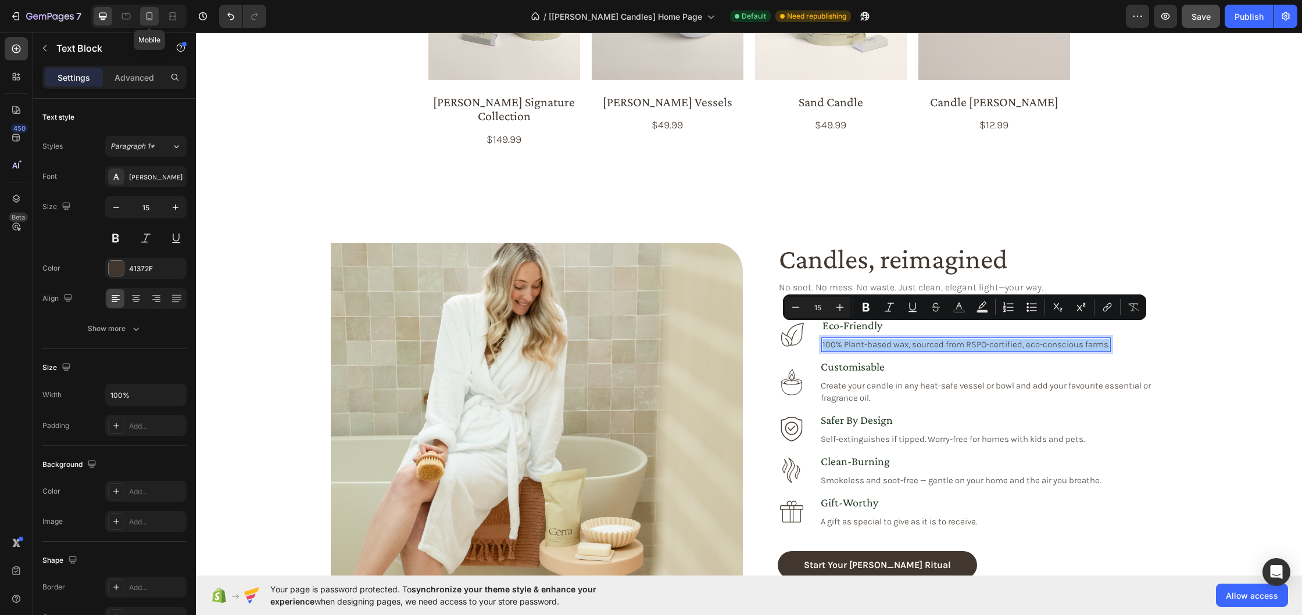
click at [148, 17] on icon at bounding box center [150, 16] width 12 height 12
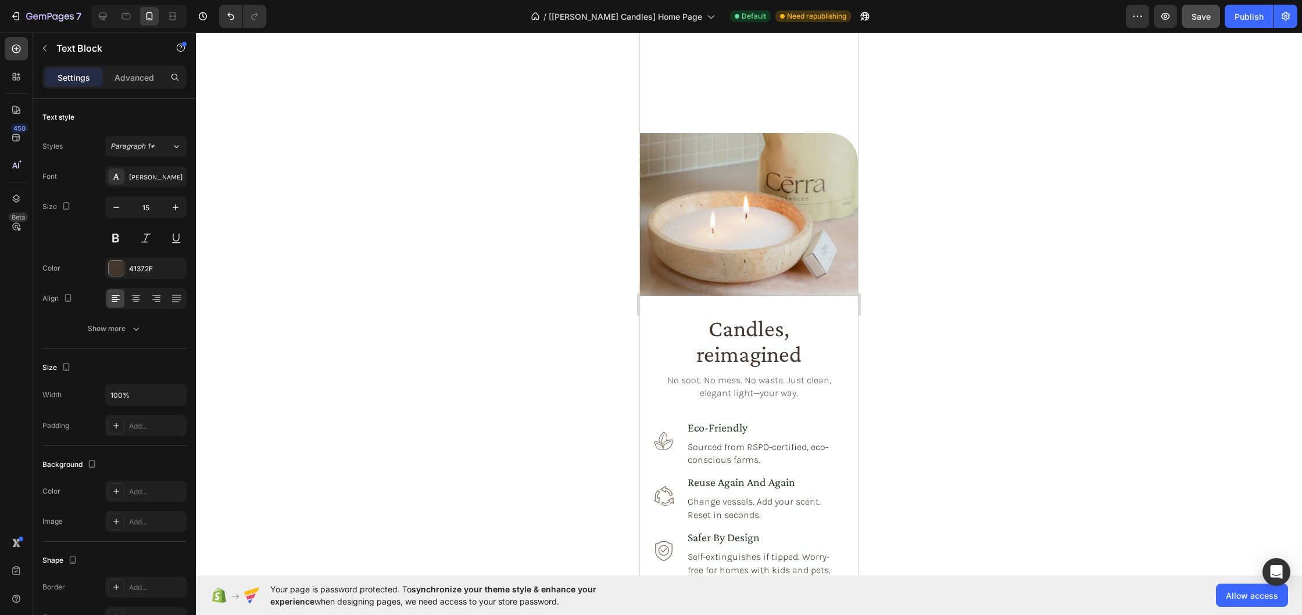
scroll to position [1341, 0]
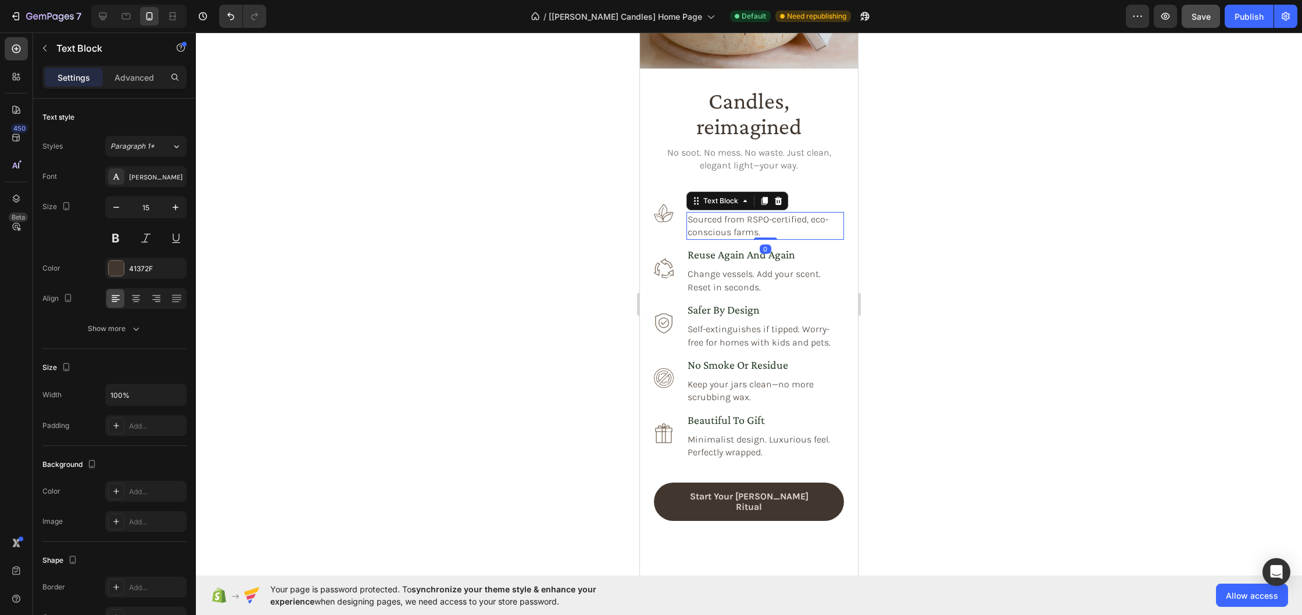
click at [740, 216] on p "Sourced from RSPO-certified, eco-conscious farms." at bounding box center [764, 226] width 155 height 26
click at [744, 223] on p "Sourced from RSPO-certified, eco-conscious farms." at bounding box center [764, 226] width 155 height 26
click at [794, 270] on p "Change vessels. Add your scent. Reset in seconds." at bounding box center [764, 281] width 155 height 26
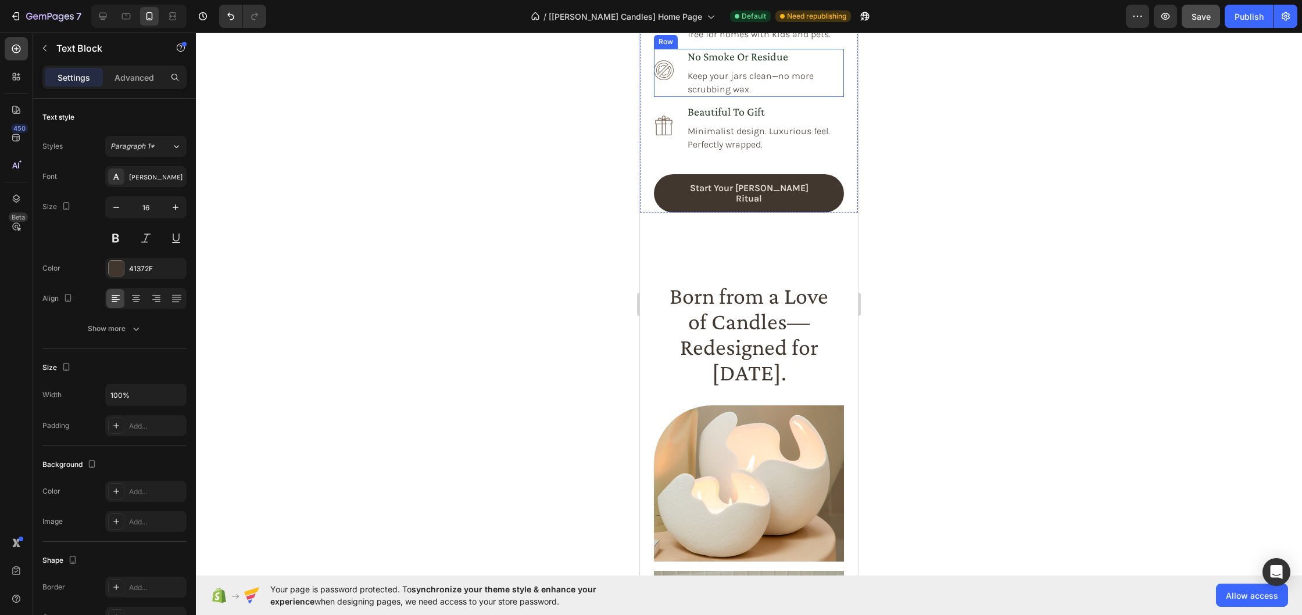
scroll to position [1741, 0]
